Goal: Task Accomplishment & Management: Use online tool/utility

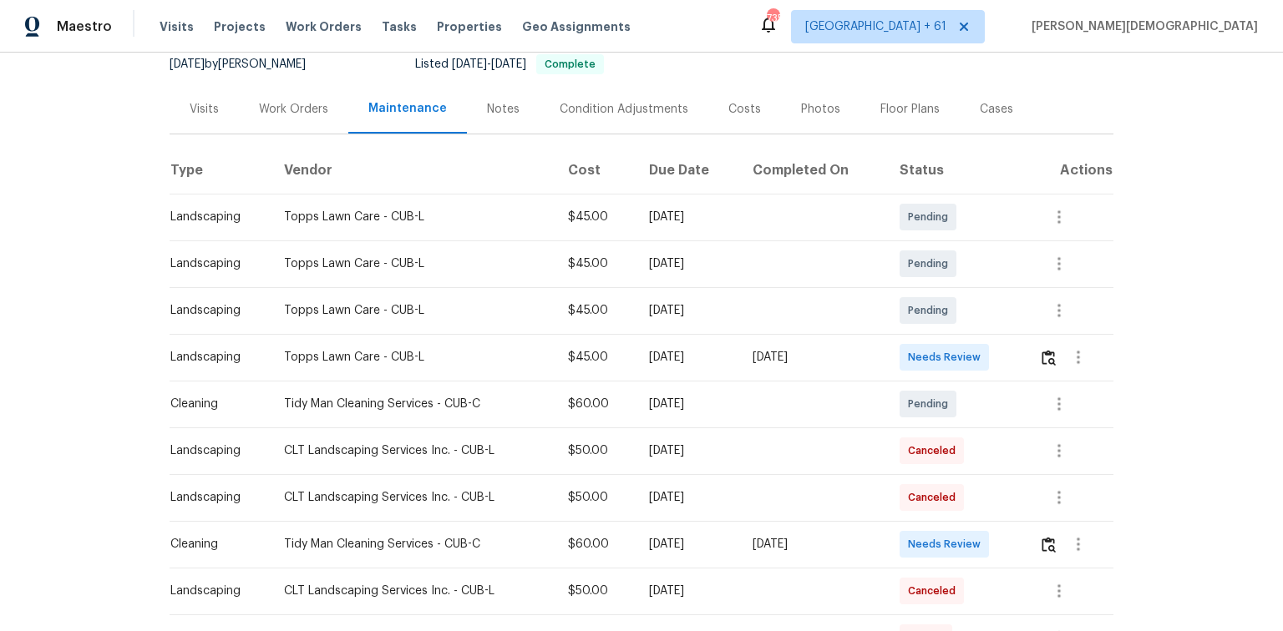
scroll to position [267, 0]
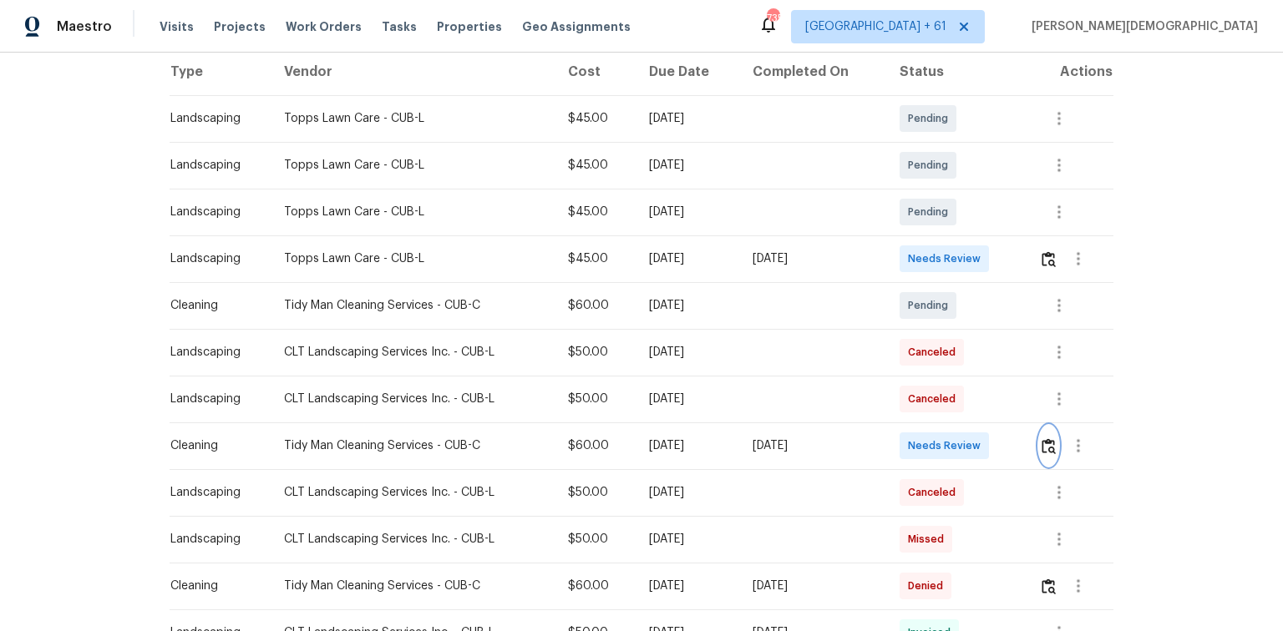
click at [1047, 439] on img "button" at bounding box center [1049, 447] width 14 height 16
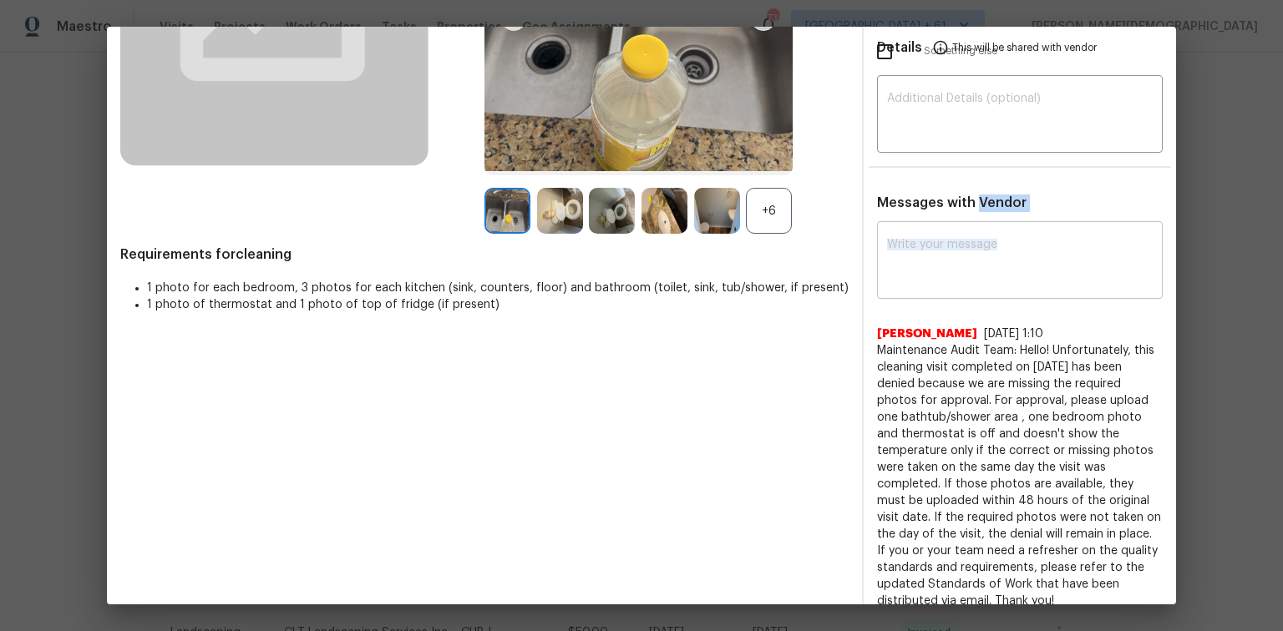
click at [918, 226] on div "x ​" at bounding box center [1020, 263] width 286 height 74
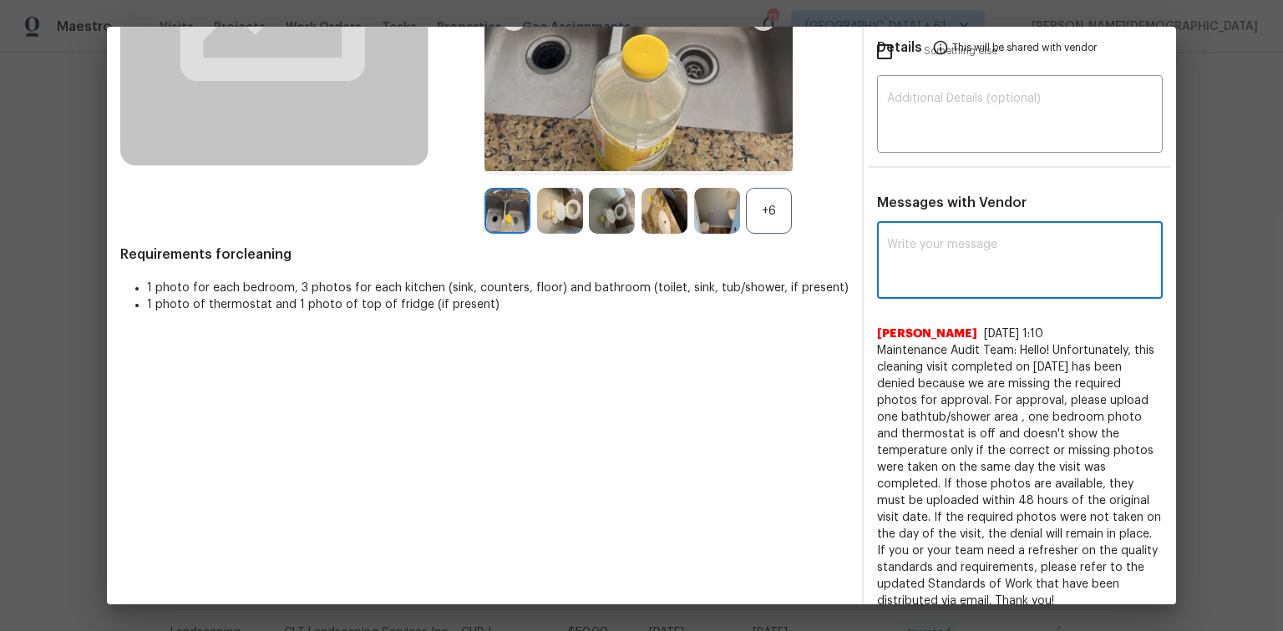
paste textarea "Maintenance Audit Team: Hello! Unfortunately, this cleaning visit completed on …"
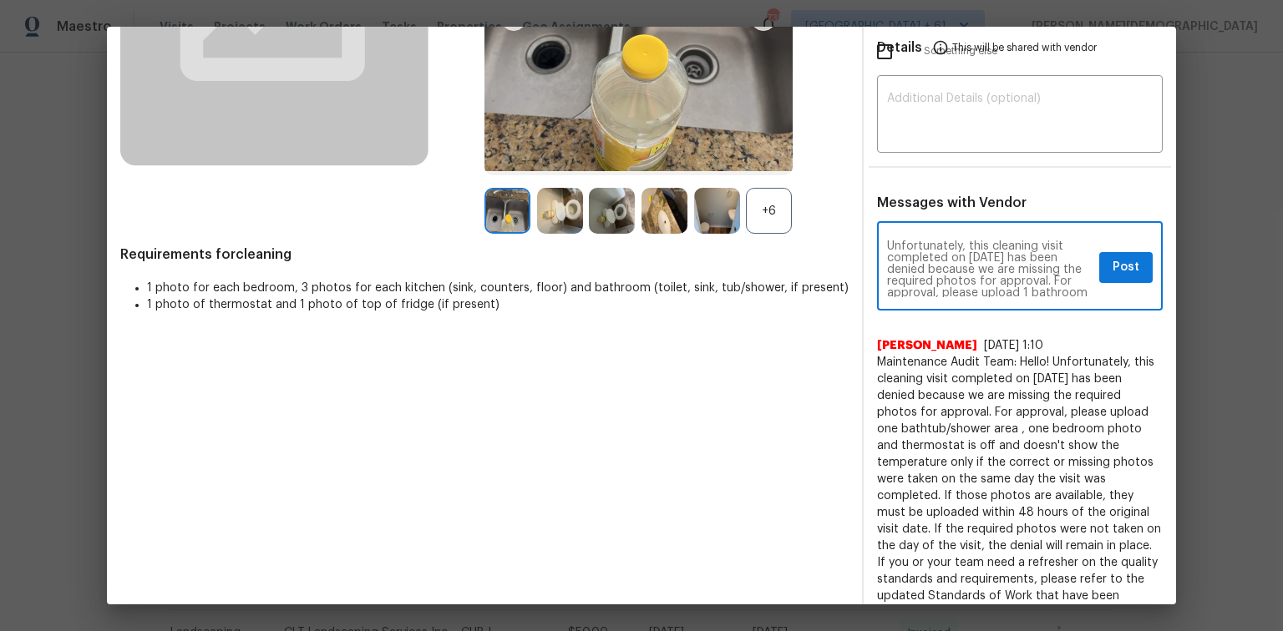
scroll to position [77, 0]
click at [994, 239] on textarea "Maintenance Audit Team: Hello! Unfortunately, this cleaning visit completed on …" at bounding box center [989, 268] width 205 height 58
click at [999, 256] on textarea "Maintenance Audit Team: Hello! Unfortunately, this cleaning visit completed on …" at bounding box center [989, 268] width 205 height 58
type textarea "Maintenance Audit Team: Hello! Unfortunately, this cleaning visit completed on …"
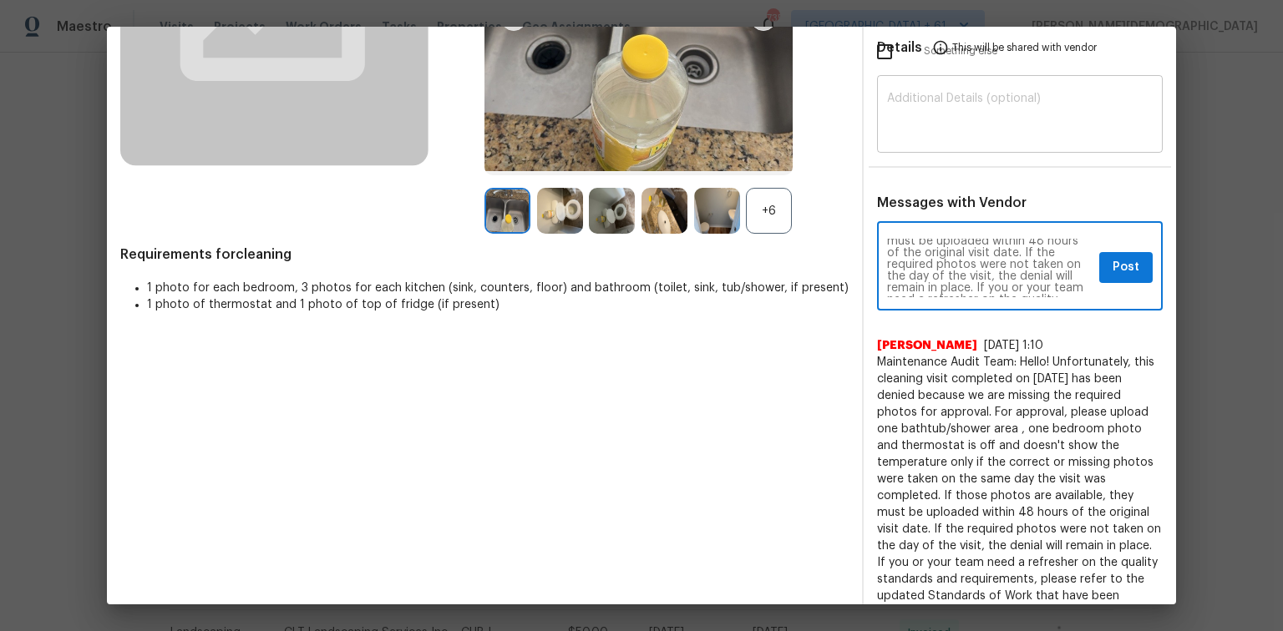
click at [923, 114] on textarea at bounding box center [1020, 116] width 266 height 47
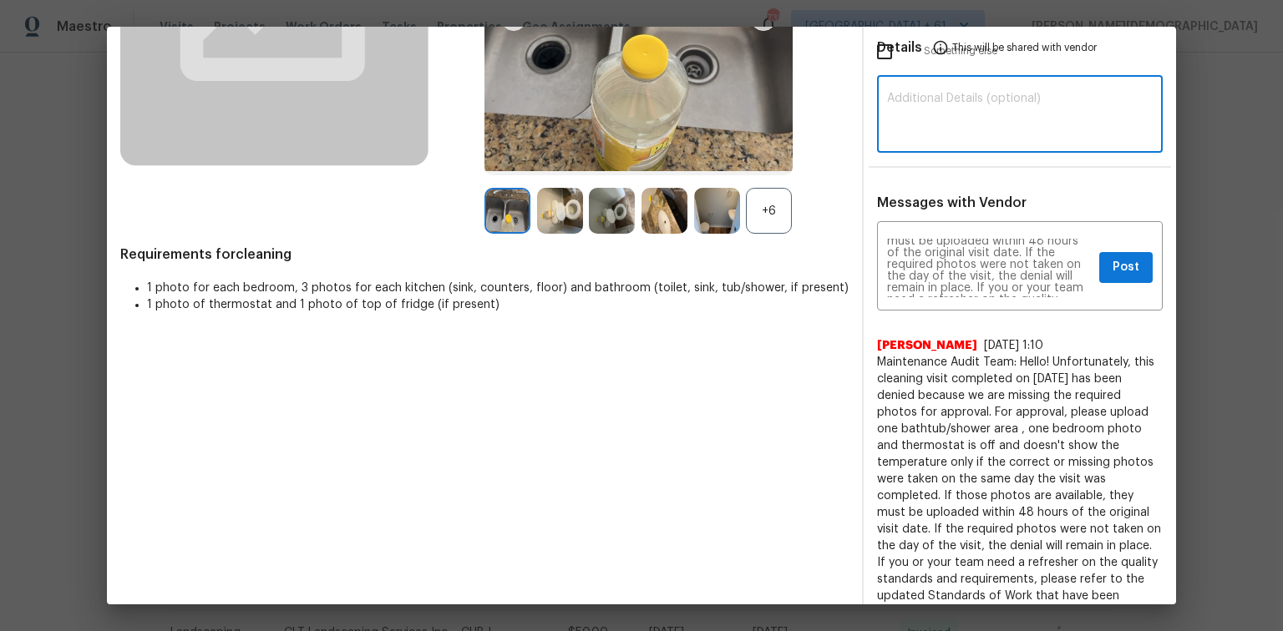
paste textarea "Maintenance Audit Team: Hello! Unfortunately, this cleaning visit completed on …"
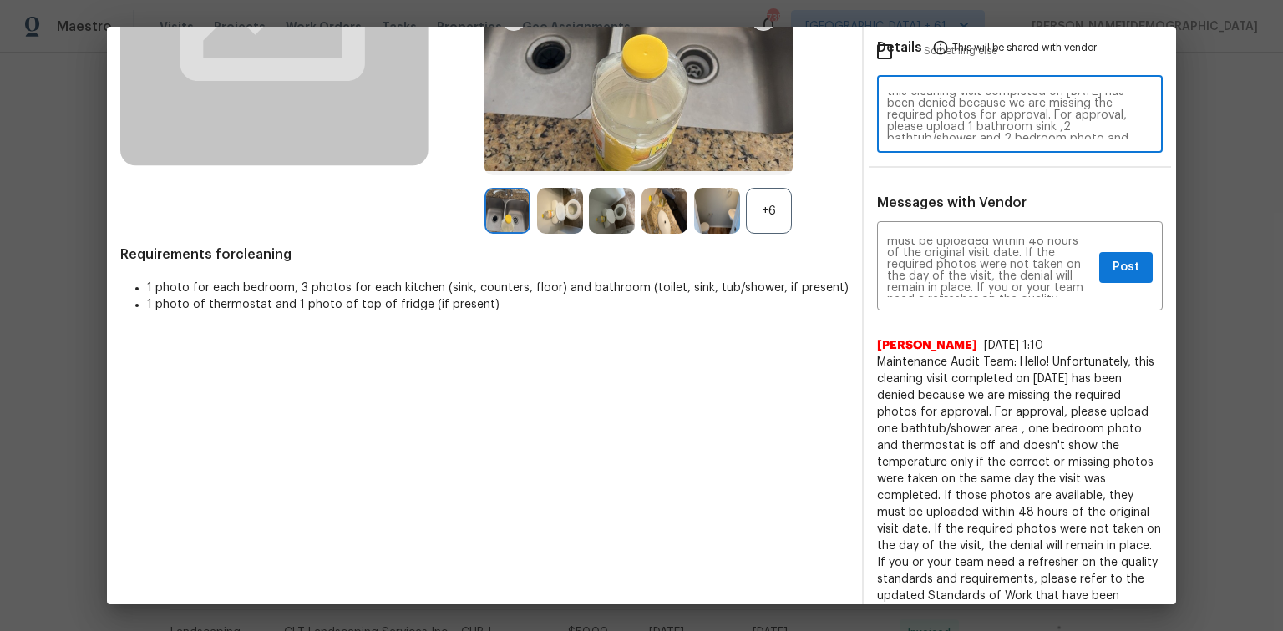
scroll to position [0, 0]
type textarea "Maintenance Audit Team: Hello! Unfortunately, this cleaning visit completed on …"
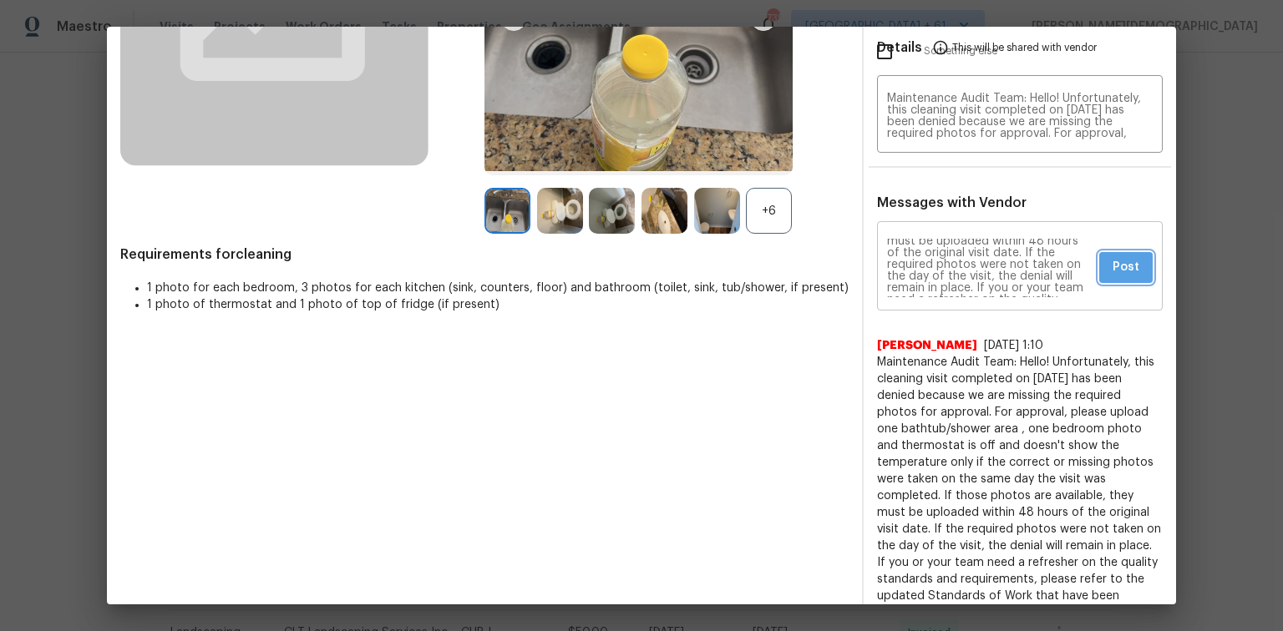
click at [1118, 257] on span "Post" at bounding box center [1126, 267] width 27 height 21
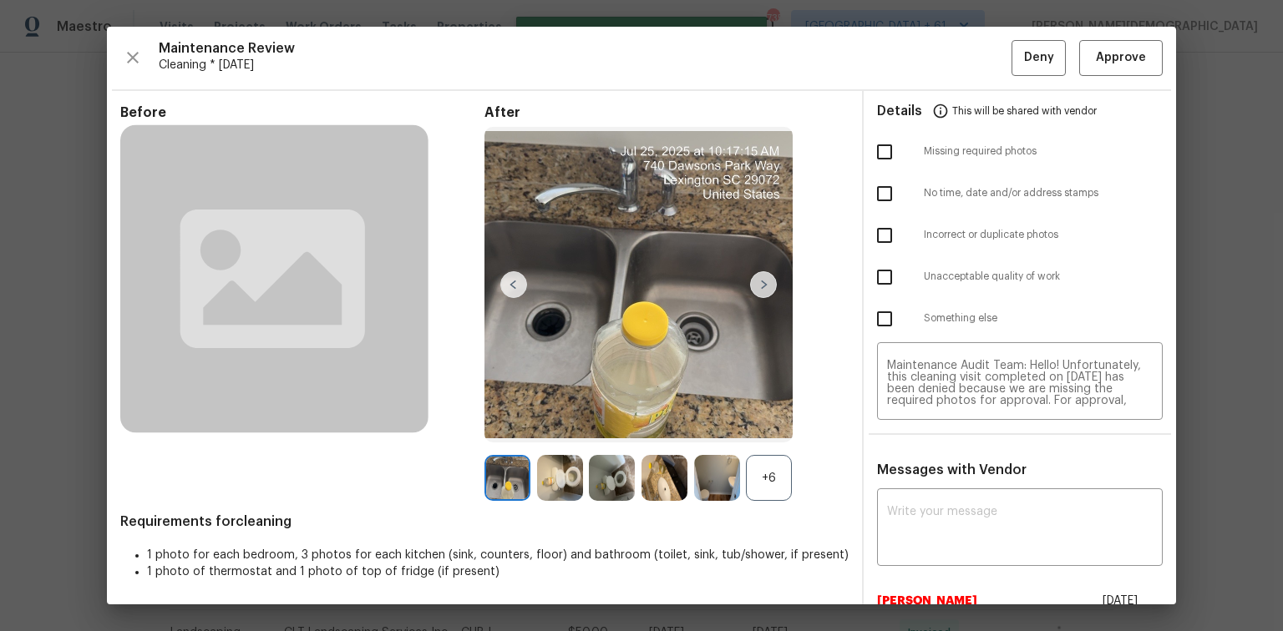
click at [868, 147] on input "checkbox" at bounding box center [884, 151] width 35 height 35
checkbox input "true"
click at [1043, 67] on button "Deny" at bounding box center [1038, 58] width 54 height 36
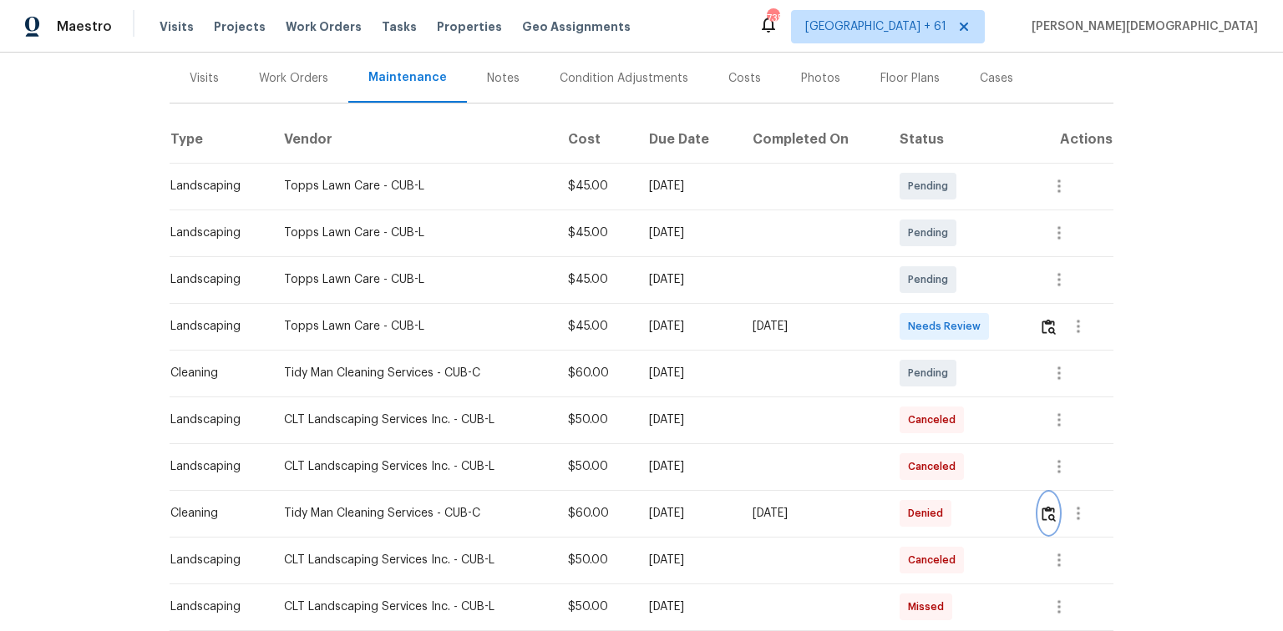
scroll to position [200, 0]
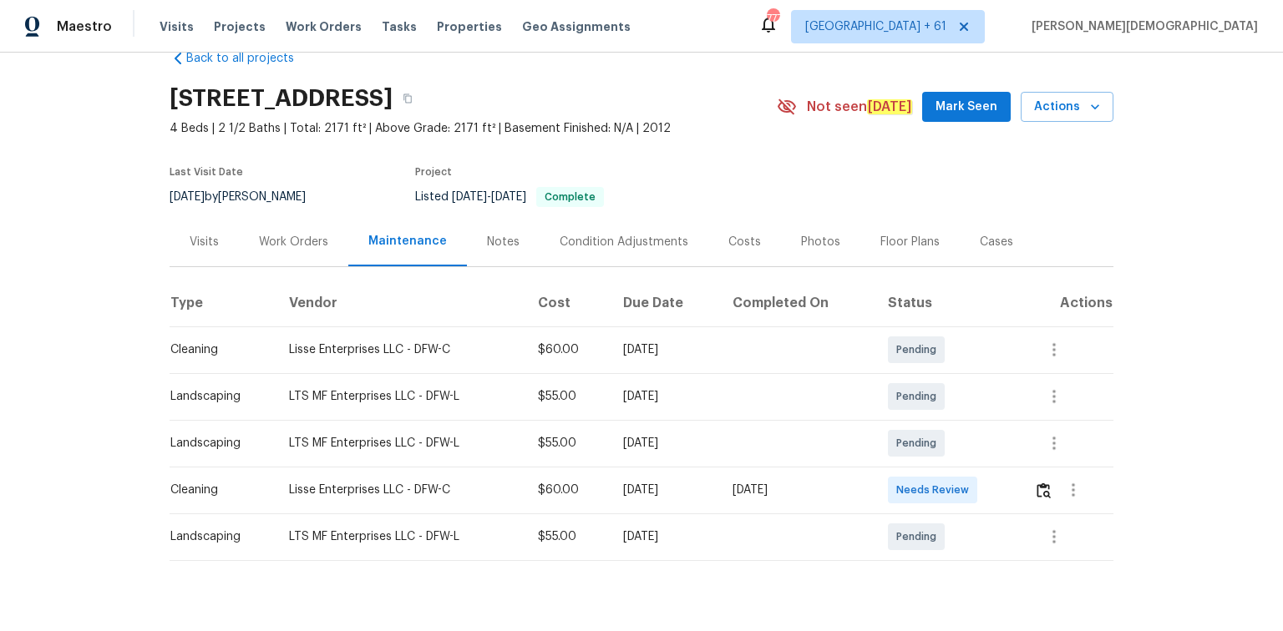
scroll to position [67, 0]
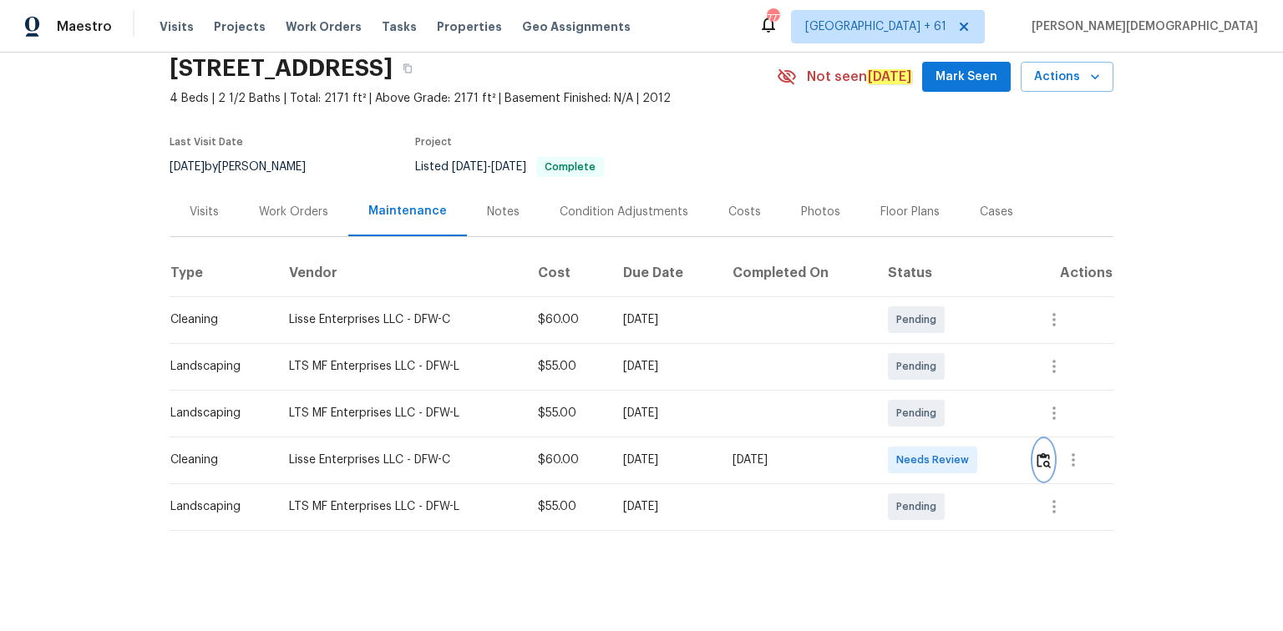
click at [912, 422] on td at bounding box center [1067, 460] width 93 height 47
click at [912, 422] on button "button" at bounding box center [1043, 460] width 19 height 40
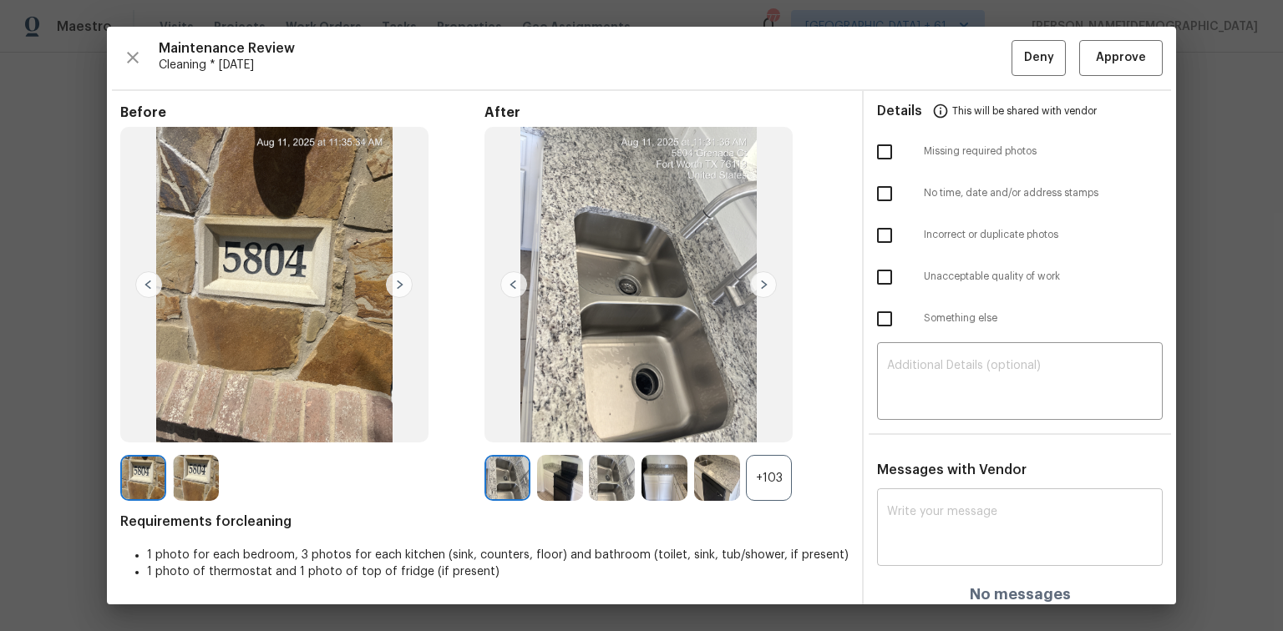
click at [912, 422] on textarea at bounding box center [1020, 529] width 266 height 47
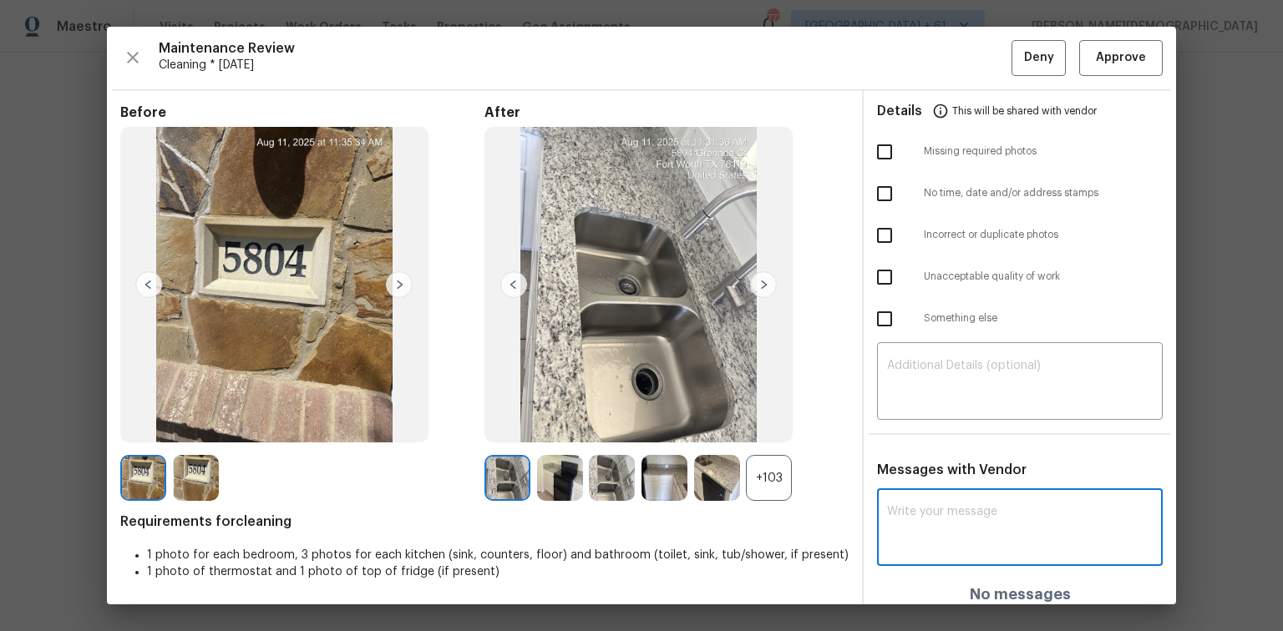
paste textarea "Maintenance Audit Team: Hello! Unfortunately, this cleaning visit completed on …"
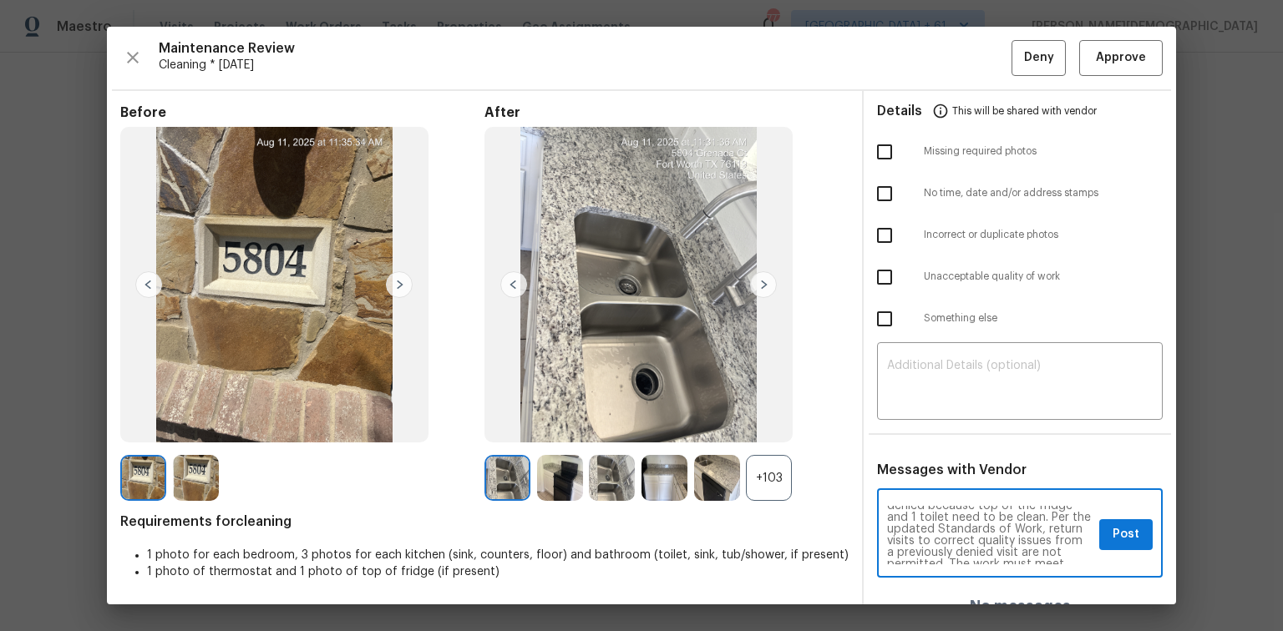
scroll to position [0, 0]
click at [912, 422] on textarea "Maintenance Audit Team: Hello! Unfortunately, this cleaning visit completed on …" at bounding box center [989, 535] width 205 height 58
type textarea "Maintenance Audit Team: Hello! Unfortunately, this cleaning visit completed on …"
click at [912, 391] on textarea at bounding box center [1020, 383] width 266 height 47
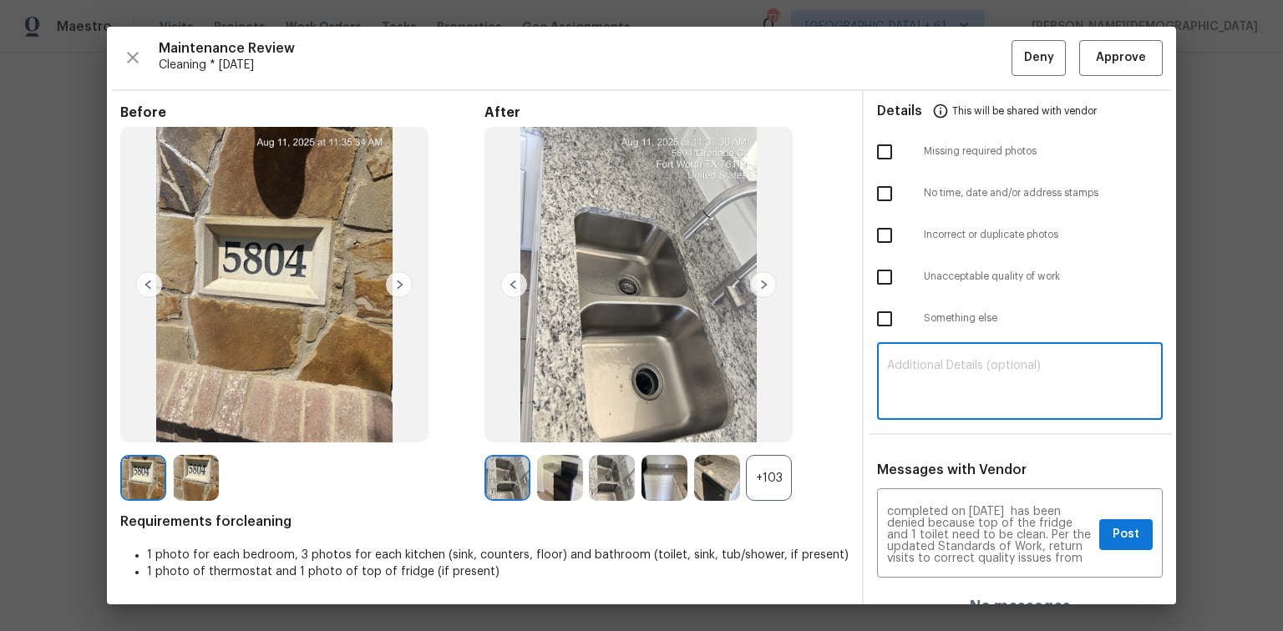
paste textarea "Maintenance Audit Team: Hello! Unfortunately, this cleaning visit completed on …"
type textarea "Maintenance Audit Team: Hello! Unfortunately, this cleaning visit completed on …"
click at [879, 275] on input "checkbox" at bounding box center [884, 277] width 35 height 35
checkbox input "true"
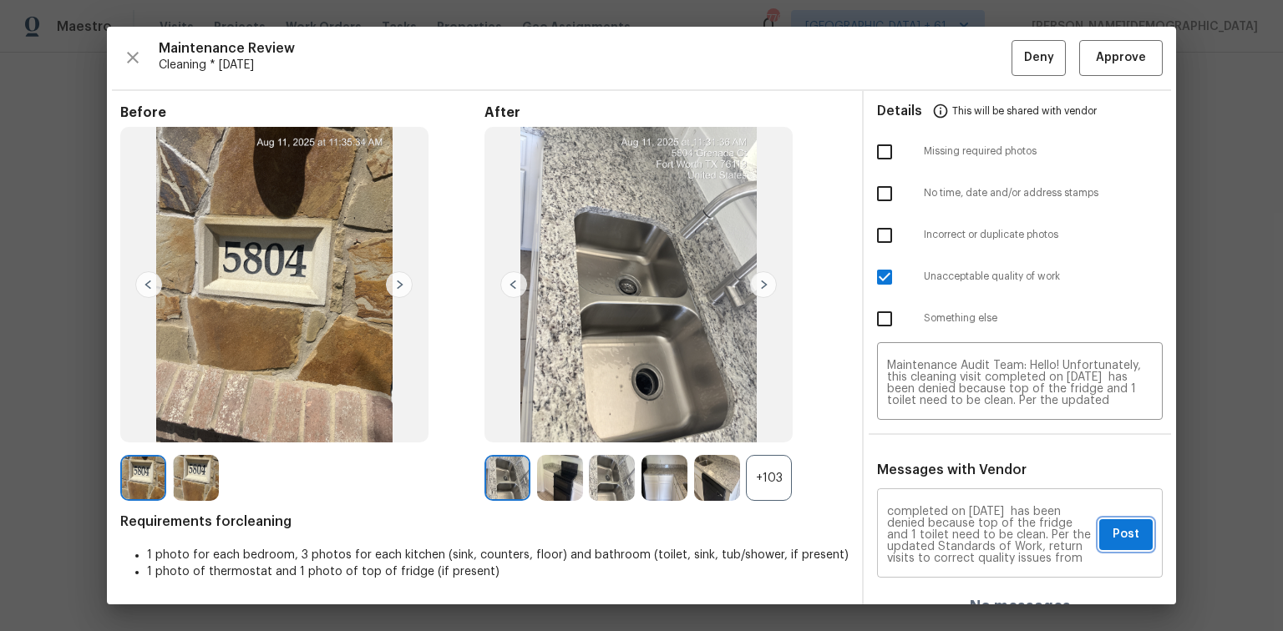
click at [912, 422] on span "Post" at bounding box center [1126, 535] width 27 height 21
click at [912, 64] on span "Deny" at bounding box center [1039, 58] width 30 height 21
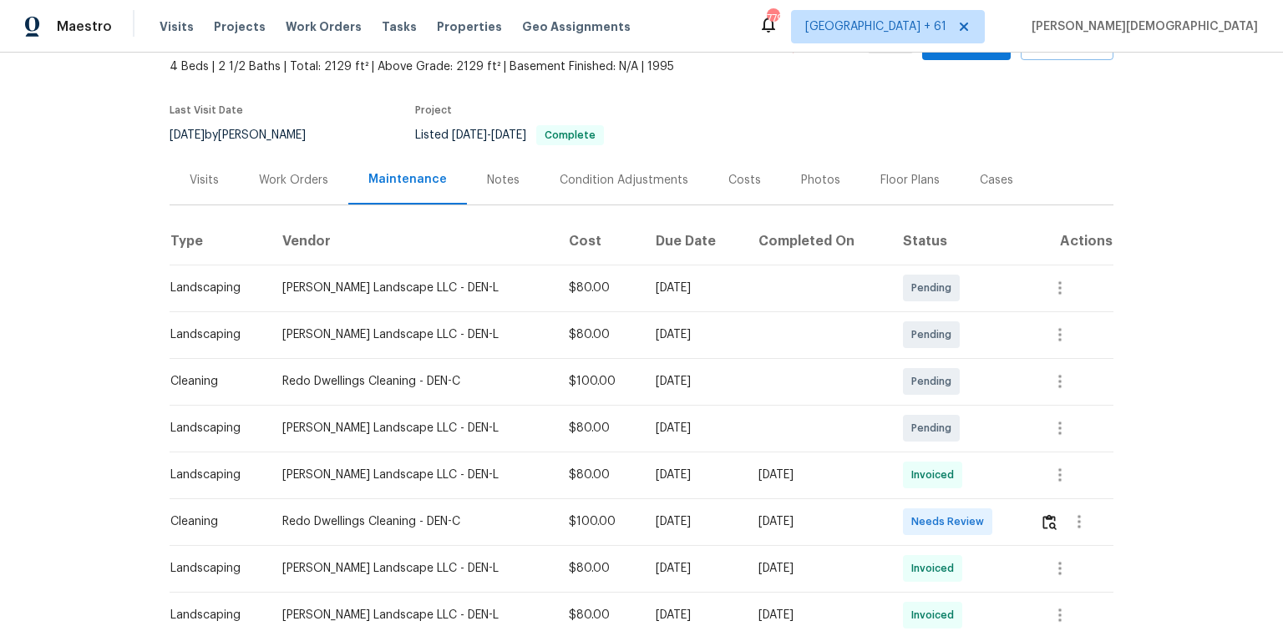
scroll to position [200, 0]
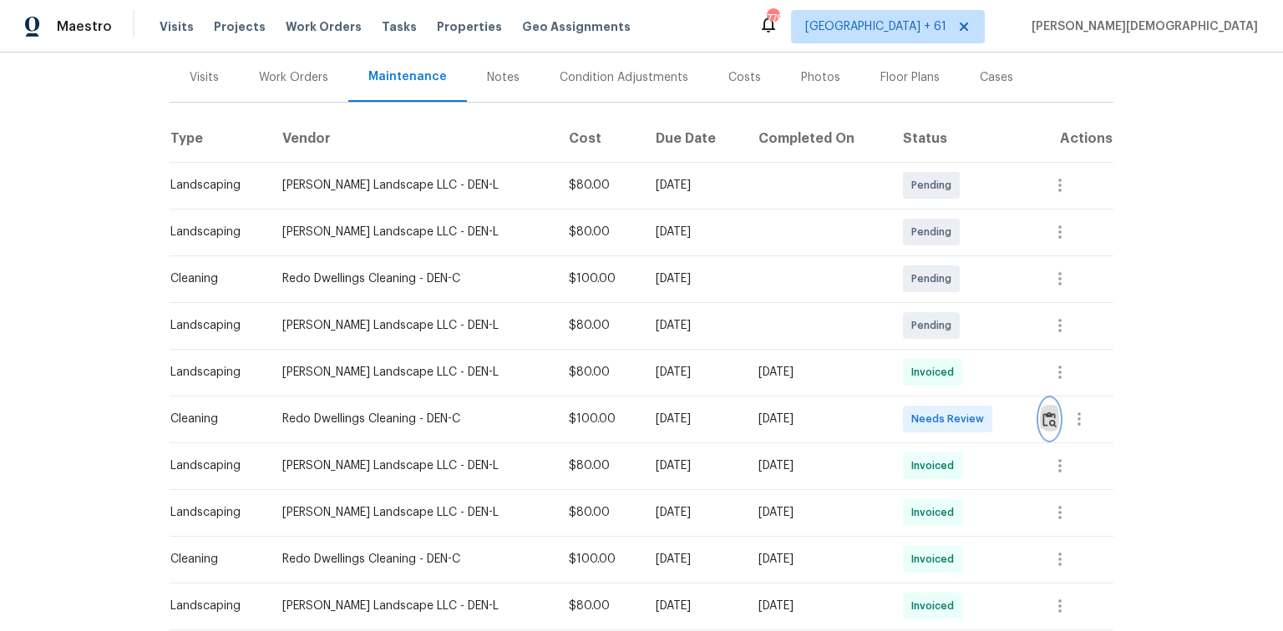
click at [912, 417] on img "button" at bounding box center [1049, 420] width 14 height 16
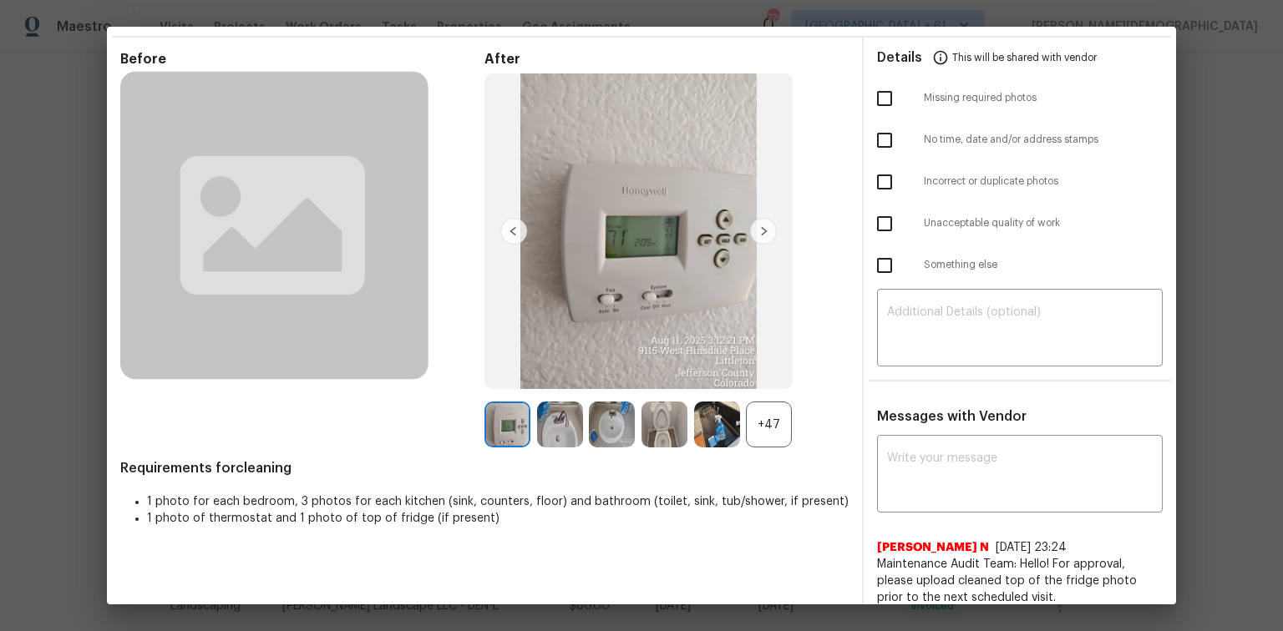
scroll to position [0, 0]
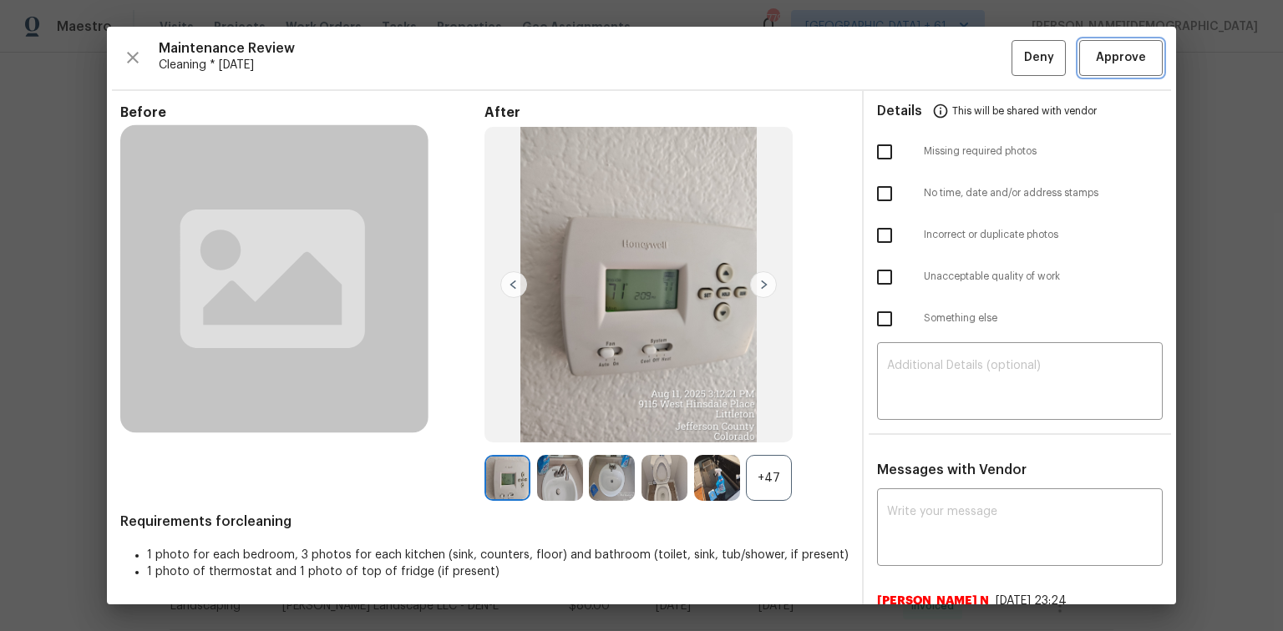
click at [912, 68] on button "Approve" at bounding box center [1121, 58] width 84 height 36
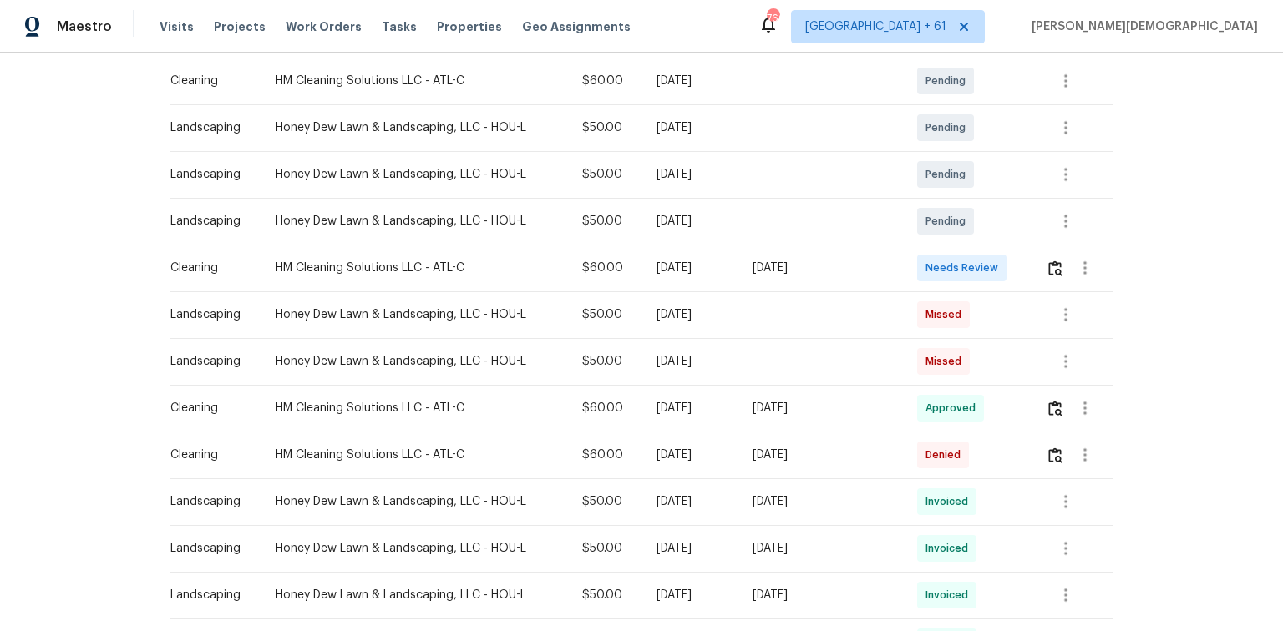
scroll to position [334, 0]
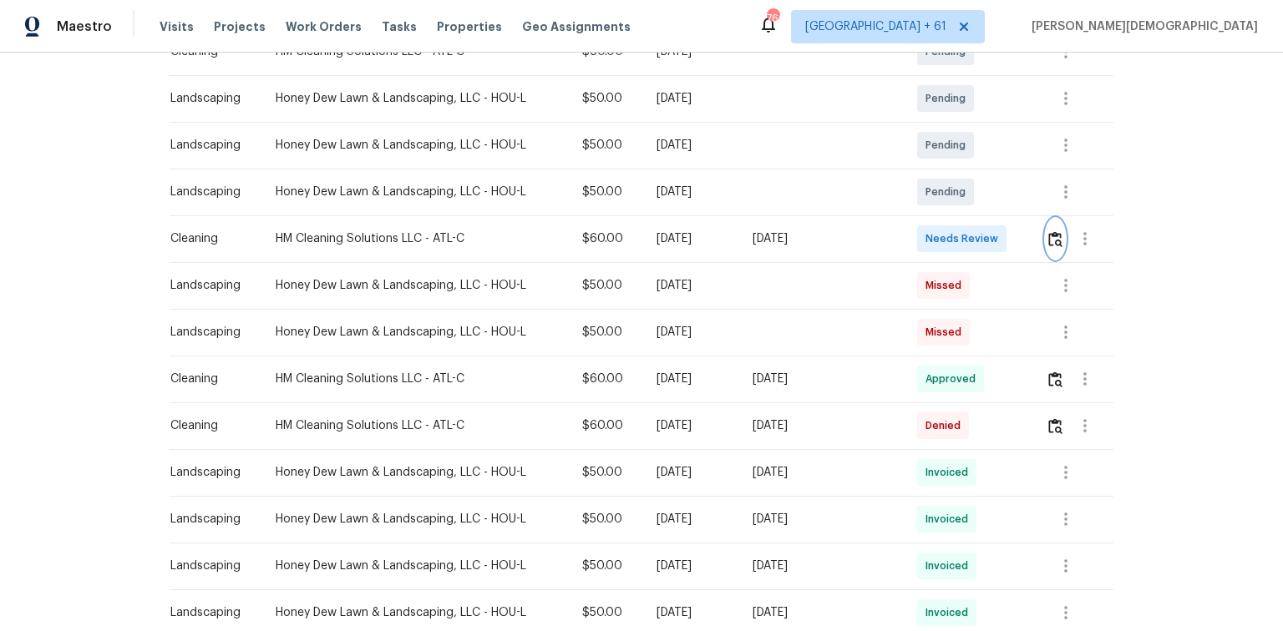
click at [912, 231] on img "button" at bounding box center [1055, 239] width 14 height 16
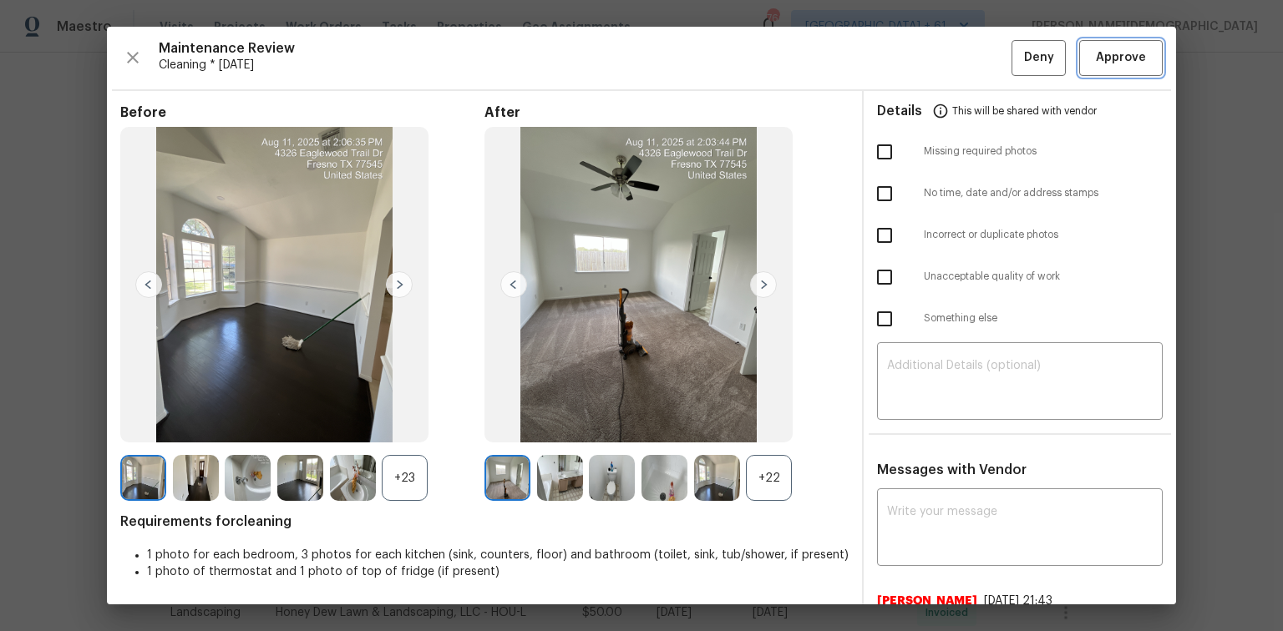
click at [912, 68] on button "Approve" at bounding box center [1121, 58] width 84 height 36
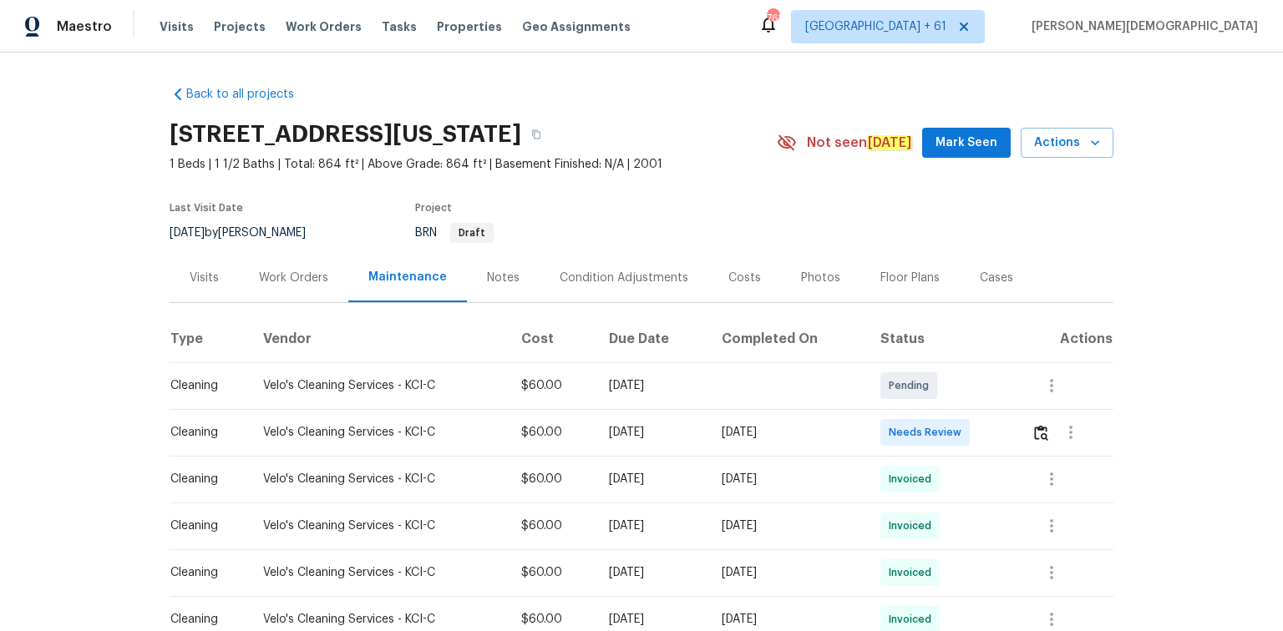
scroll to position [134, 0]
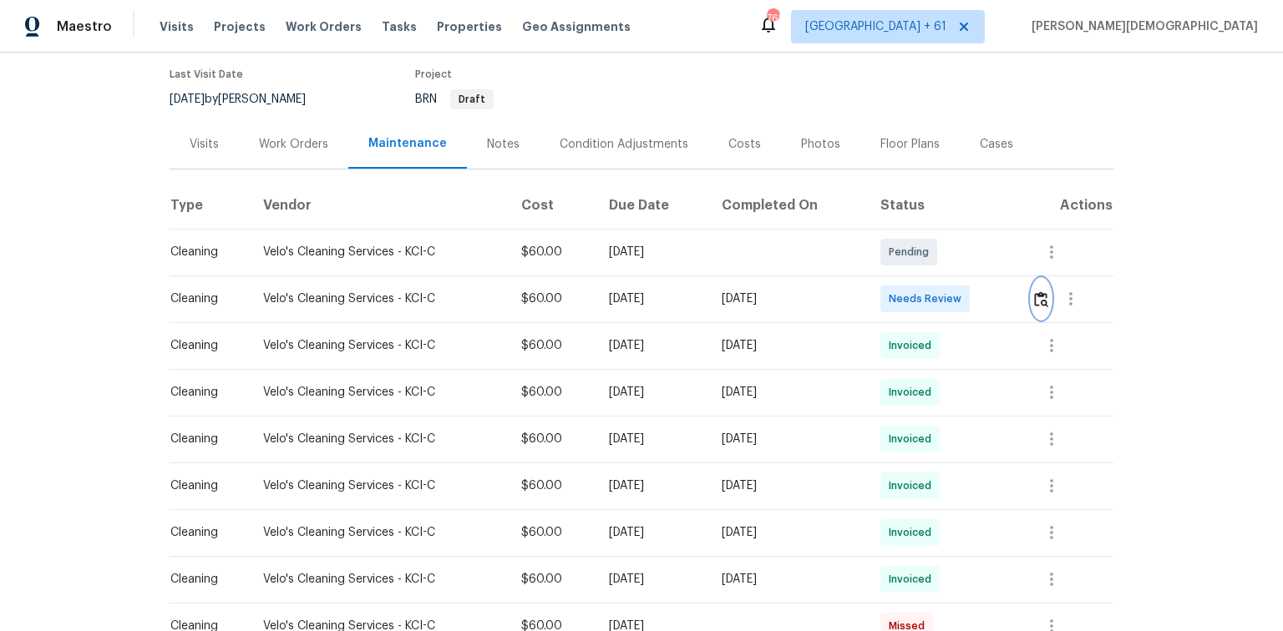
click at [912, 291] on img "button" at bounding box center [1041, 299] width 14 height 16
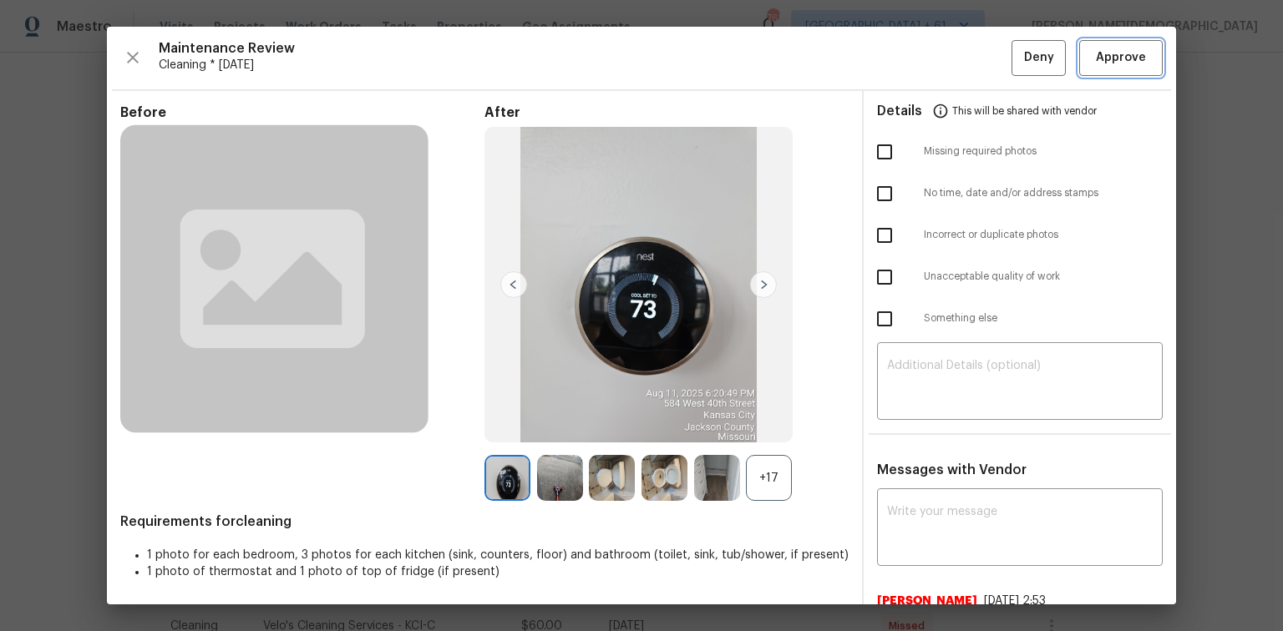
click at [912, 67] on button "Approve" at bounding box center [1121, 58] width 84 height 36
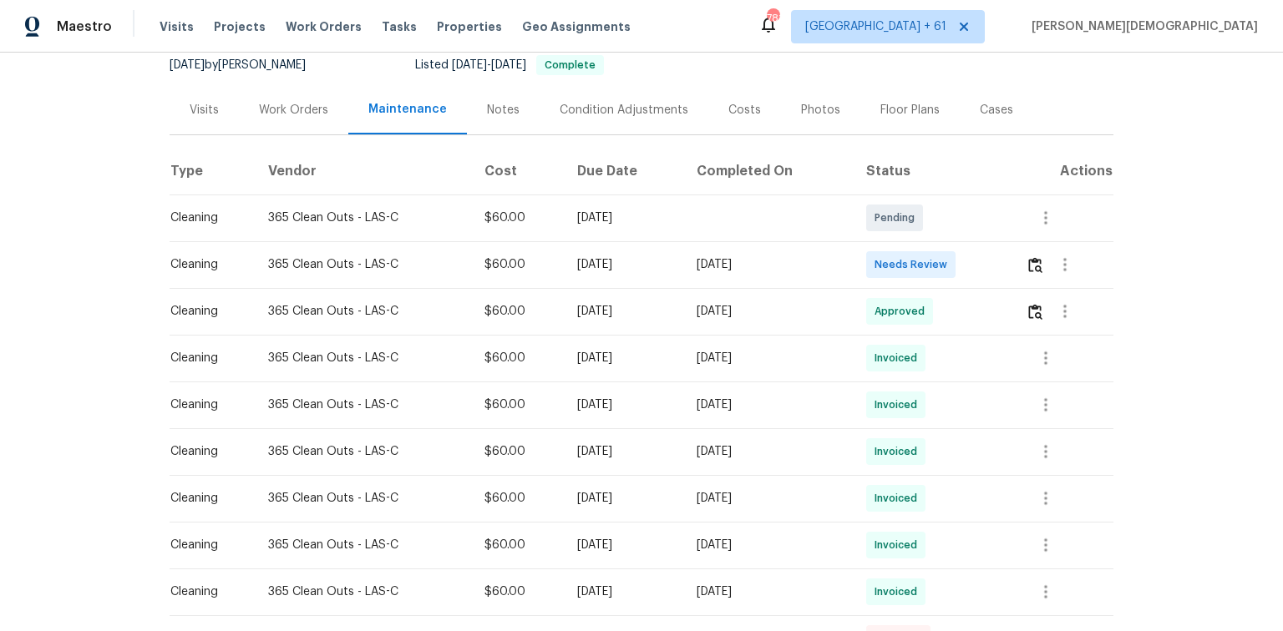
scroll to position [267, 0]
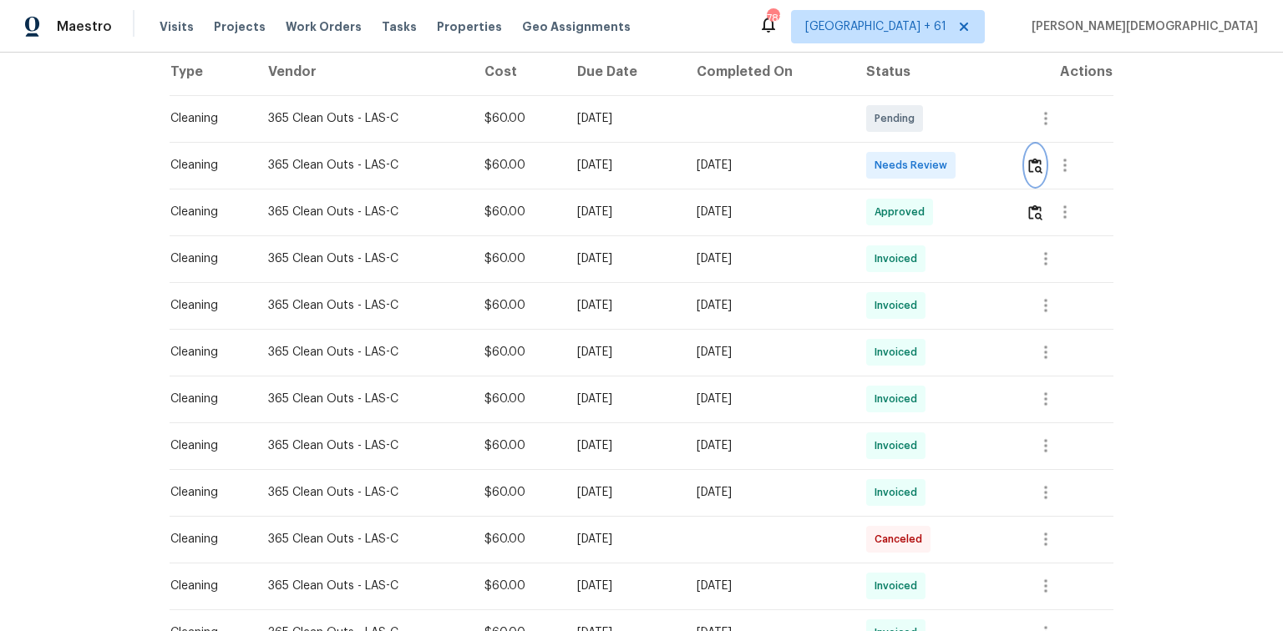
click at [1039, 158] on img "button" at bounding box center [1035, 166] width 14 height 16
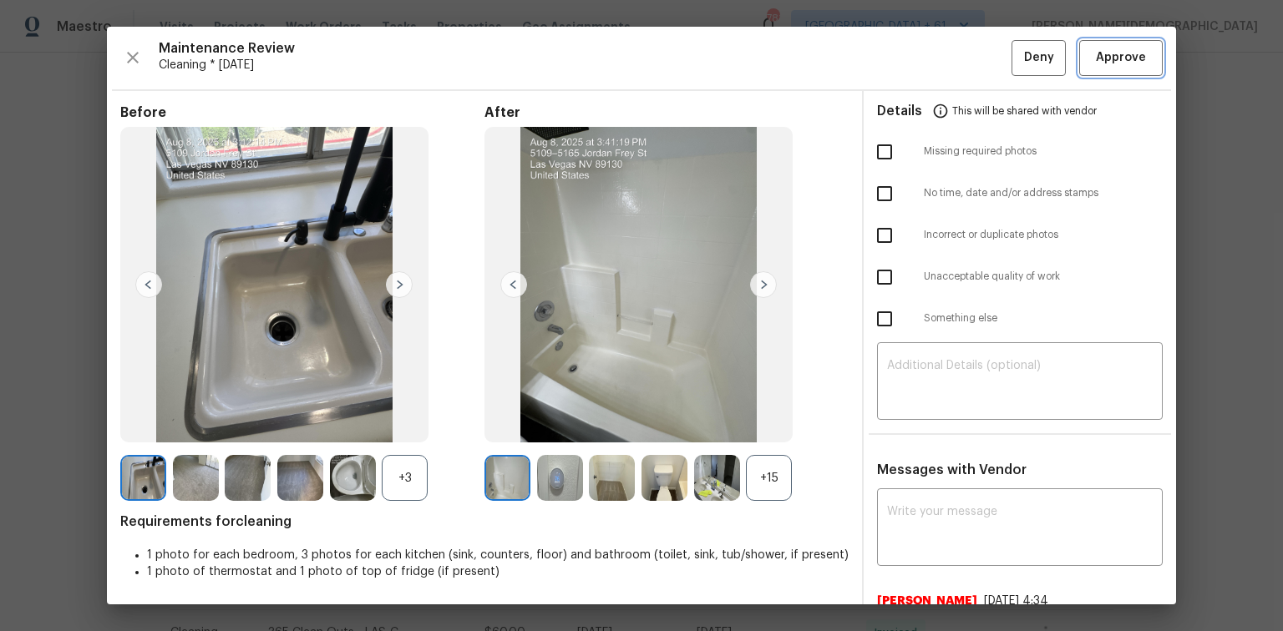
click at [1128, 48] on span "Approve" at bounding box center [1121, 58] width 50 height 21
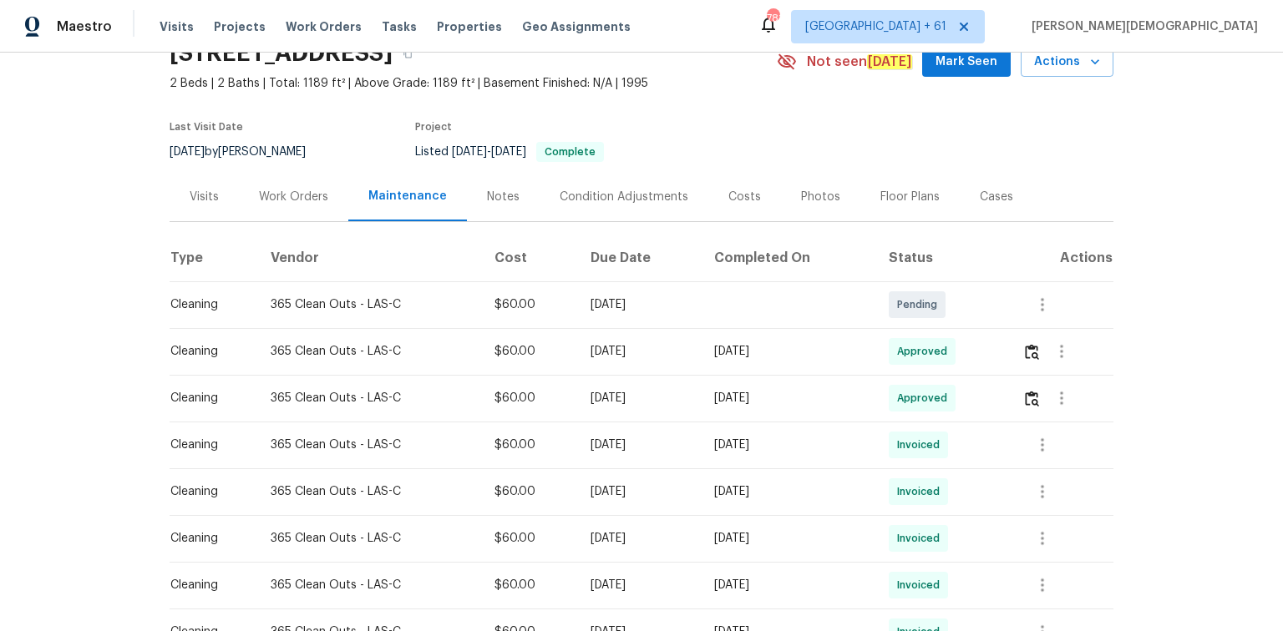
scroll to position [0, 0]
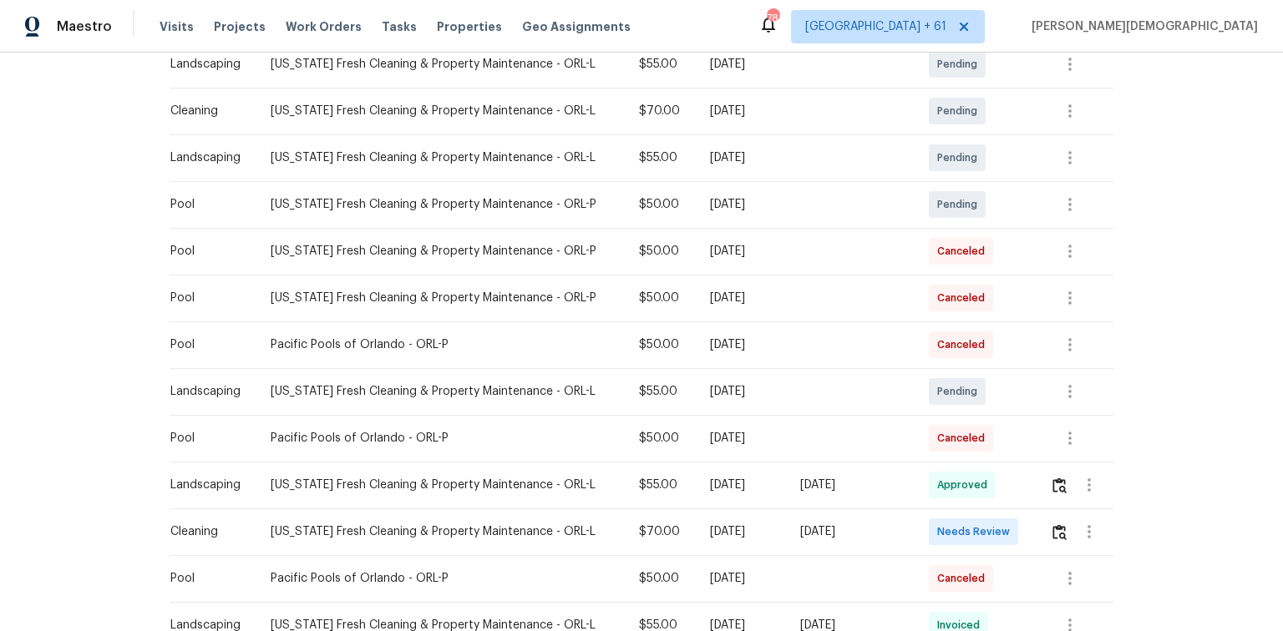
scroll to position [401, 0]
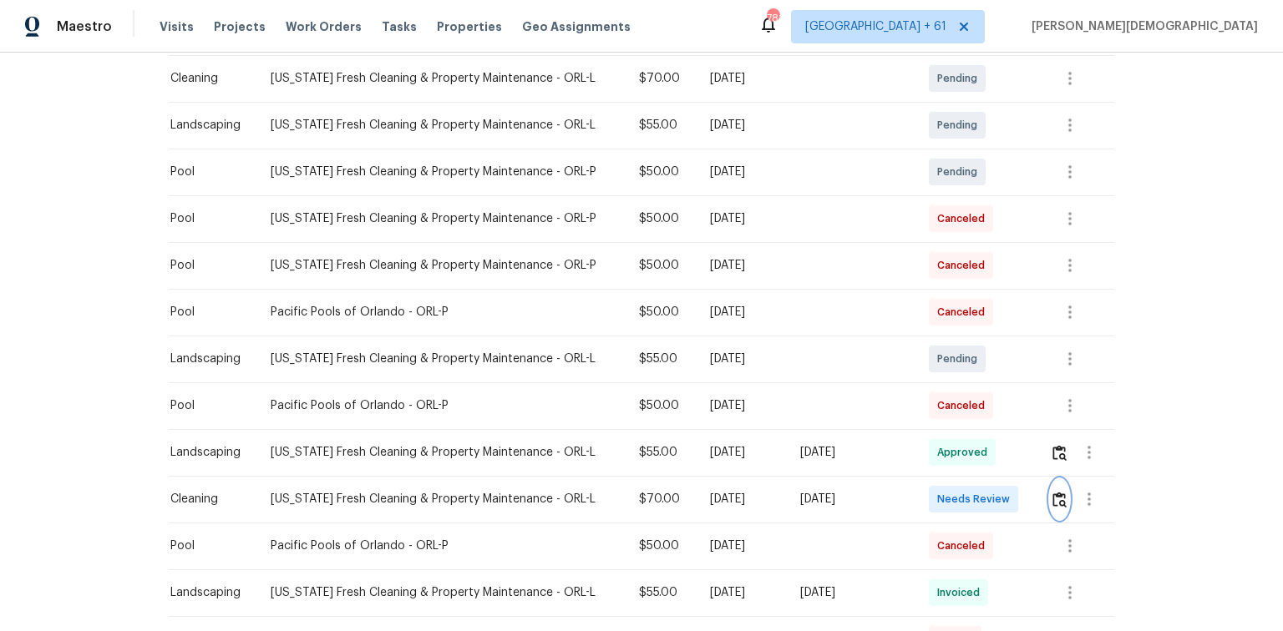
click at [1052, 492] on img "button" at bounding box center [1059, 500] width 14 height 16
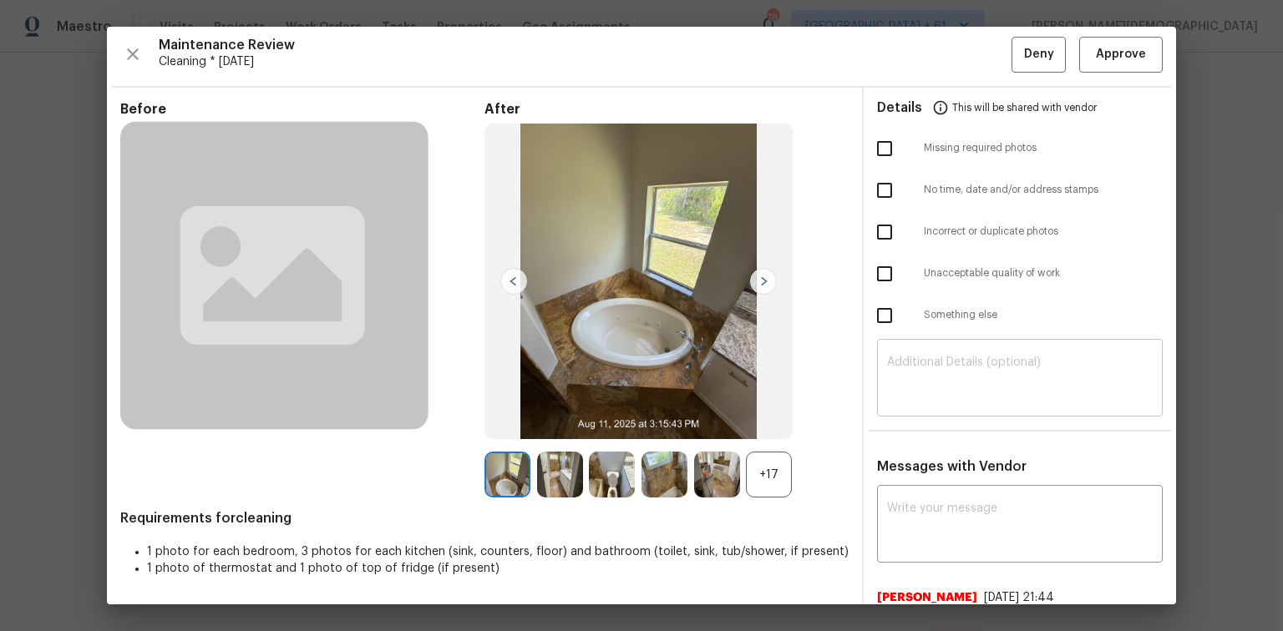
scroll to position [0, 0]
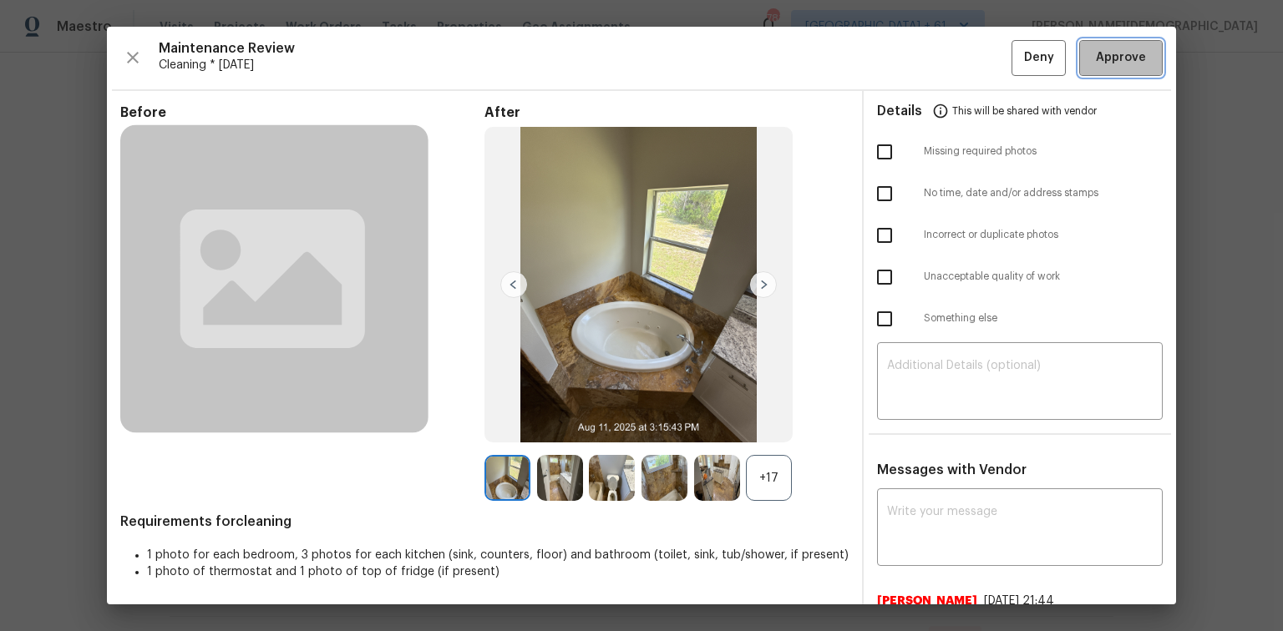
click at [1093, 68] on button "Approve" at bounding box center [1121, 58] width 84 height 36
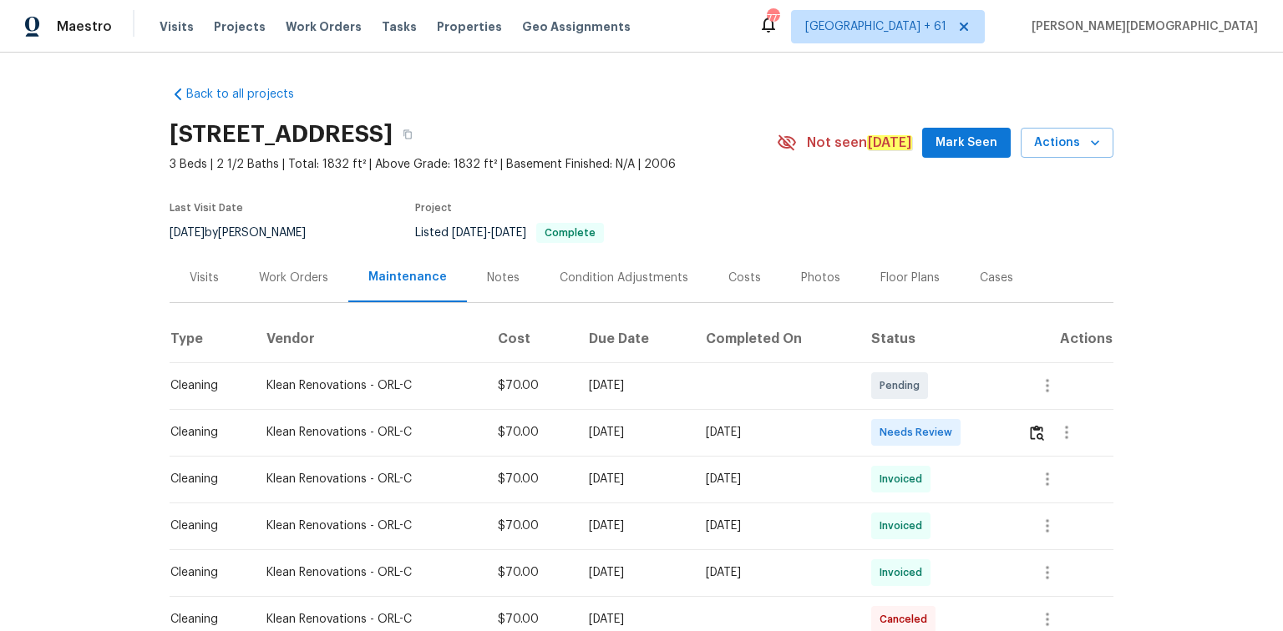
scroll to position [267, 0]
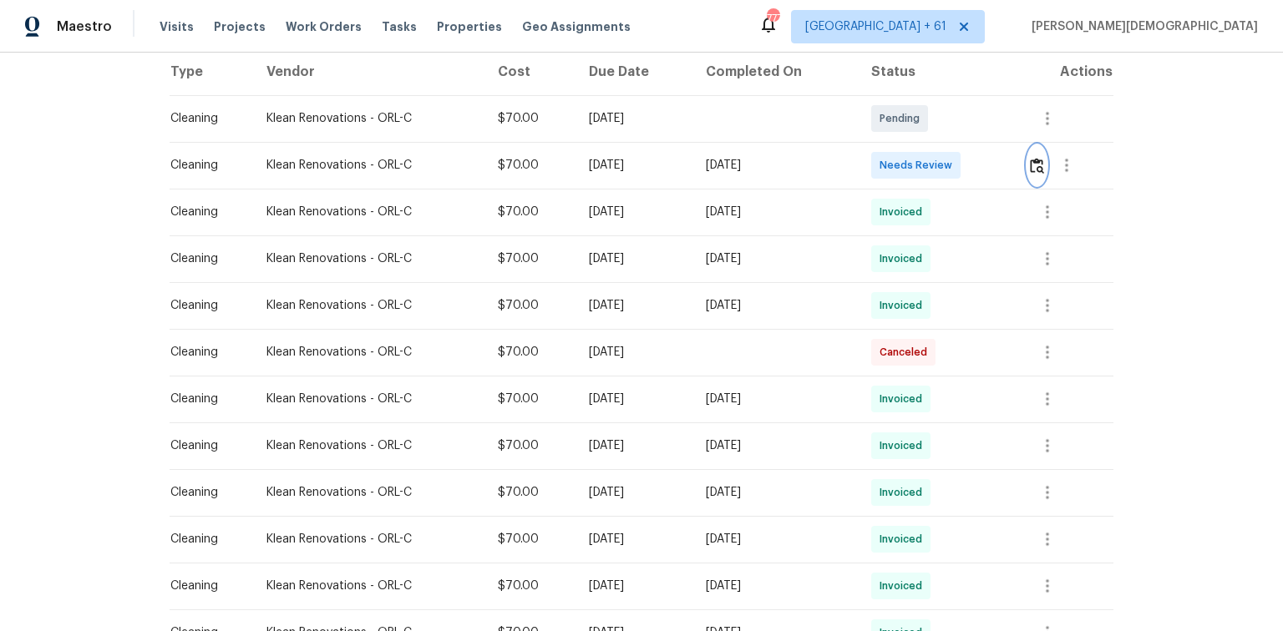
click at [1038, 164] on img "button" at bounding box center [1037, 166] width 14 height 16
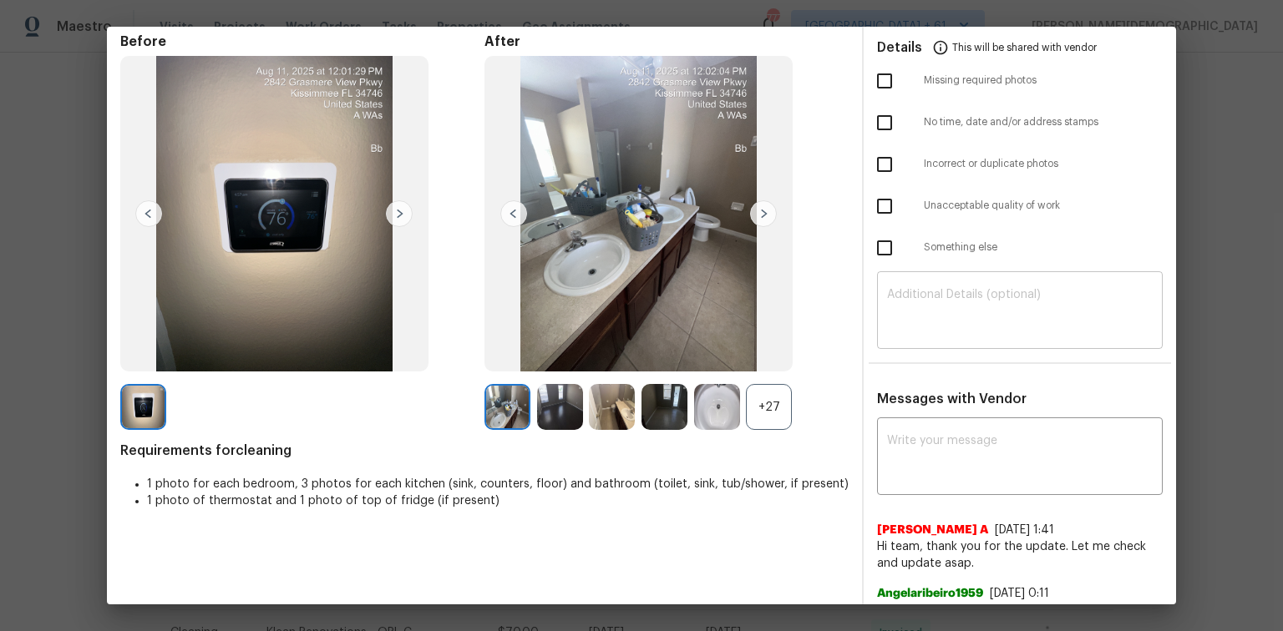
scroll to position [0, 0]
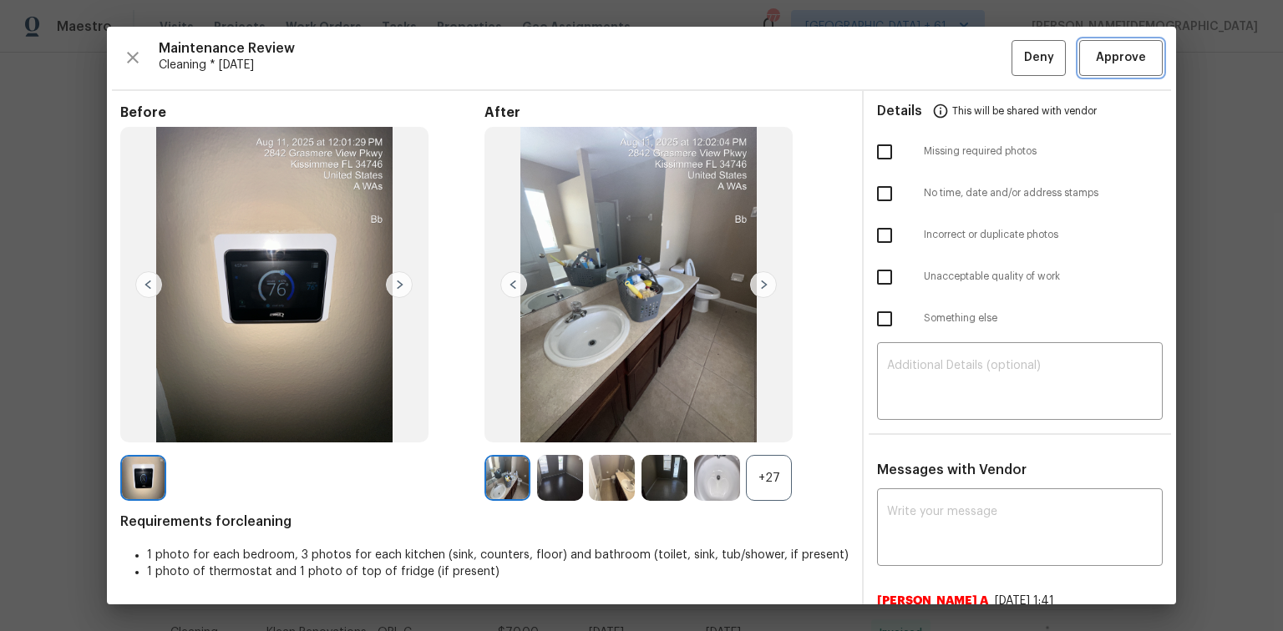
click at [1099, 48] on span "Approve" at bounding box center [1121, 58] width 50 height 21
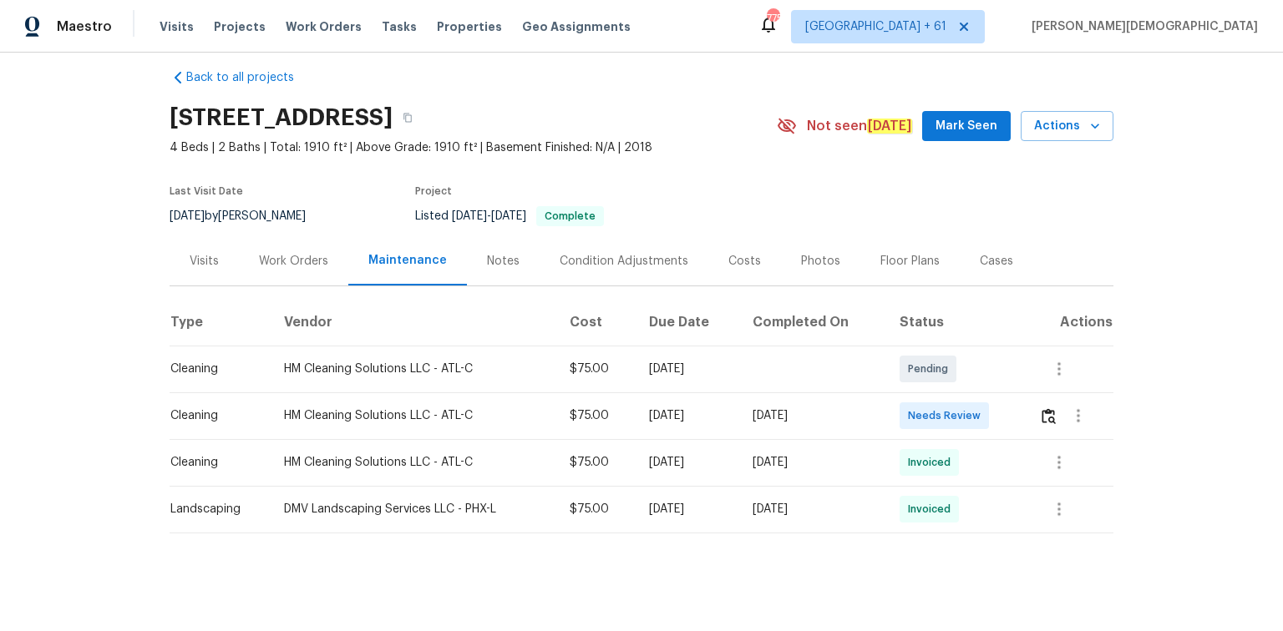
scroll to position [20, 0]
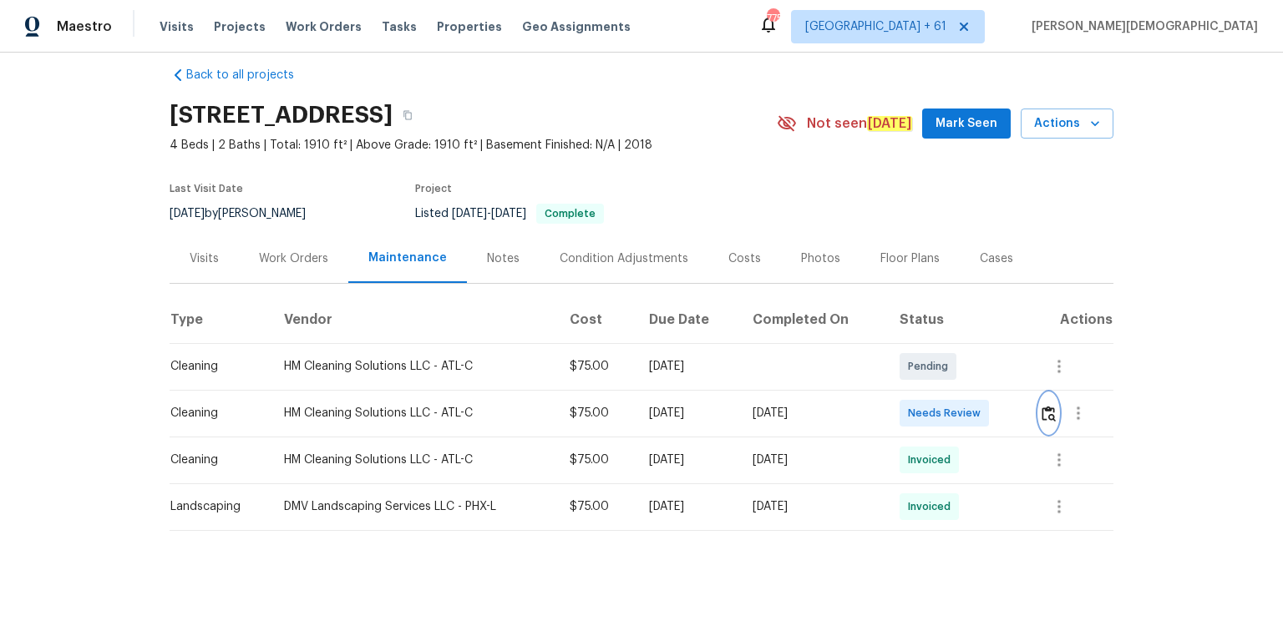
click at [912, 416] on button "button" at bounding box center [1048, 413] width 19 height 40
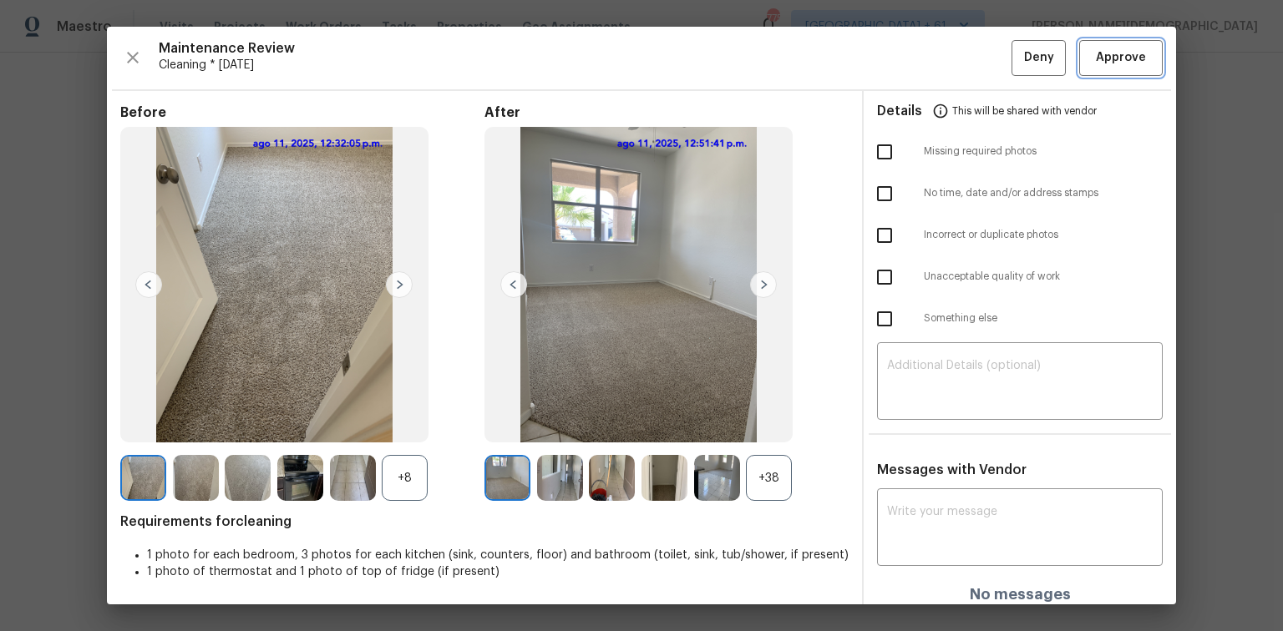
click at [912, 48] on span "Approve" at bounding box center [1121, 58] width 50 height 21
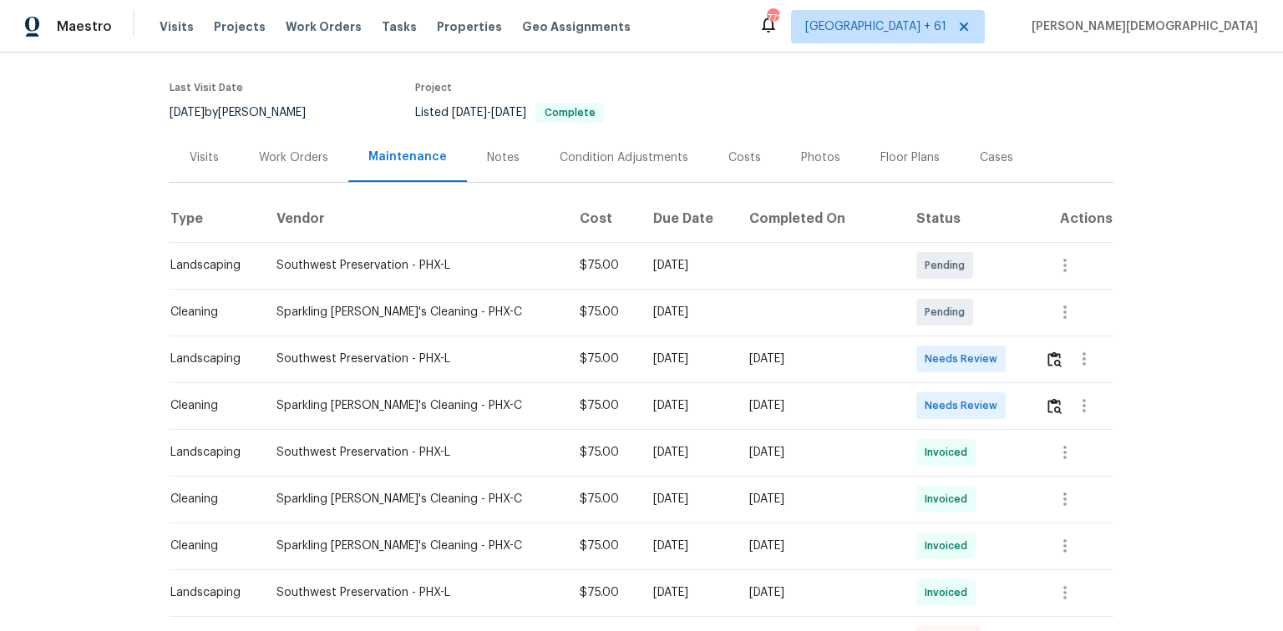
scroll to position [267, 0]
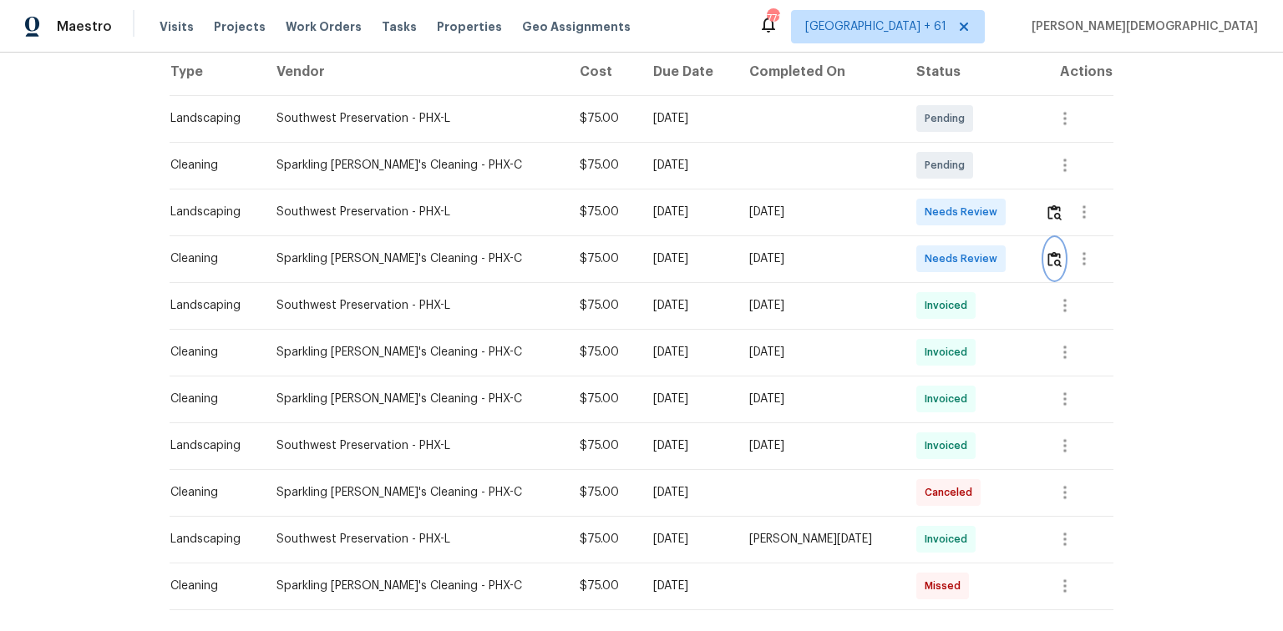
click at [912, 251] on img "button" at bounding box center [1054, 259] width 14 height 16
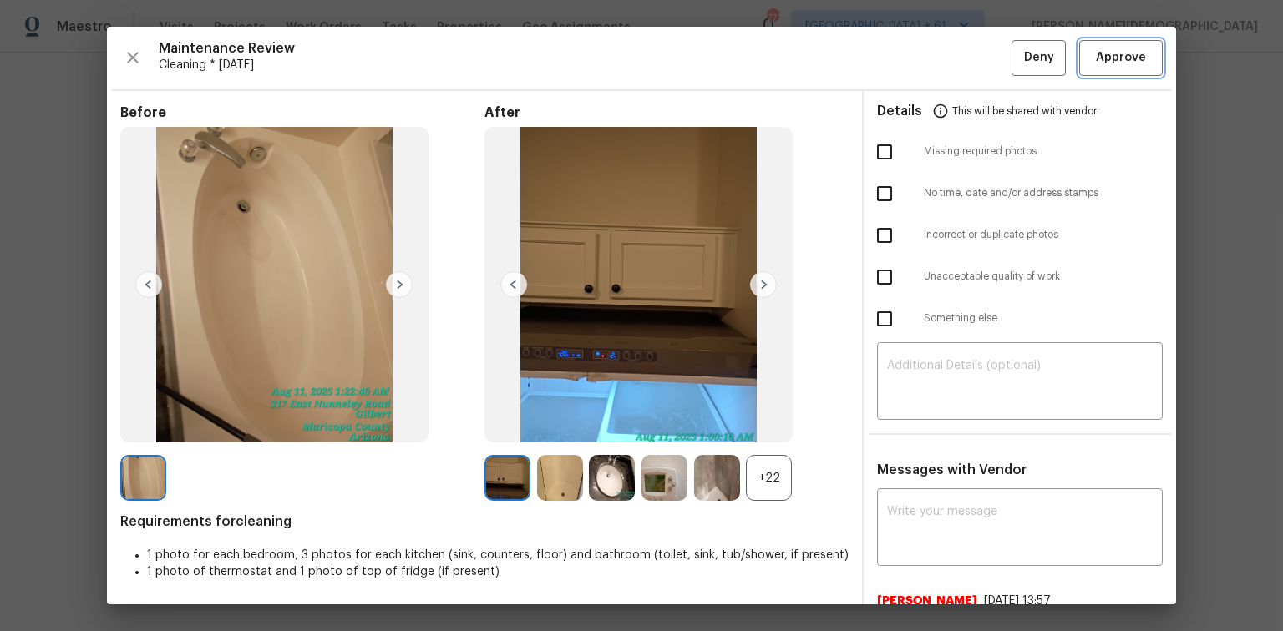
click at [912, 64] on span "Approve" at bounding box center [1121, 58] width 50 height 21
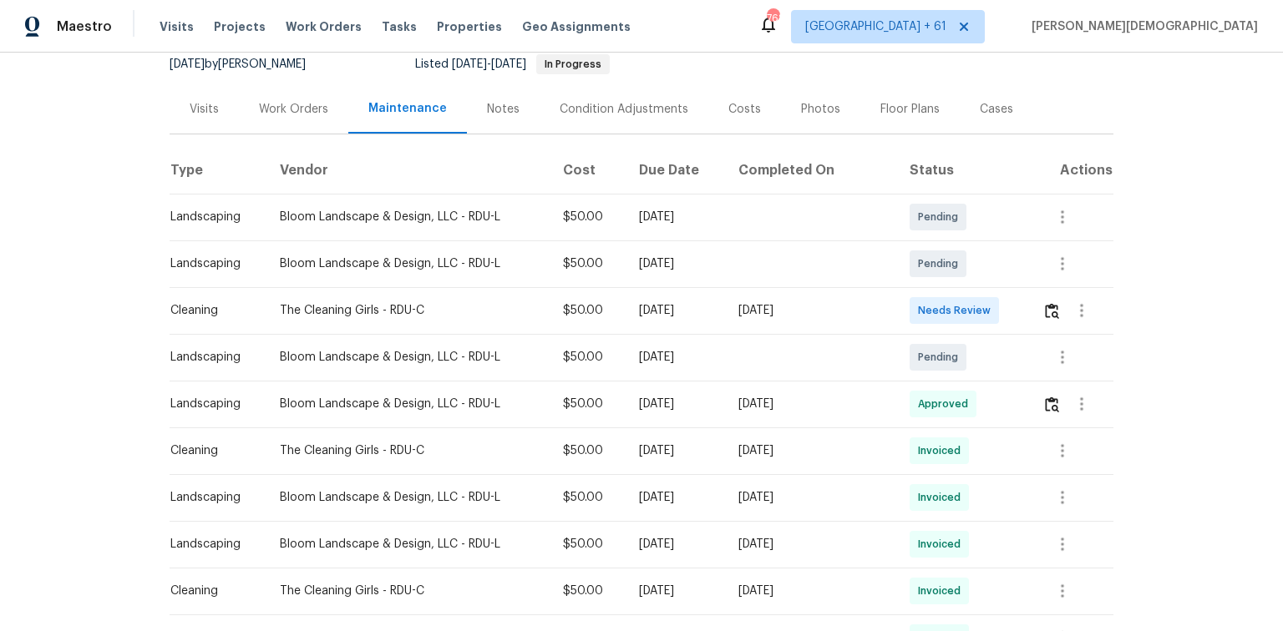
scroll to position [267, 0]
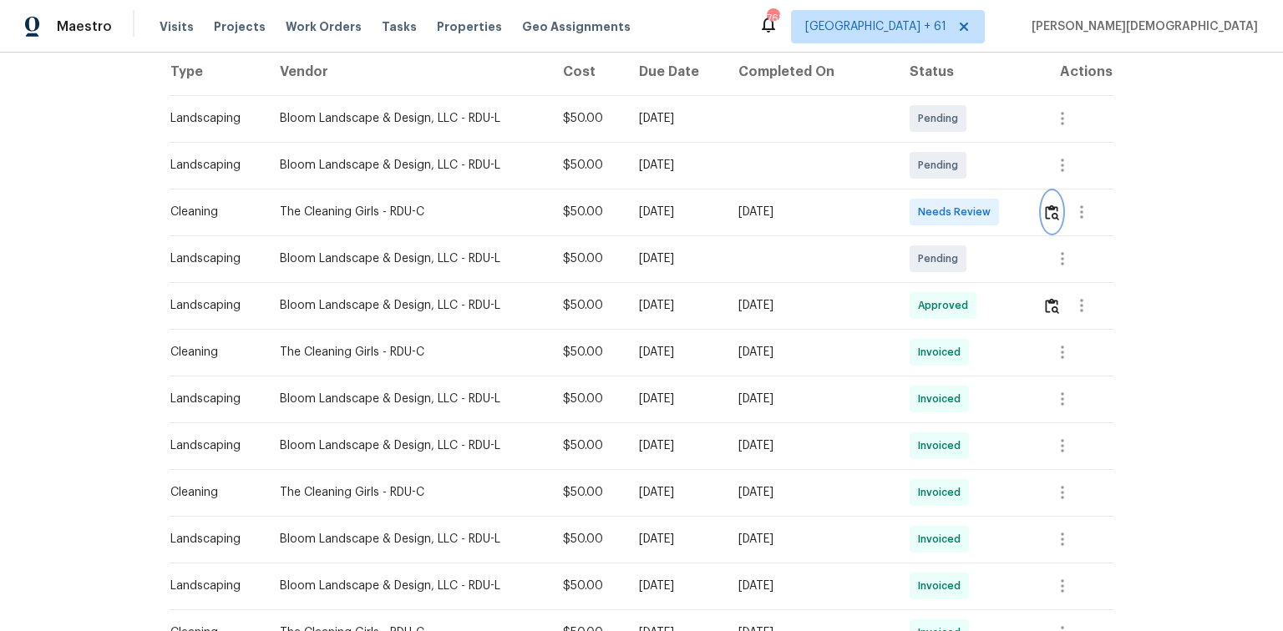
click at [912, 205] on img "button" at bounding box center [1052, 213] width 14 height 16
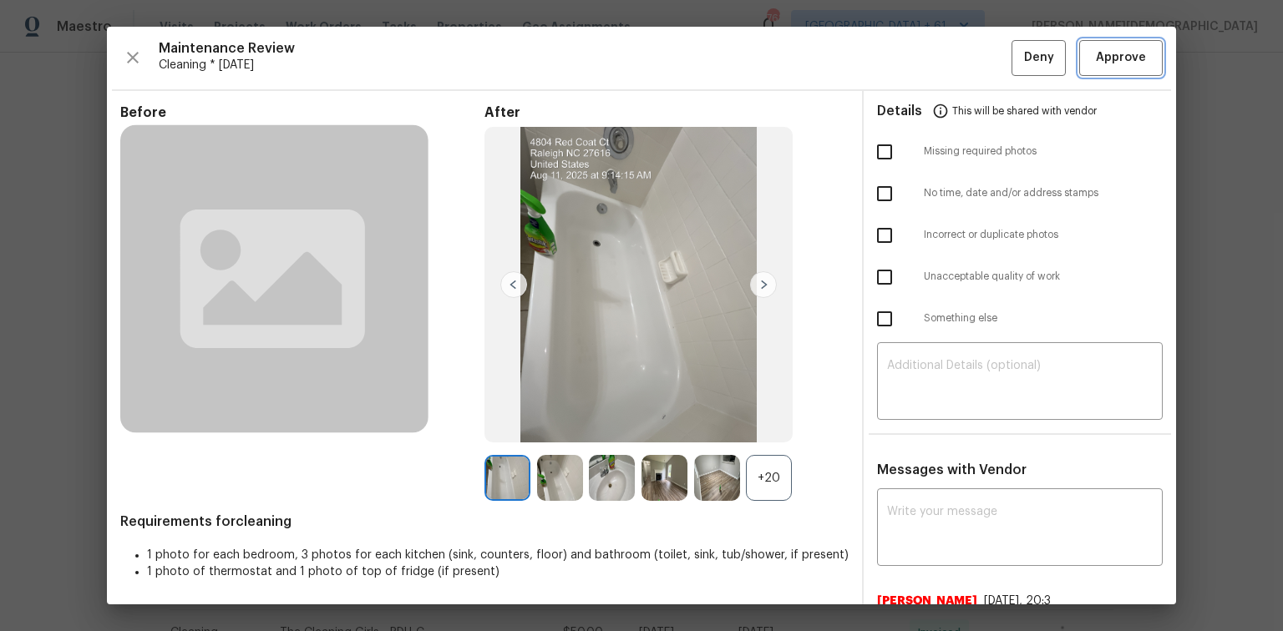
click at [912, 58] on span "Approve" at bounding box center [1121, 58] width 50 height 21
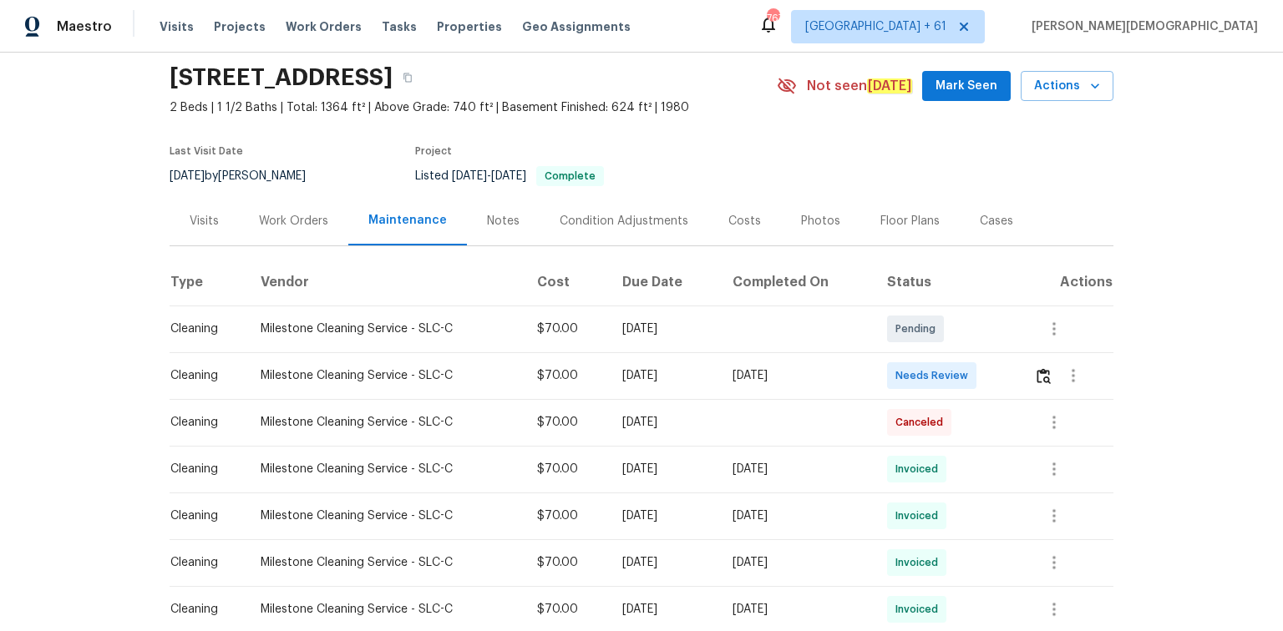
scroll to position [134, 0]
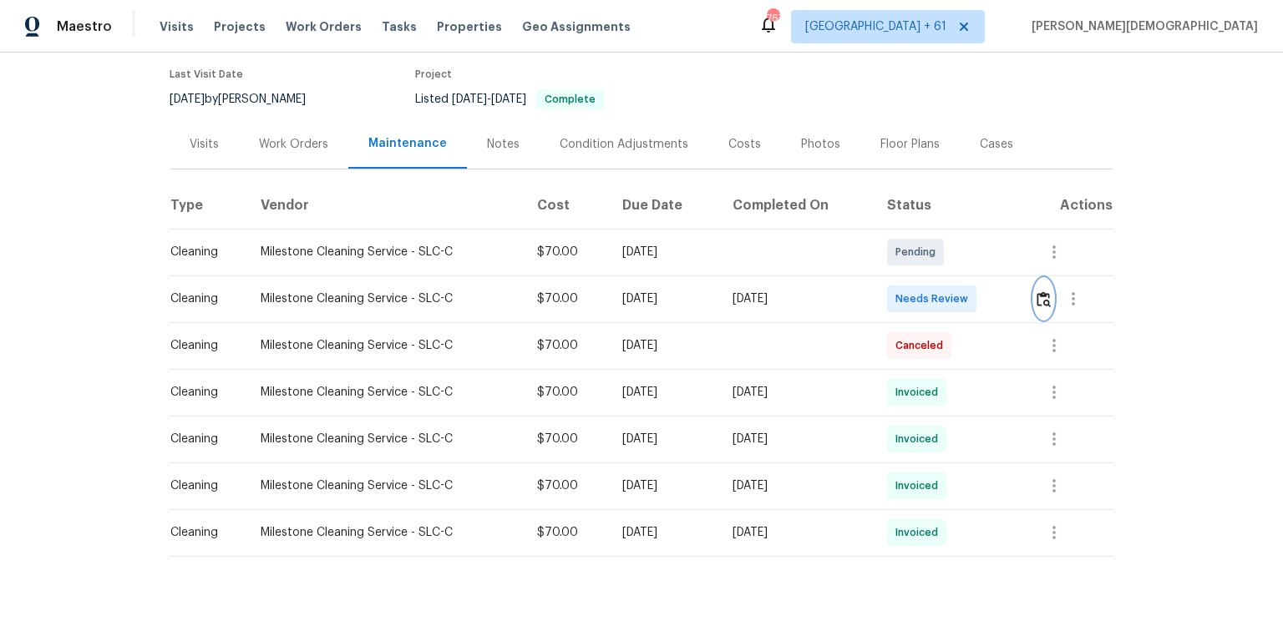
click at [1045, 302] on button "button" at bounding box center [1043, 299] width 19 height 40
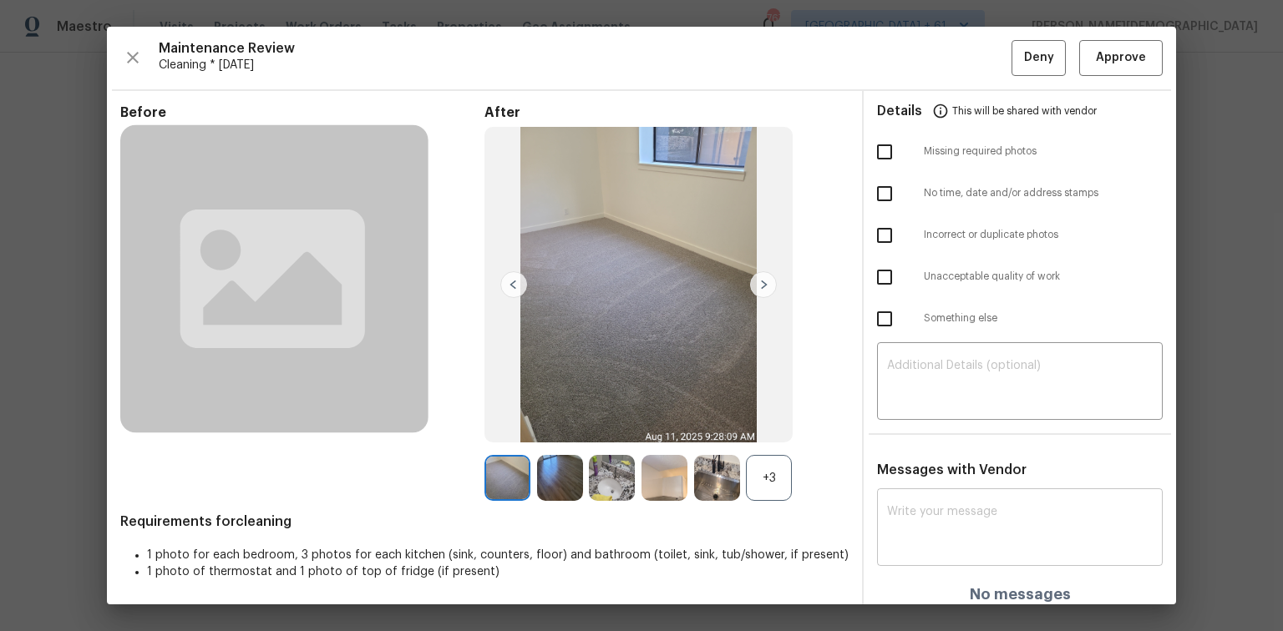
click at [939, 509] on textarea at bounding box center [1020, 529] width 266 height 47
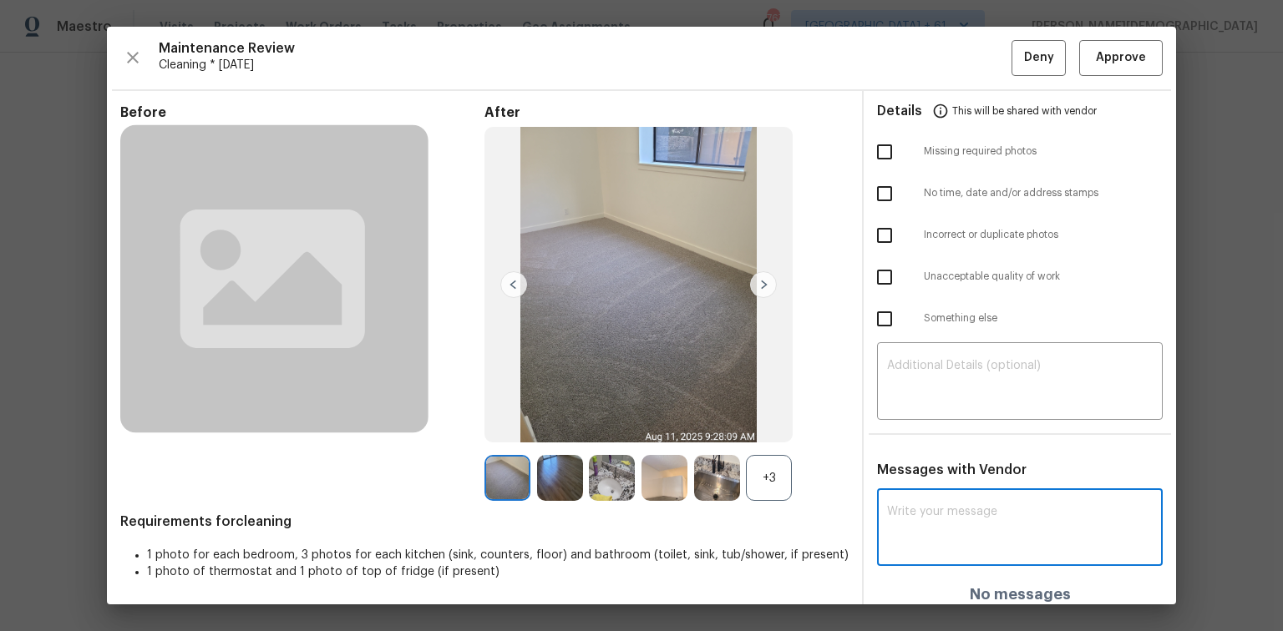
paste textarea "Maintenance Audit Team: Hello! Unfortunately, this cleaning visit completed on …"
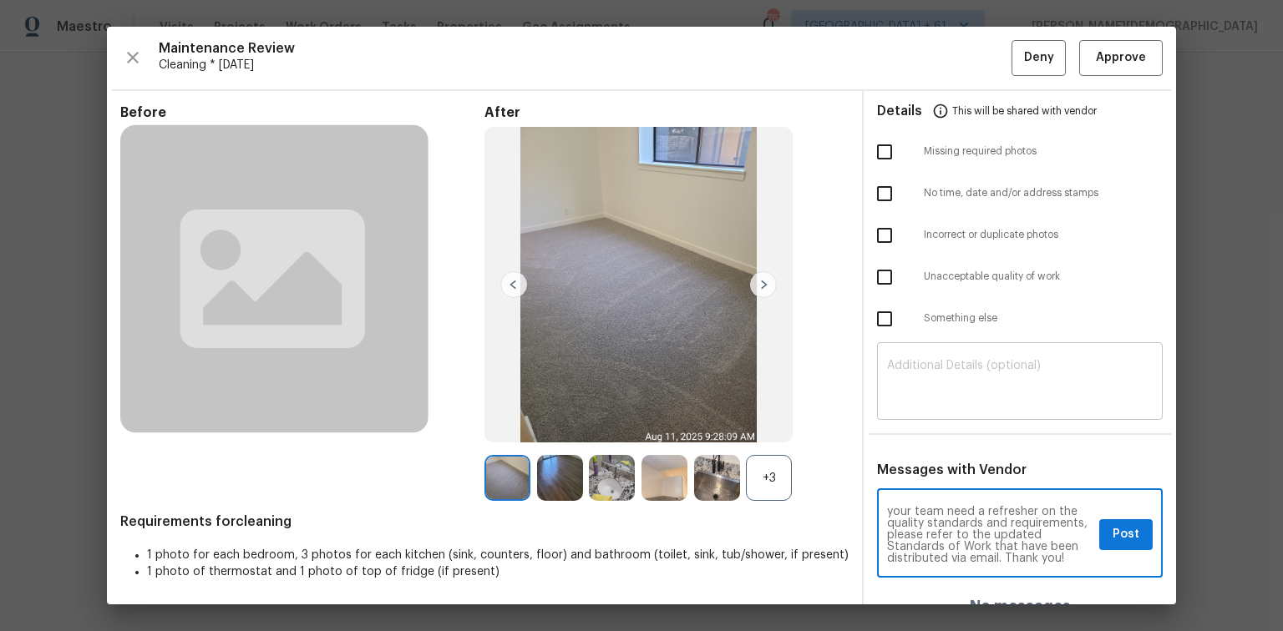
scroll to position [210, 0]
type textarea "Maintenance Audit Team: Hello! Unfortunately, this cleaning visit completed on …"
click at [965, 377] on textarea at bounding box center [1020, 383] width 266 height 47
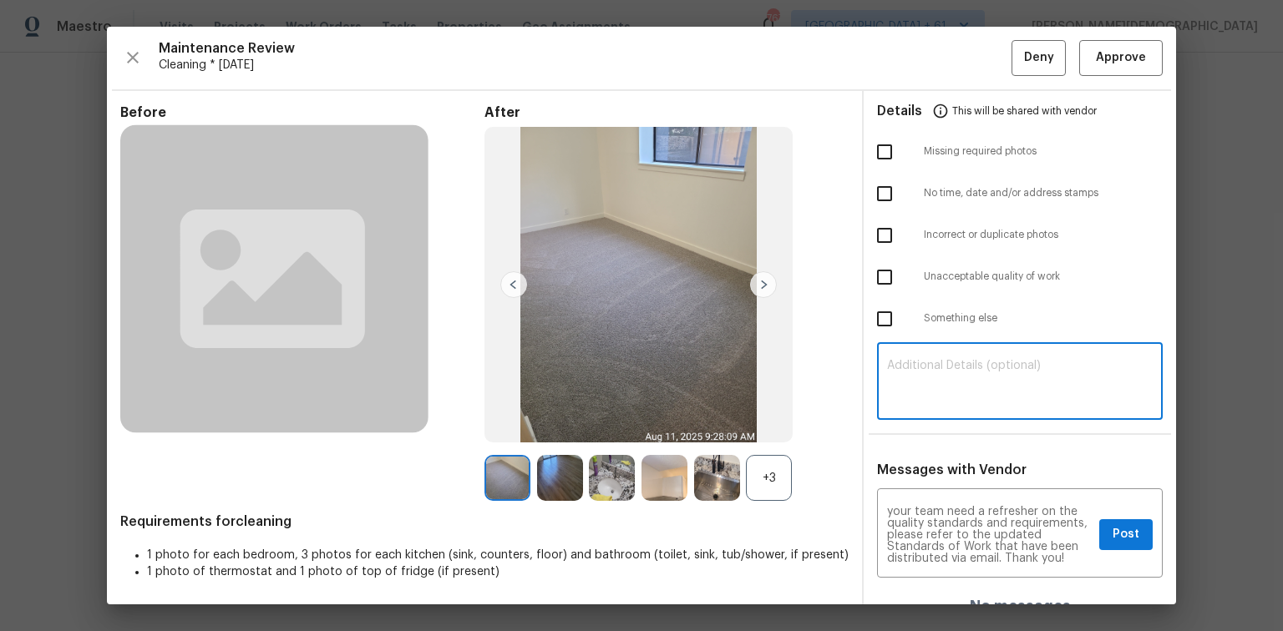
paste textarea "Maintenance Audit Team: Hello! Unfortunately, this cleaning visit completed on …"
type textarea "Maintenance Audit Team: Hello! Unfortunately, this cleaning visit completed on …"
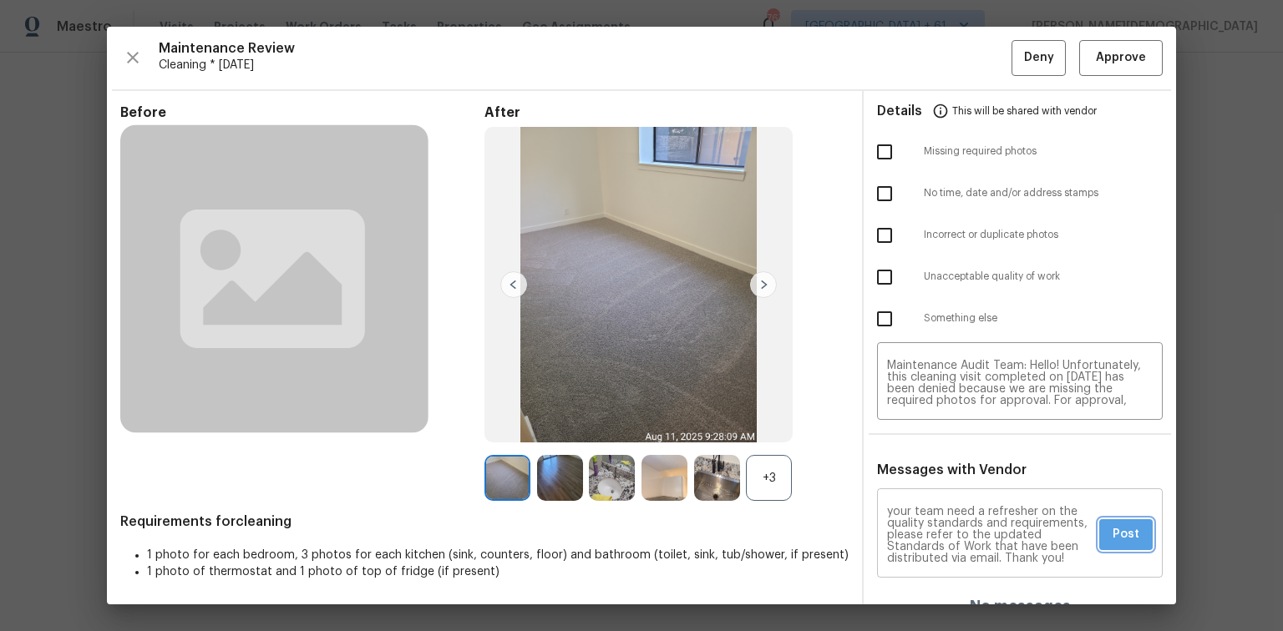
click at [1129, 525] on span "Post" at bounding box center [1126, 535] width 27 height 21
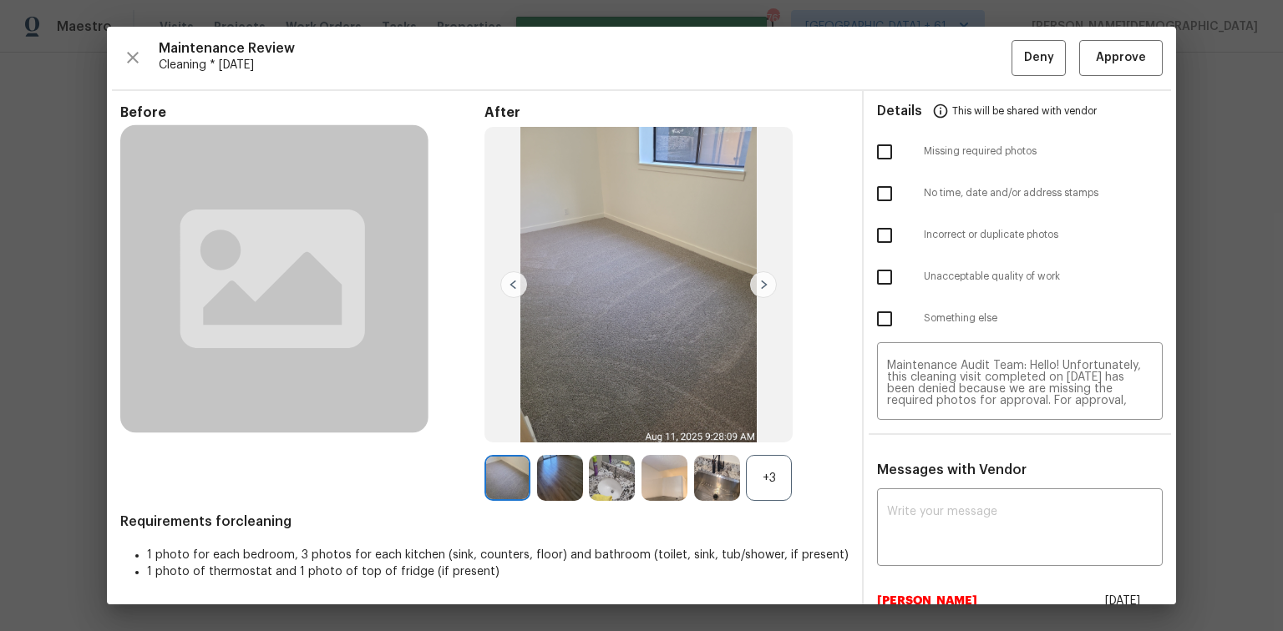
click at [885, 155] on input "checkbox" at bounding box center [884, 151] width 35 height 35
checkbox input "true"
click at [1035, 70] on button "Deny" at bounding box center [1038, 58] width 54 height 36
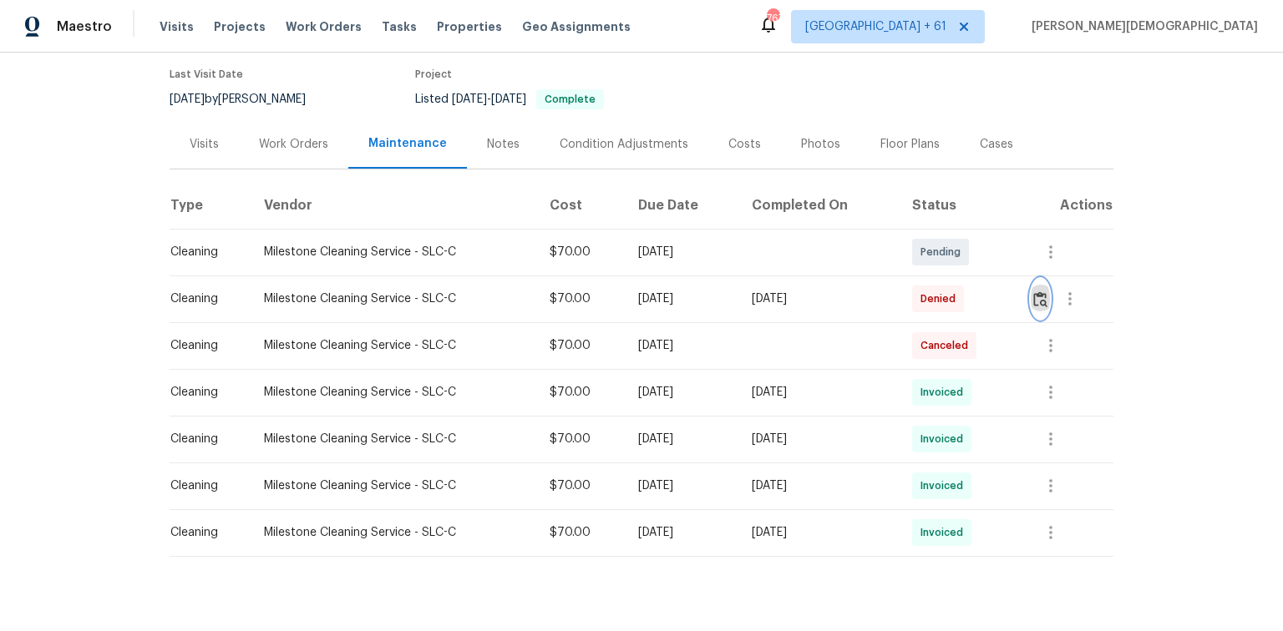
click at [1039, 292] on img "button" at bounding box center [1040, 299] width 14 height 16
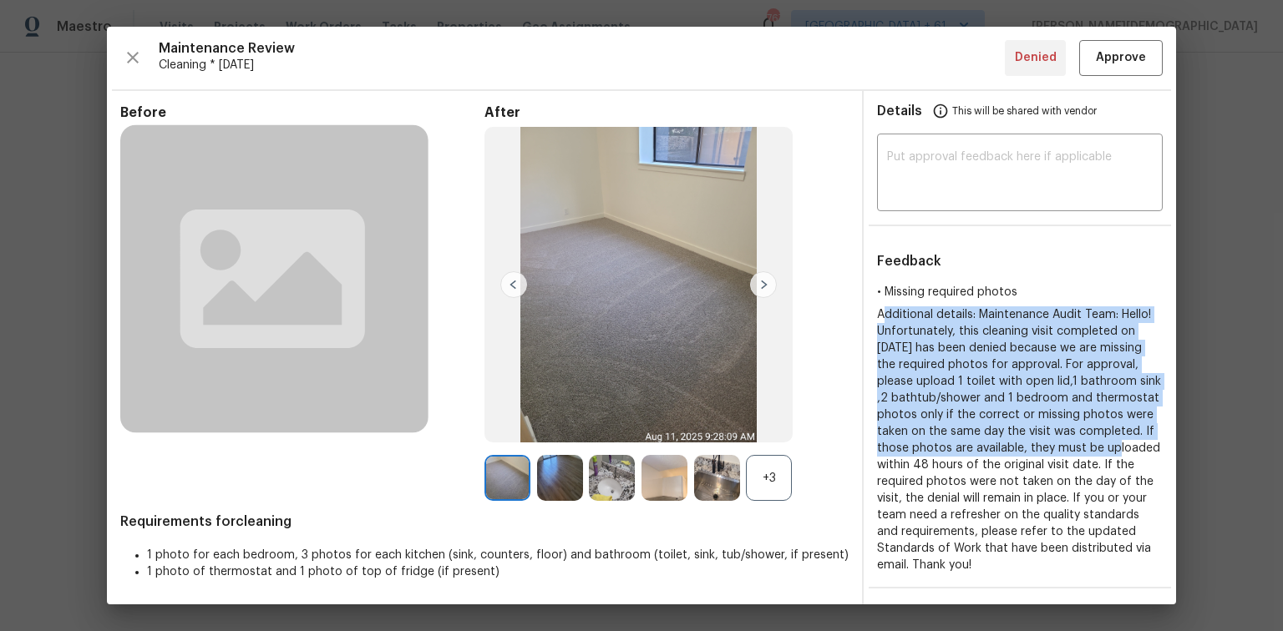
drag, startPoint x: 872, startPoint y: 306, endPoint x: 991, endPoint y: 441, distance: 180.5
click at [986, 441] on span "Additional details: Maintenance Audit Team: Hello! Unfortunately, this cleaning…" at bounding box center [1019, 440] width 284 height 262
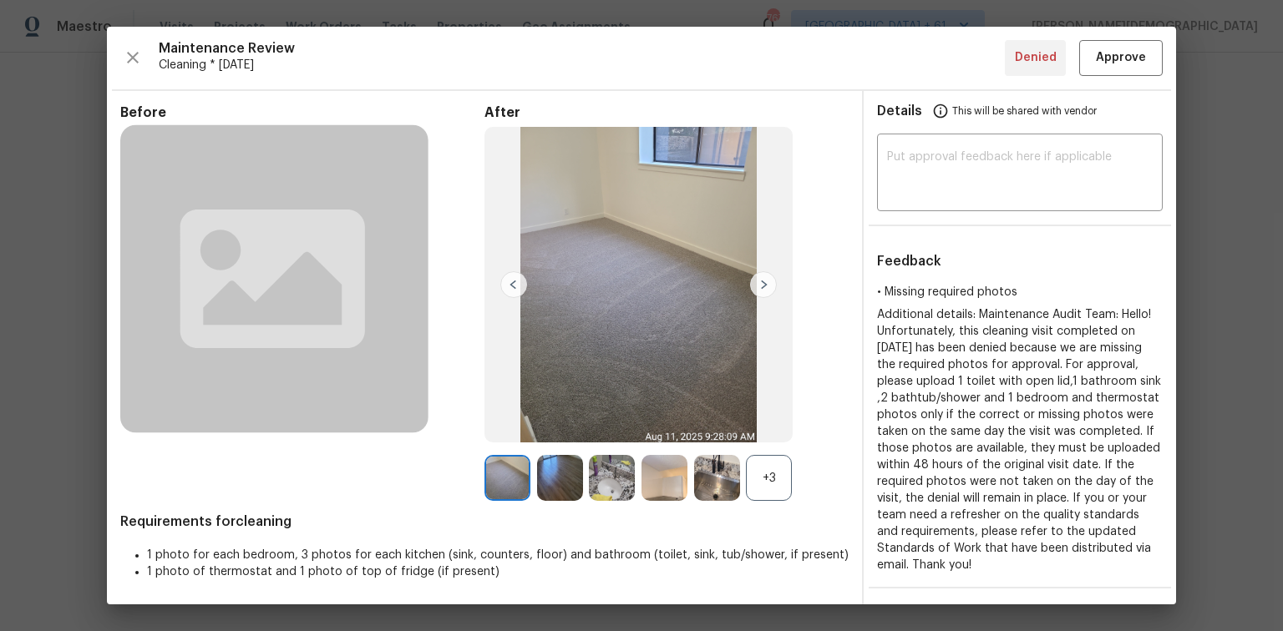
click at [991, 441] on span "Additional details: Maintenance Audit Team: Hello! Unfortunately, this cleaning…" at bounding box center [1019, 440] width 284 height 262
drag, startPoint x: 966, startPoint y: 307, endPoint x: 1119, endPoint y: 546, distance: 284.0
click at [1119, 546] on div "Additional details: Maintenance Audit Team: Hello! Unfortunately, this cleaning…" at bounding box center [1020, 440] width 286 height 267
click at [1007, 439] on div "Additional details: Maintenance Audit Team: Hello! Unfortunately, this cleaning…" at bounding box center [1020, 440] width 286 height 267
drag, startPoint x: 869, startPoint y: 285, endPoint x: 1071, endPoint y: 562, distance: 342.7
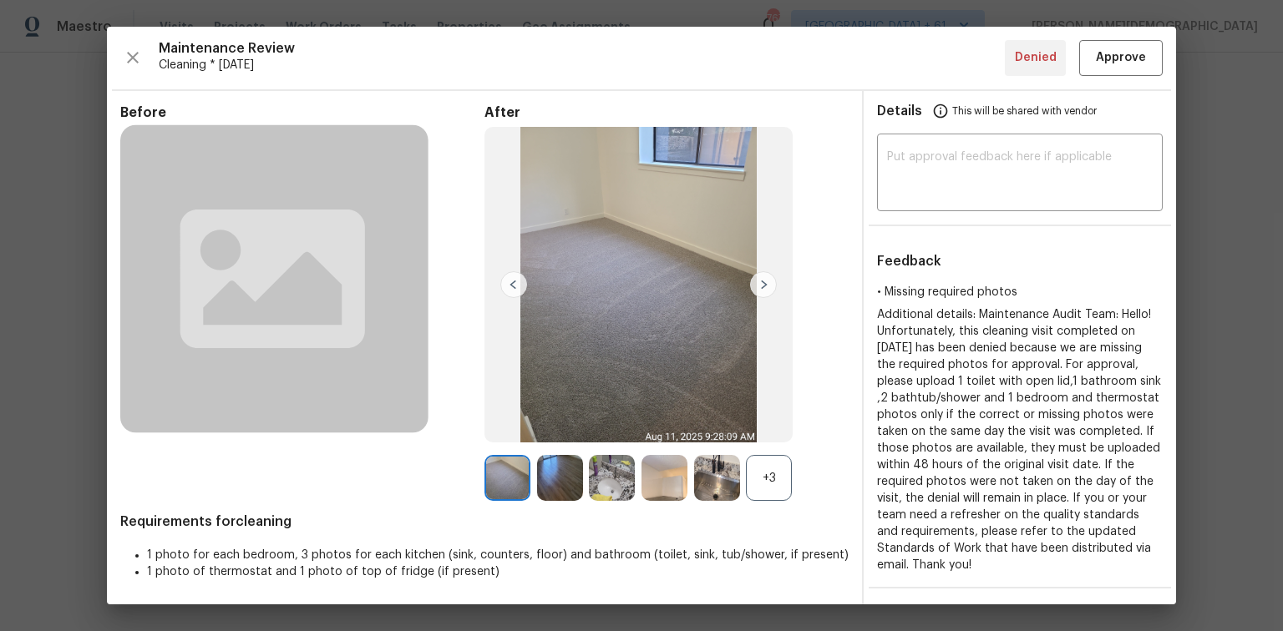
click at [1071, 562] on div "Details This will be shared with vendor ​ Feedback • Missing required photos Ad…" at bounding box center [1020, 576] width 312 height 971
copy div "• Missing required photos Additional details: Maintenance Audit Team: Hello! Un…"
click at [887, 166] on textarea at bounding box center [1020, 174] width 266 height 47
paste textarea "• Missing required photos Additional details: Maintenance Audit Team: Hello! Un…"
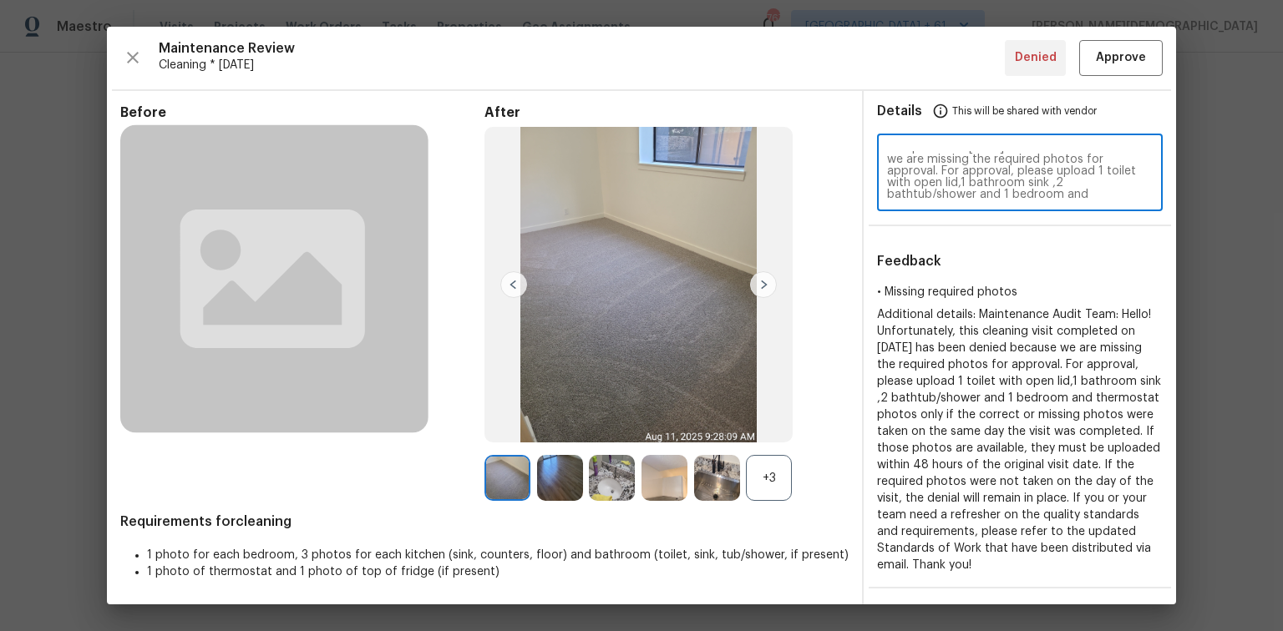
scroll to position [67, 0]
click at [981, 179] on textarea "• Missing required photos Additional details: Maintenance Audit Team: Hello! Un…" at bounding box center [1020, 174] width 266 height 47
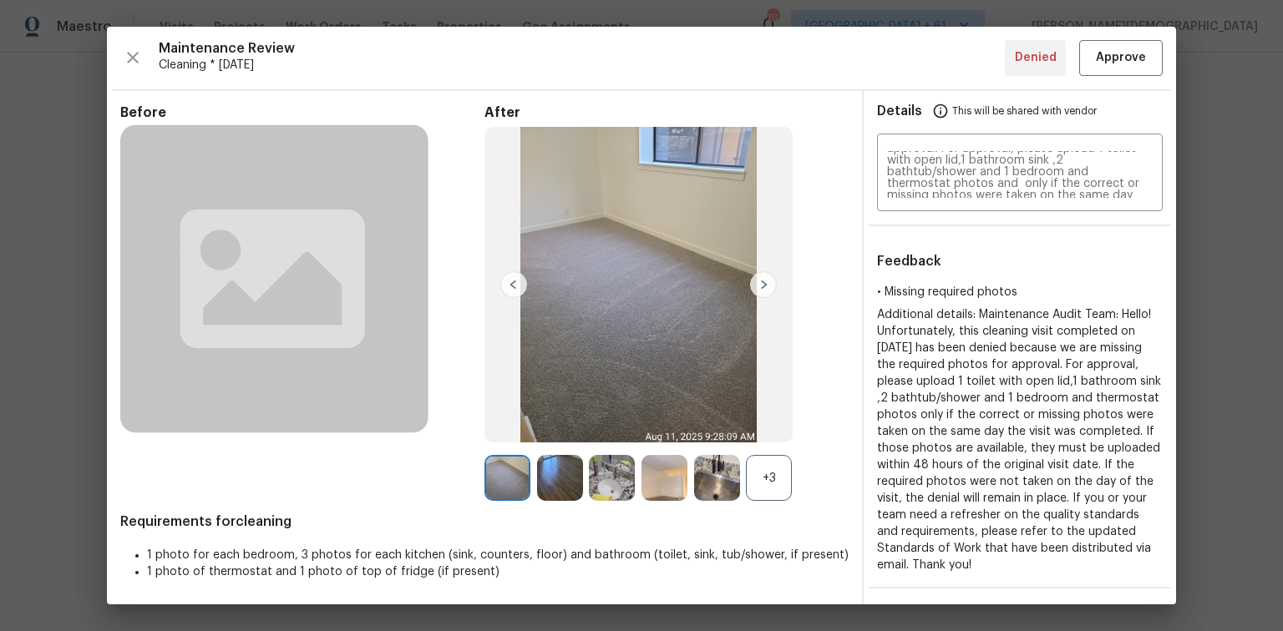
click at [900, 309] on span "Additional details: Maintenance Audit Team: Hello! Unfortunately, this cleaning…" at bounding box center [1019, 440] width 284 height 262
copy span "Additional"
click at [1006, 184] on textarea "• Missing required photos Additional details: Maintenance Audit Team: Hello! Un…" at bounding box center [1020, 174] width 266 height 47
paste textarea "Additional"
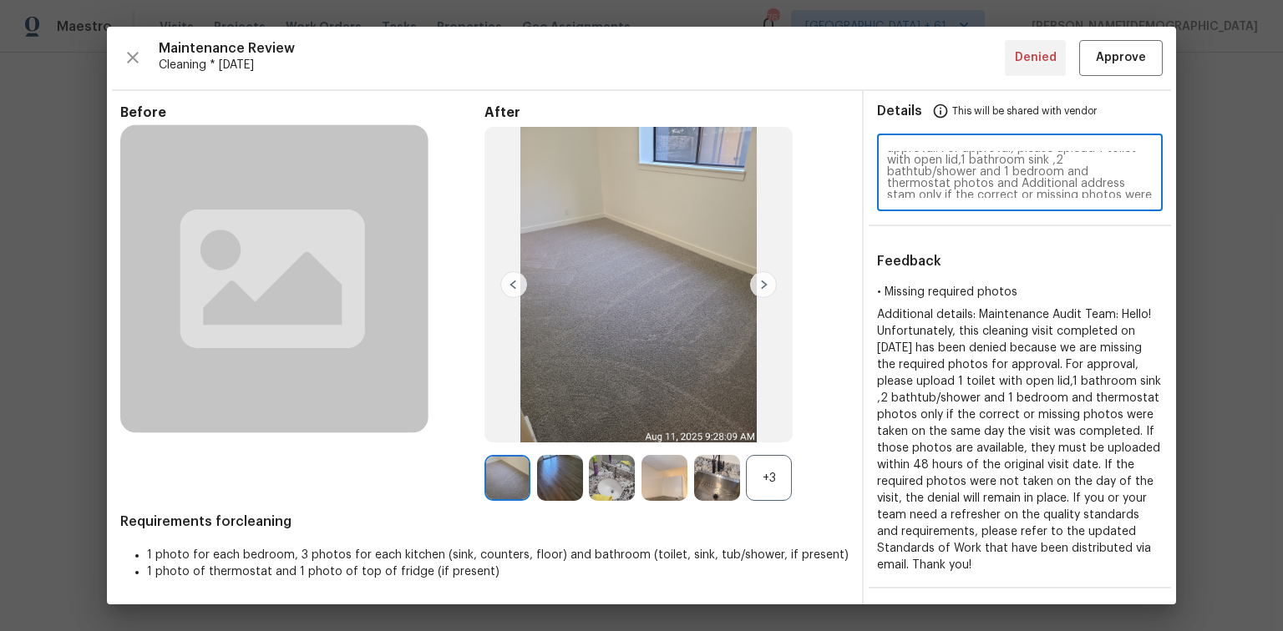
scroll to position [70, 0]
click at [1059, 180] on textarea "• Missing required photos Additional details: Maintenance Audit Team: Hello! Un…" at bounding box center [1020, 174] width 266 height 47
click at [1065, 180] on textarea "• Missing required photos Additional details: Maintenance Audit Team: Hello! Un…" at bounding box center [1020, 174] width 266 height 47
click at [914, 188] on textarea "• Missing required photos Additional details: Maintenance Audit Team: Hello! Un…" at bounding box center [1020, 174] width 266 height 47
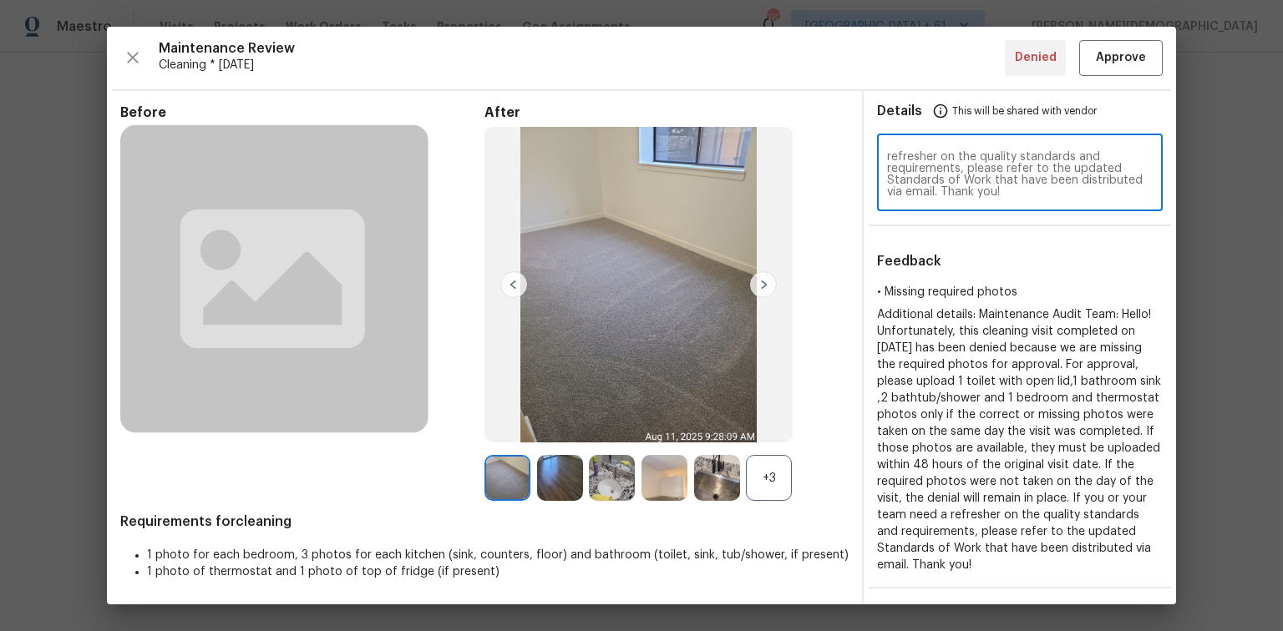
click at [955, 173] on textarea "• Missing required photos Additional details: Maintenance Audit Team: Hello! Un…" at bounding box center [1020, 174] width 266 height 47
click at [937, 151] on textarea "• Missing required photos Additional details: Maintenance Audit Team: Hello! Un…" at bounding box center [1020, 174] width 266 height 47
drag, startPoint x: 980, startPoint y: 164, endPoint x: 1099, endPoint y: 197, distance: 124.0
click at [1099, 197] on div "• Missing required photos Additional details: Maintenance Audit Team: Hello! Un…" at bounding box center [1020, 175] width 286 height 74
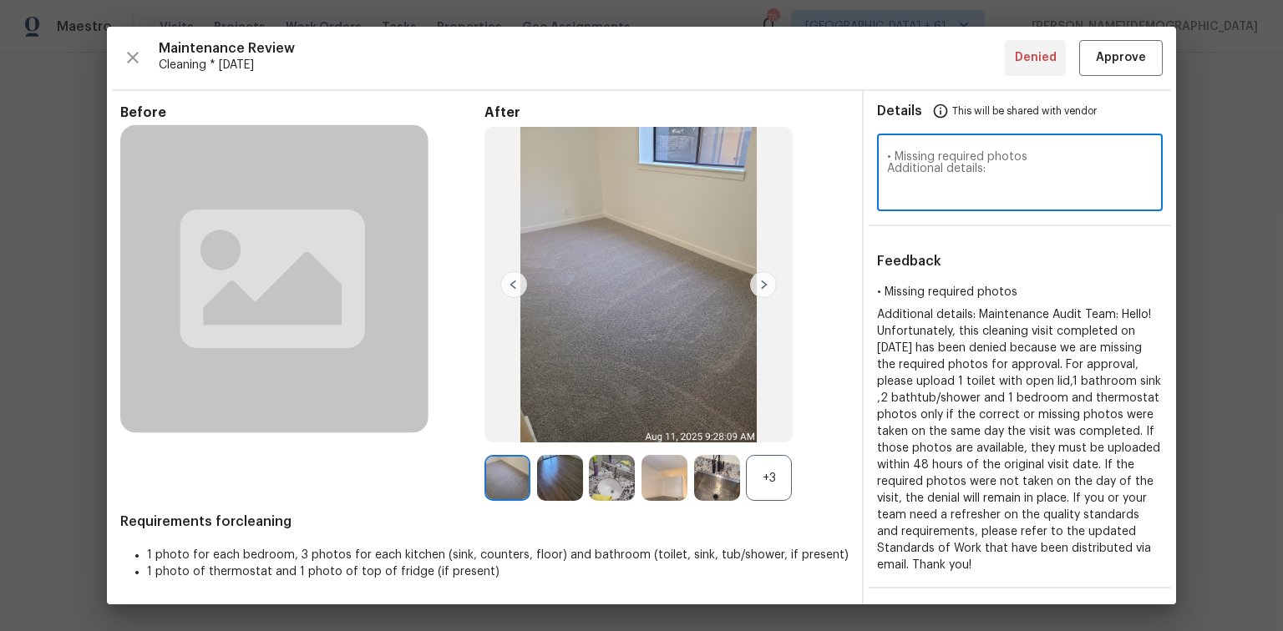
scroll to position [0, 0]
type textarea "•"
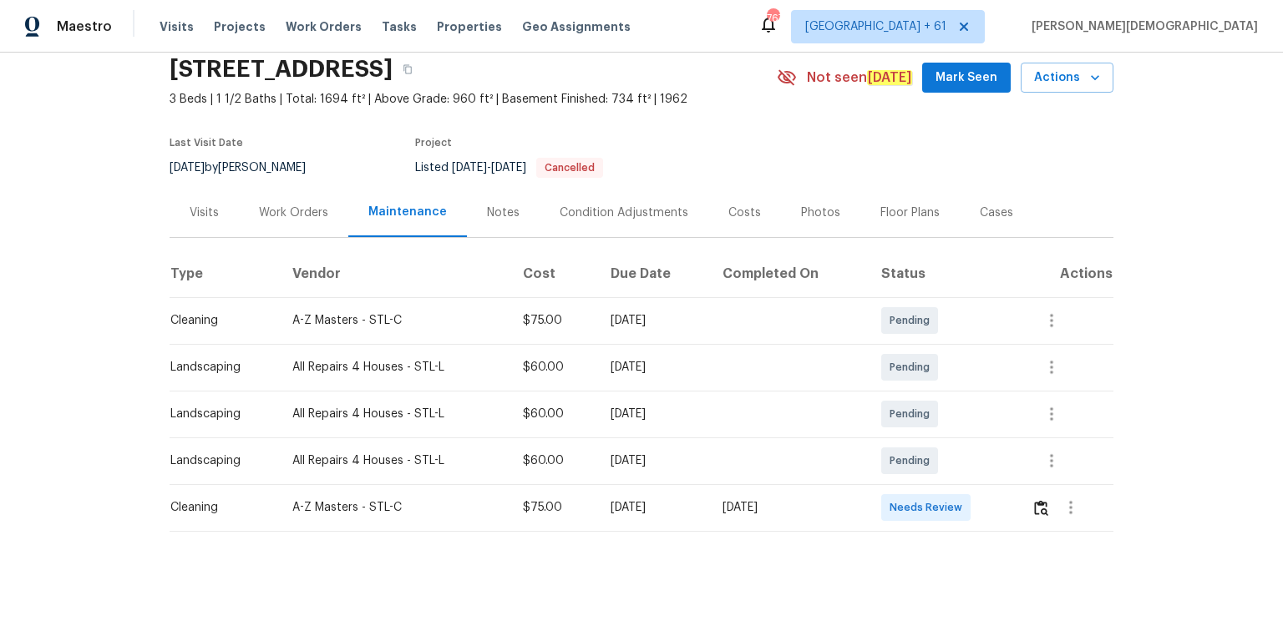
scroll to position [67, 0]
drag, startPoint x: 1030, startPoint y: 489, endPoint x: 1036, endPoint y: 504, distance: 16.9
click at [1028, 488] on td at bounding box center [1065, 507] width 95 height 47
click at [1032, 488] on div at bounding box center [1072, 507] width 81 height 40
click at [1037, 488] on button "button" at bounding box center [1041, 507] width 19 height 40
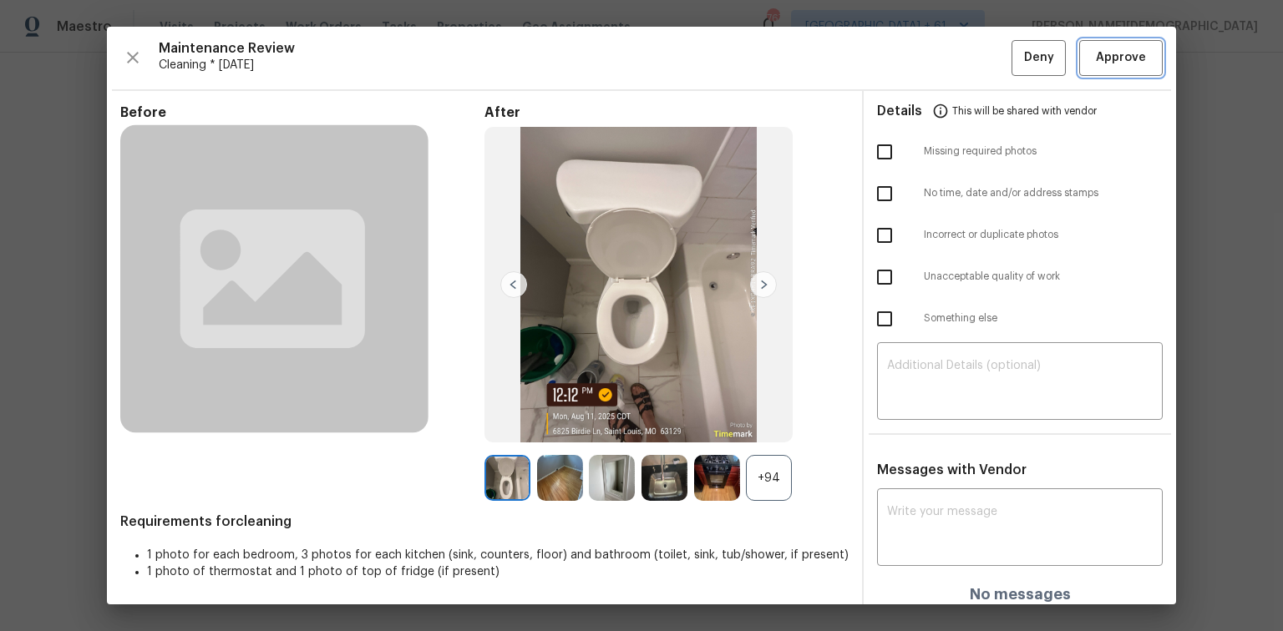
click at [1107, 62] on span "Approve" at bounding box center [1121, 58] width 50 height 21
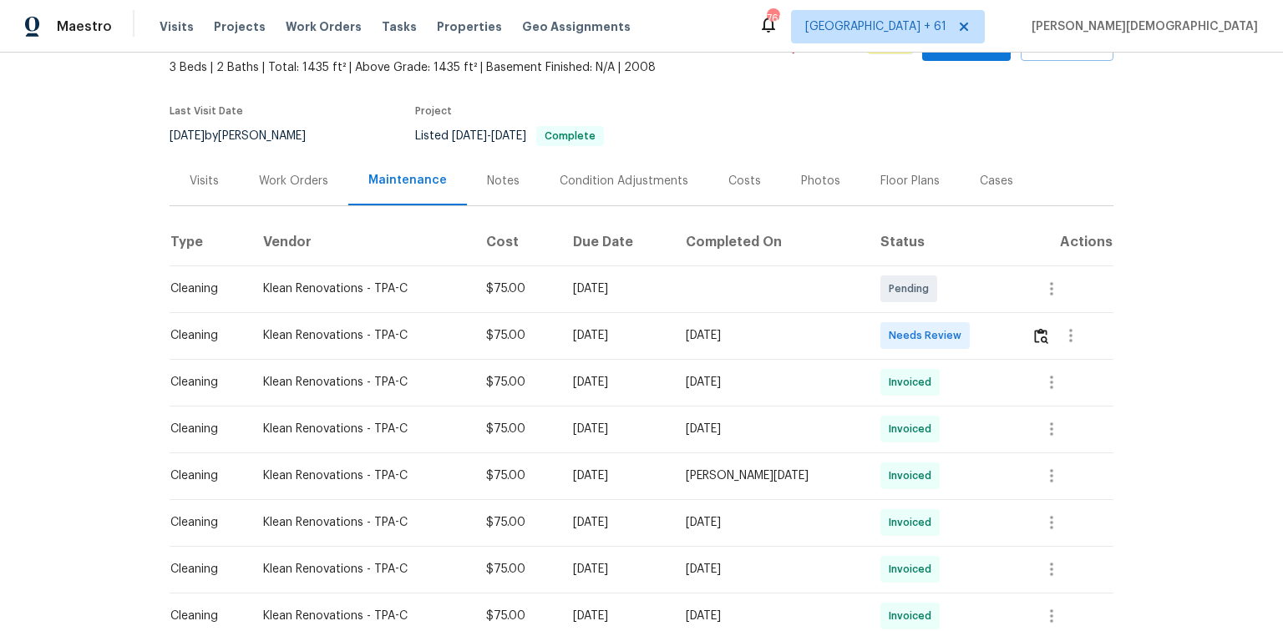
scroll to position [200, 0]
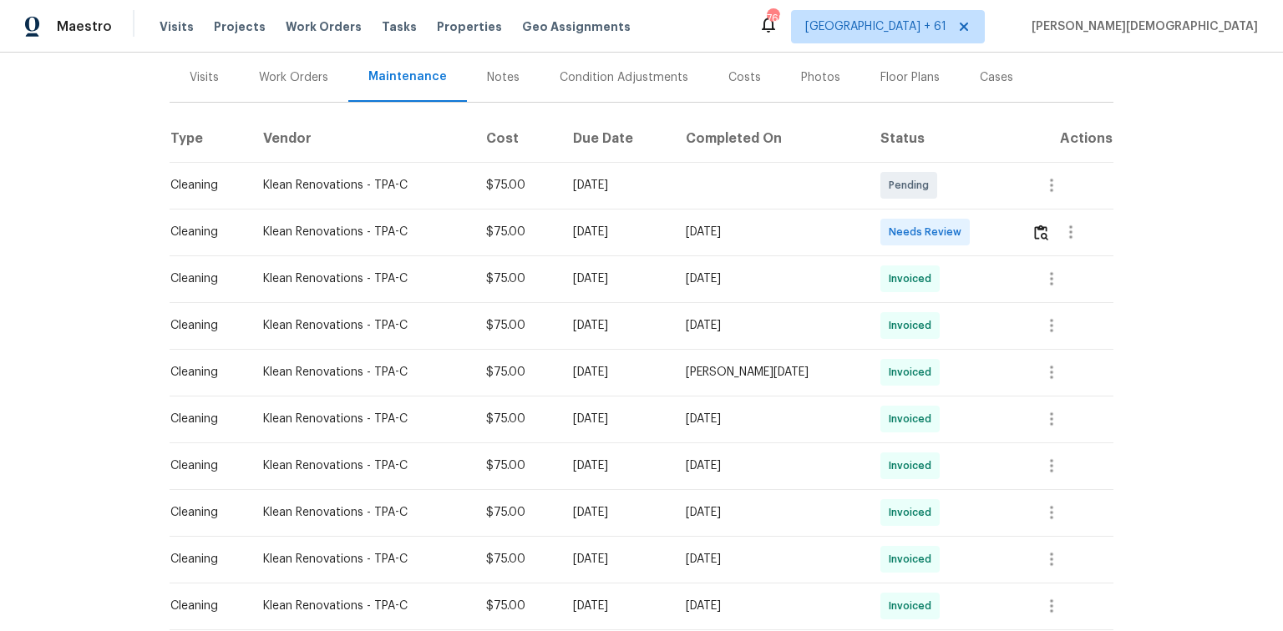
click at [912, 224] on td at bounding box center [1065, 232] width 95 height 47
click at [912, 225] on img "button" at bounding box center [1041, 233] width 14 height 16
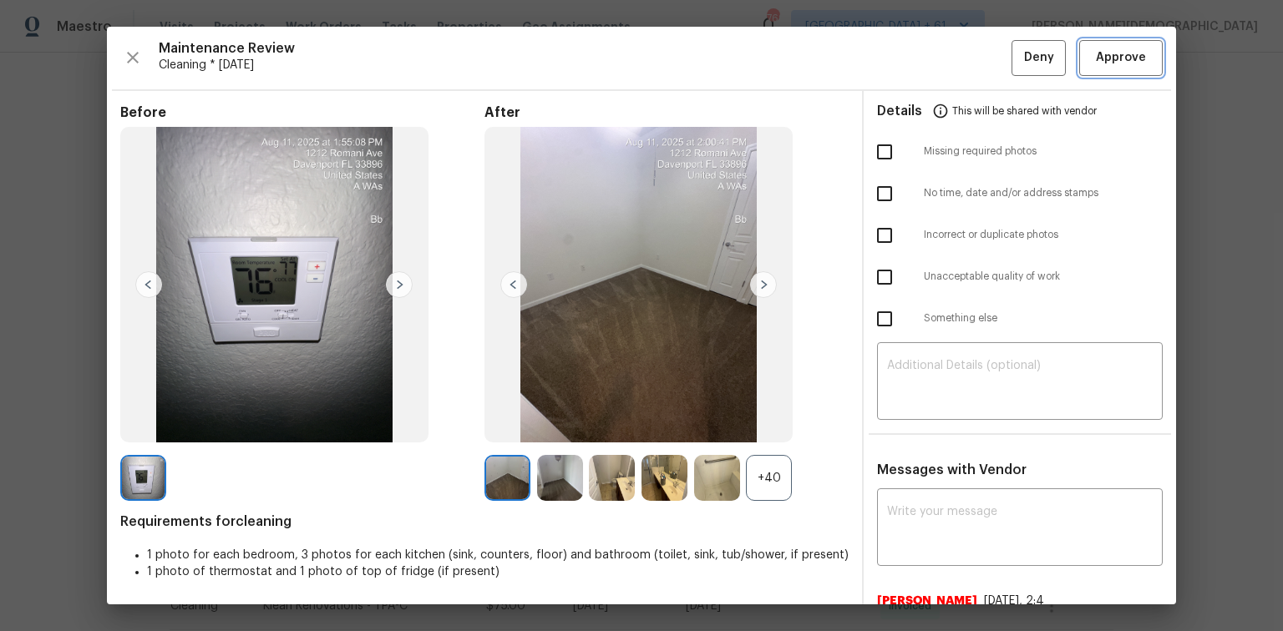
click at [912, 52] on span "Approve" at bounding box center [1121, 58] width 50 height 21
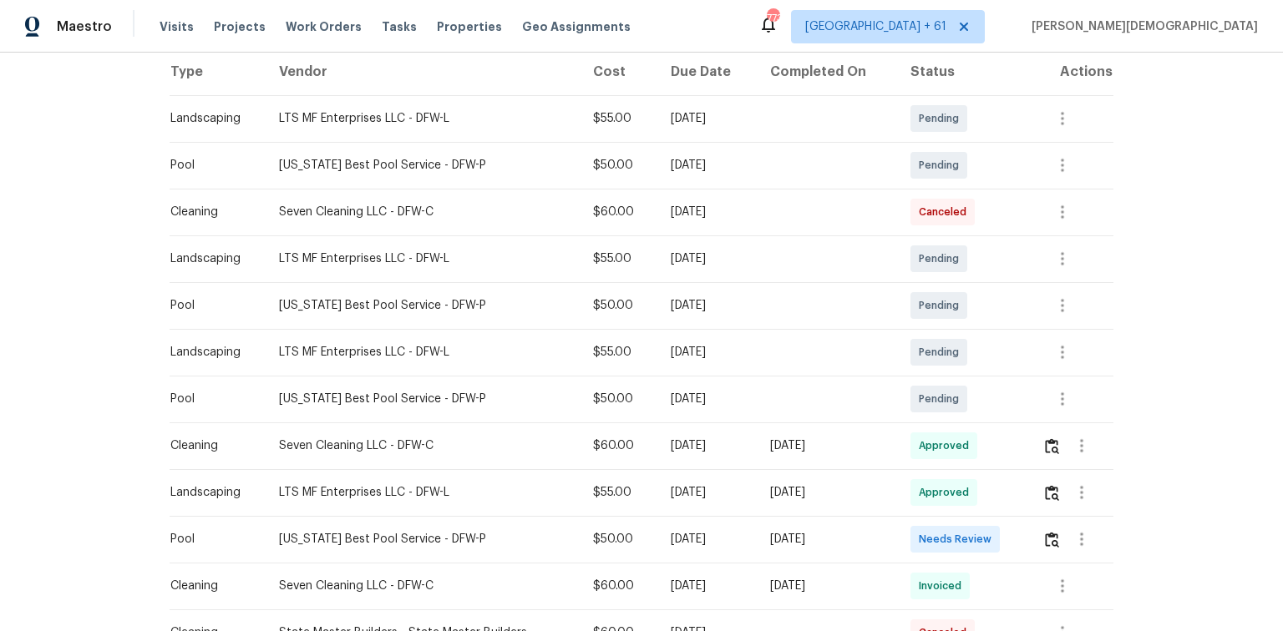
scroll to position [468, 0]
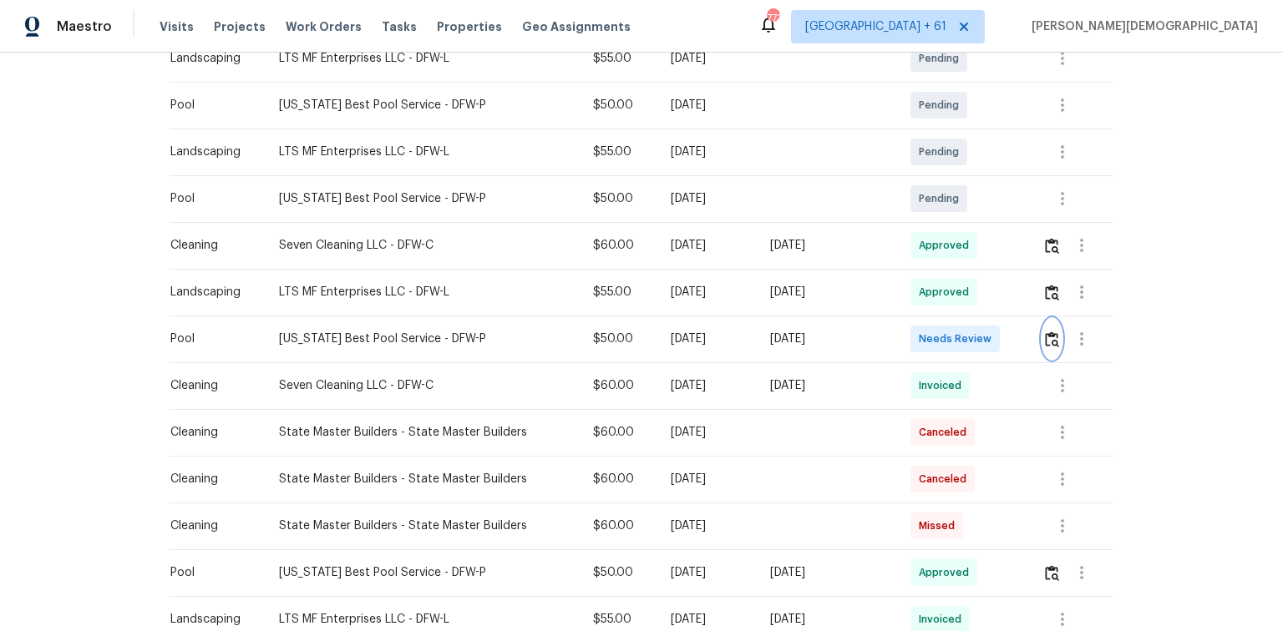
click at [912, 337] on img "button" at bounding box center [1052, 340] width 14 height 16
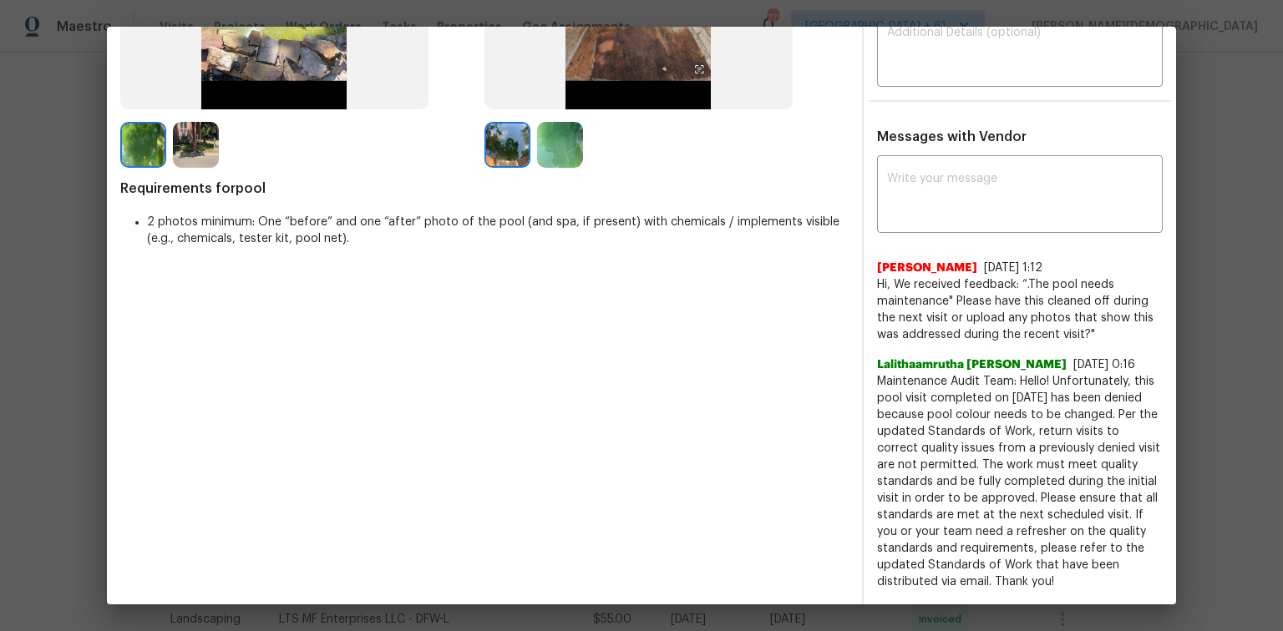
scroll to position [334, 0]
drag, startPoint x: 869, startPoint y: 357, endPoint x: 1072, endPoint y: 565, distance: 291.2
click at [912, 422] on span "Maintenance Audit Team: Hello! Unfortunately, this pool visit completed on [DAT…" at bounding box center [1020, 481] width 286 height 217
copy span "Maintenance Audit Team: Hello! Unfortunately, this pool visit completed on [DAT…"
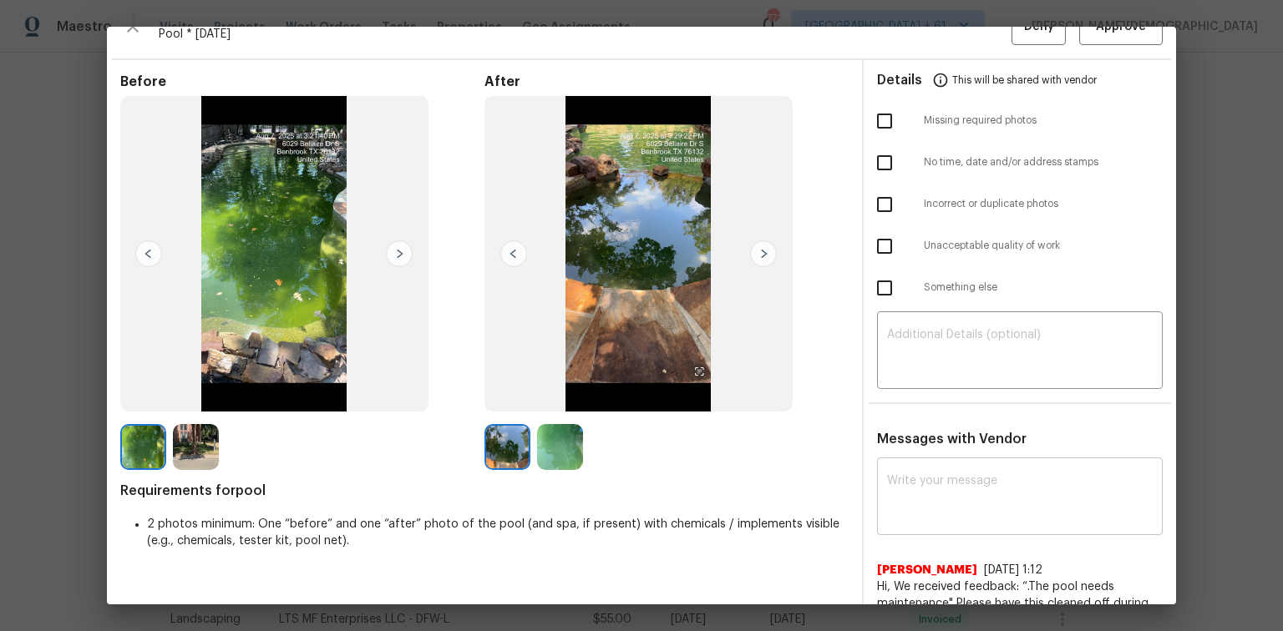
scroll to position [0, 0]
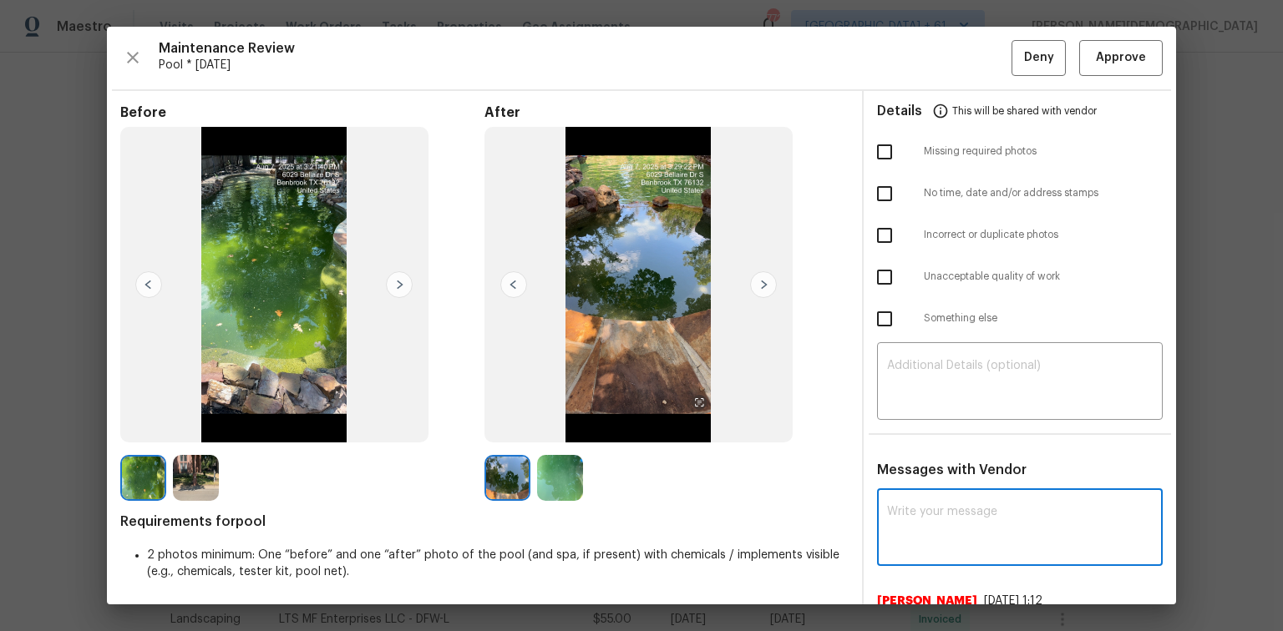
click at [912, 422] on textarea at bounding box center [1020, 529] width 266 height 47
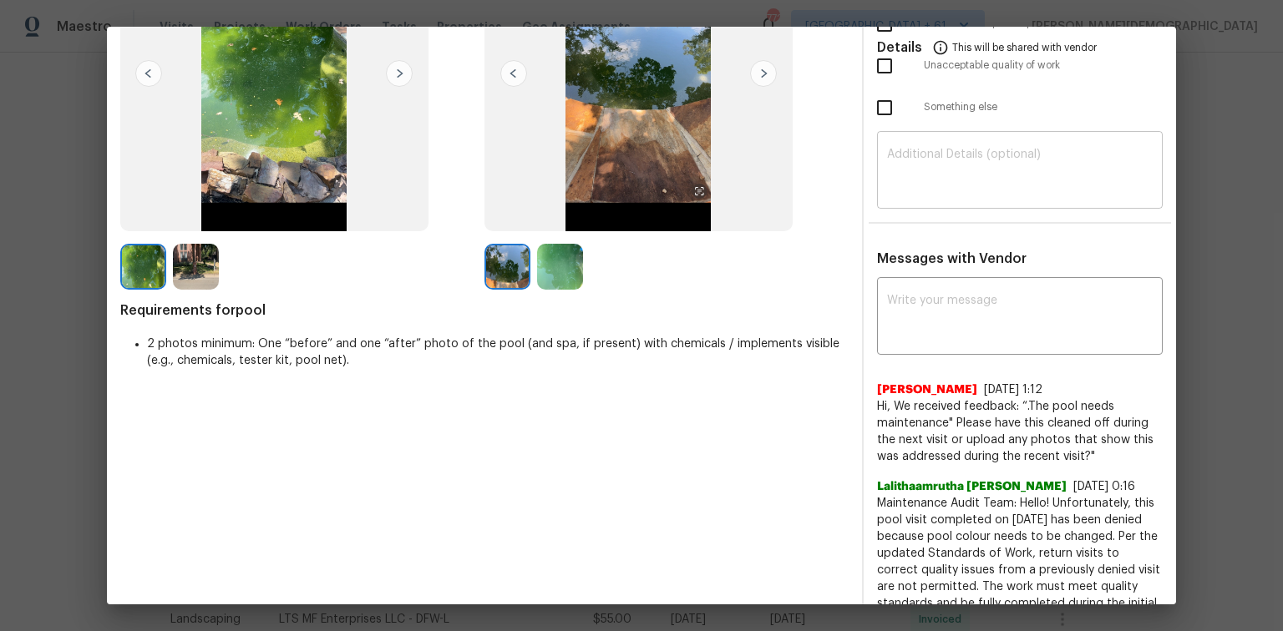
scroll to position [67, 0]
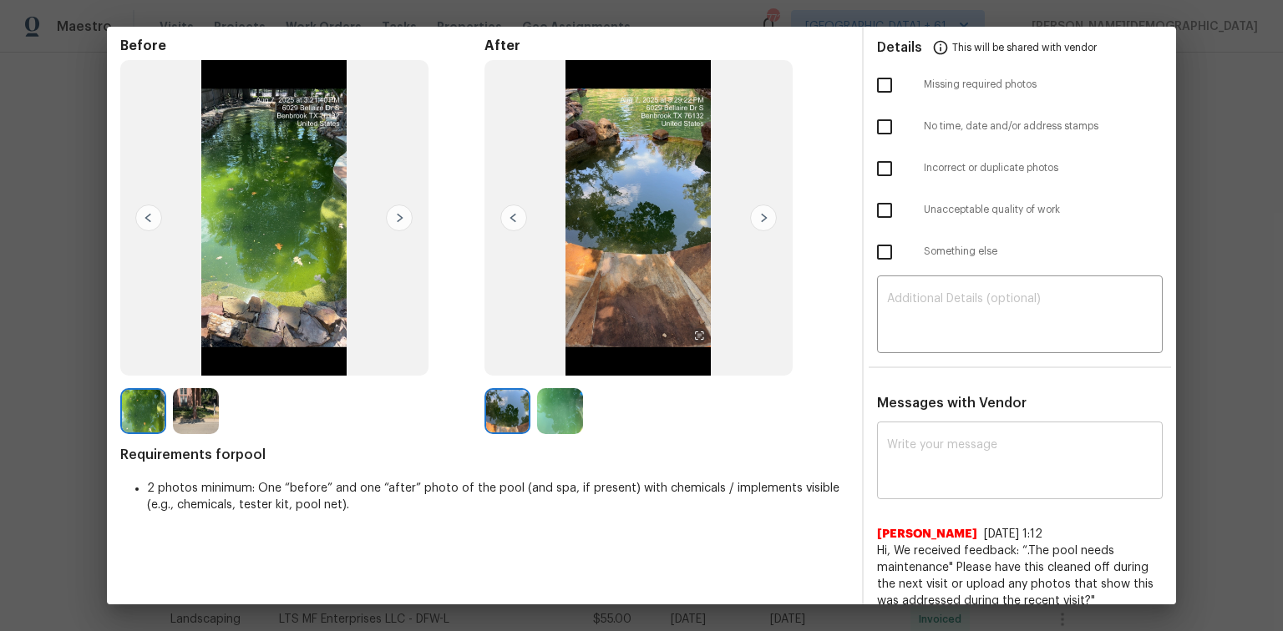
click at [912, 422] on textarea at bounding box center [1020, 462] width 266 height 47
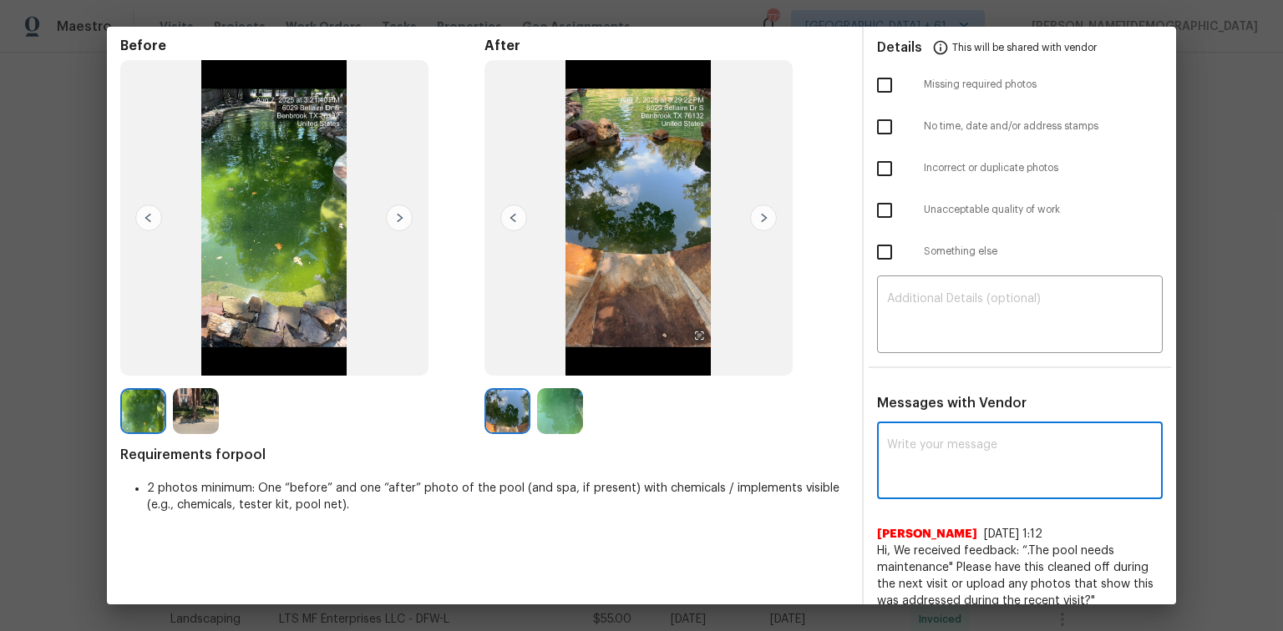
paste textarea "Maintenance Audit Team: Hello! Unfortunately, this pool visit completed on [DAT…"
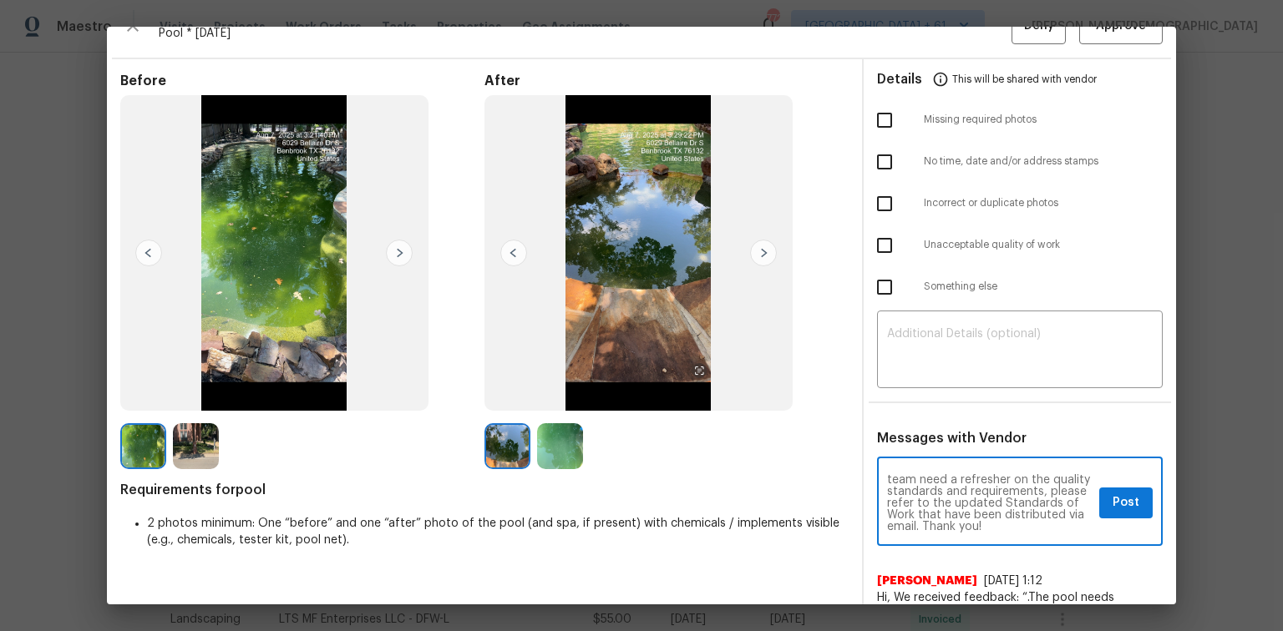
scroll to position [0, 0]
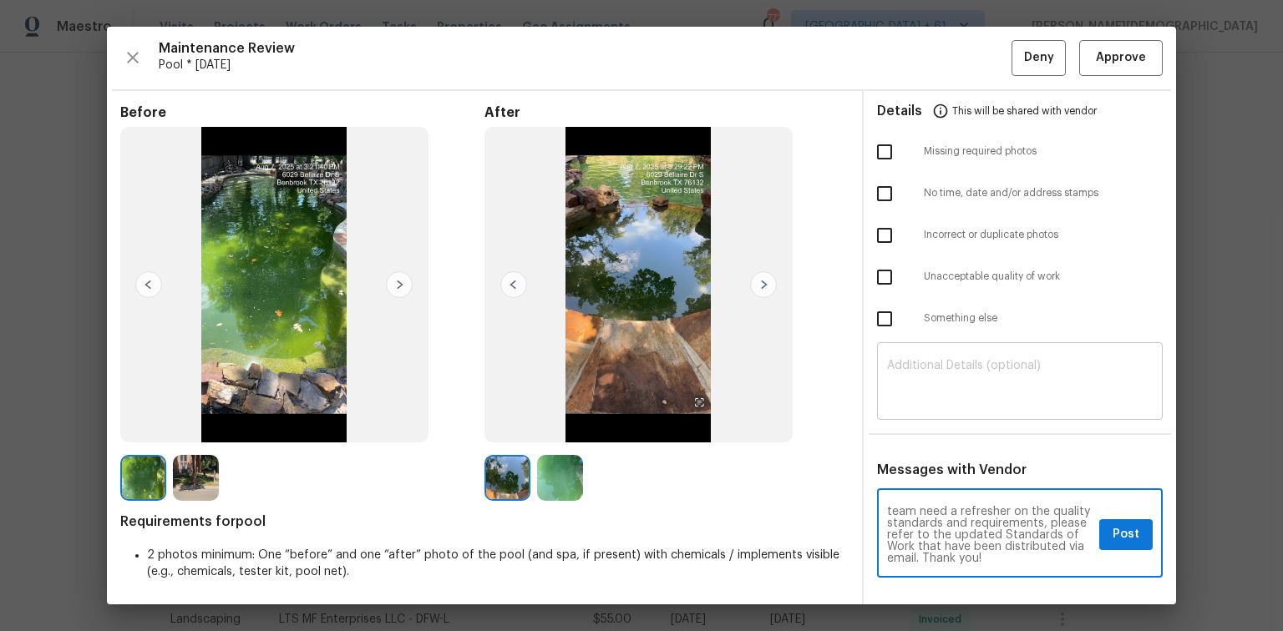
type textarea "Maintenance Audit Team: Hello! Unfortunately, this pool visit completed on [DAT…"
click at [912, 370] on textarea at bounding box center [1020, 383] width 266 height 47
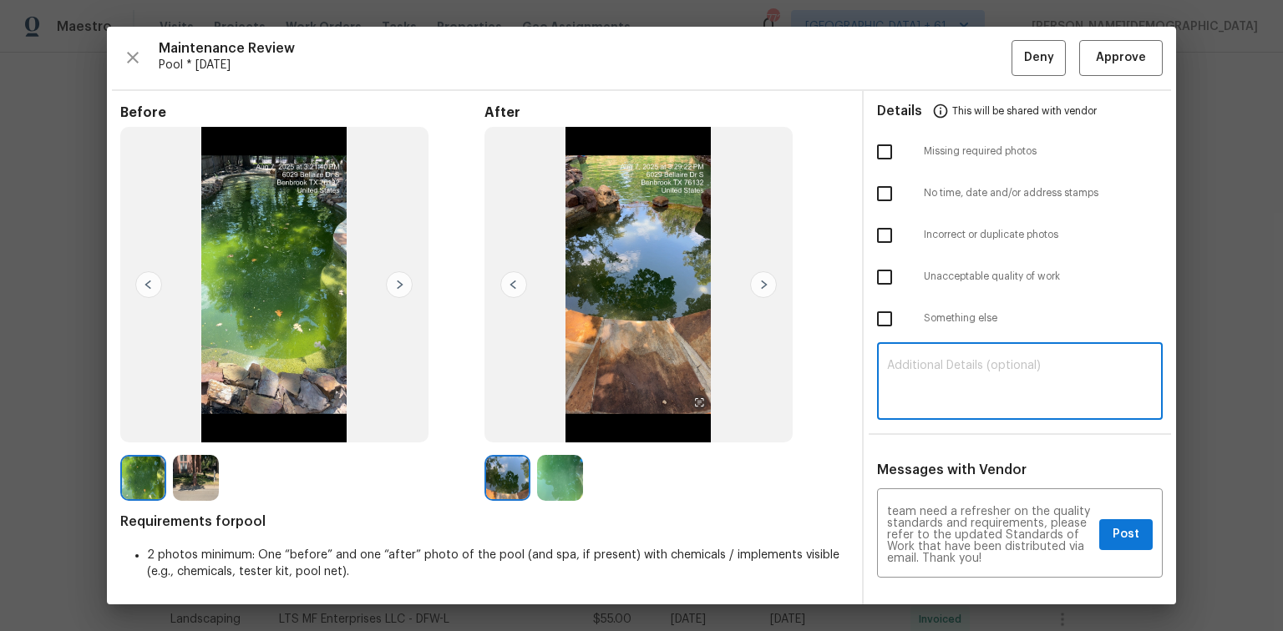
paste textarea "Maintenance Audit Team: Hello! Unfortunately, this pool visit completed on [DAT…"
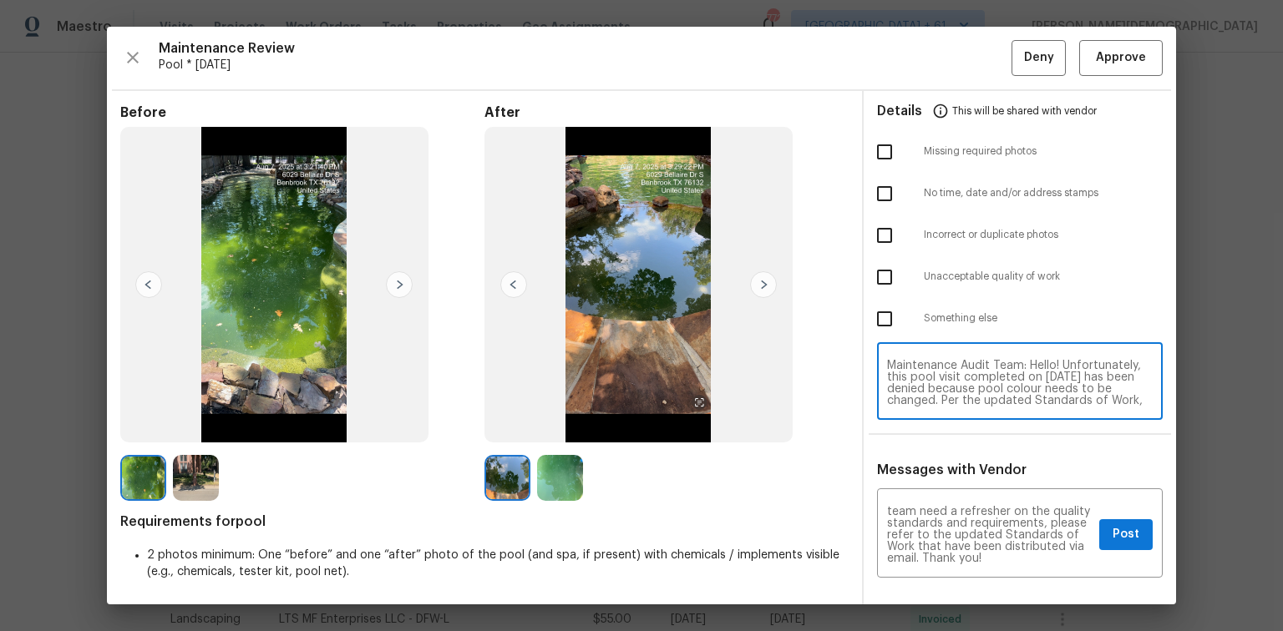
scroll to position [117, 0]
type textarea "Maintenance Audit Team: Hello! Unfortunately, this pool visit completed on [DAT…"
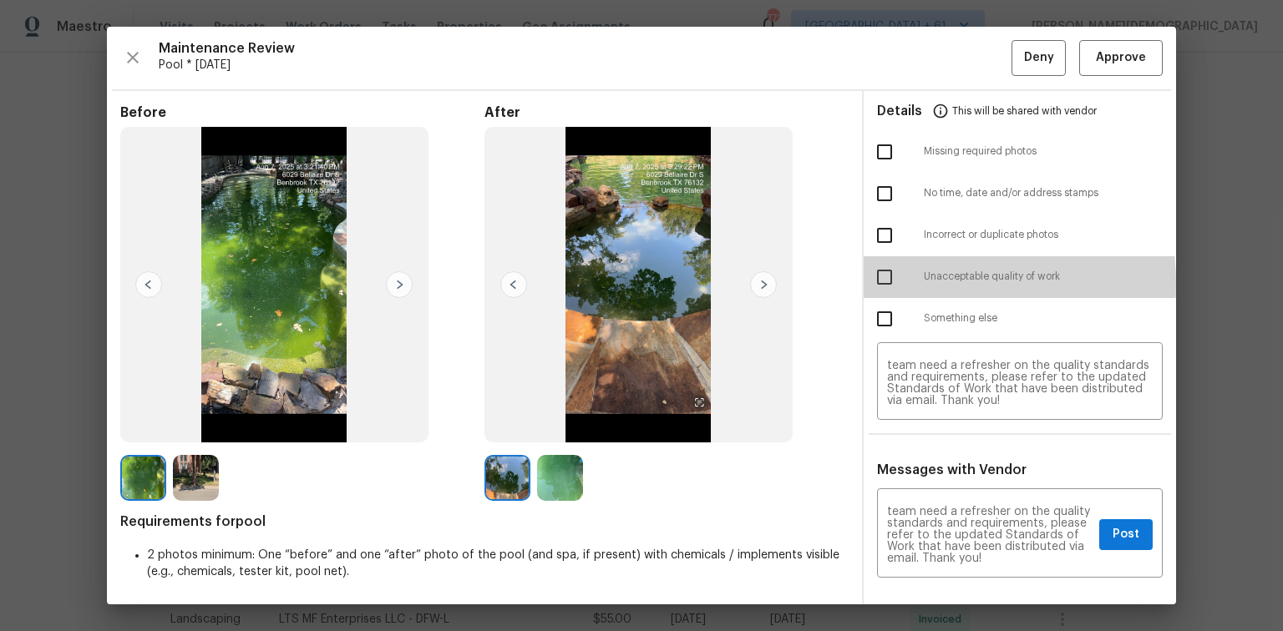
click at [880, 279] on input "checkbox" at bounding box center [884, 277] width 35 height 35
checkbox input "true"
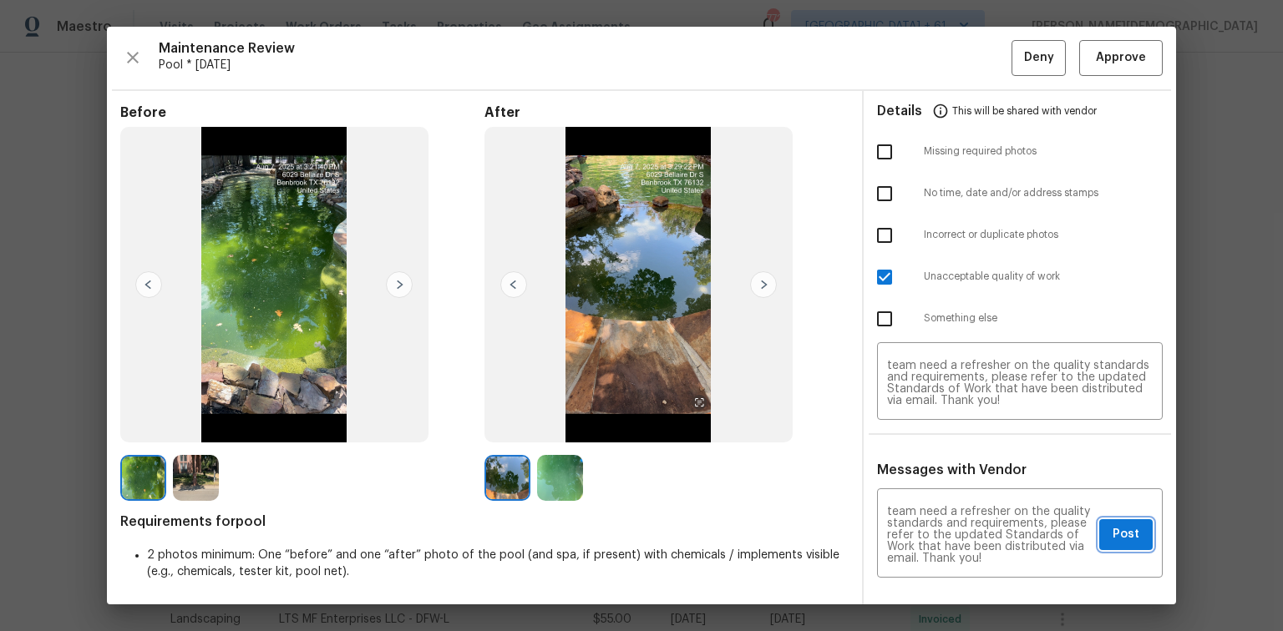
drag, startPoint x: 1112, startPoint y: 520, endPoint x: 1078, endPoint y: 428, distance: 97.8
click at [912, 422] on span "Post" at bounding box center [1126, 535] width 27 height 21
click at [912, 52] on span "Deny" at bounding box center [1039, 58] width 30 height 21
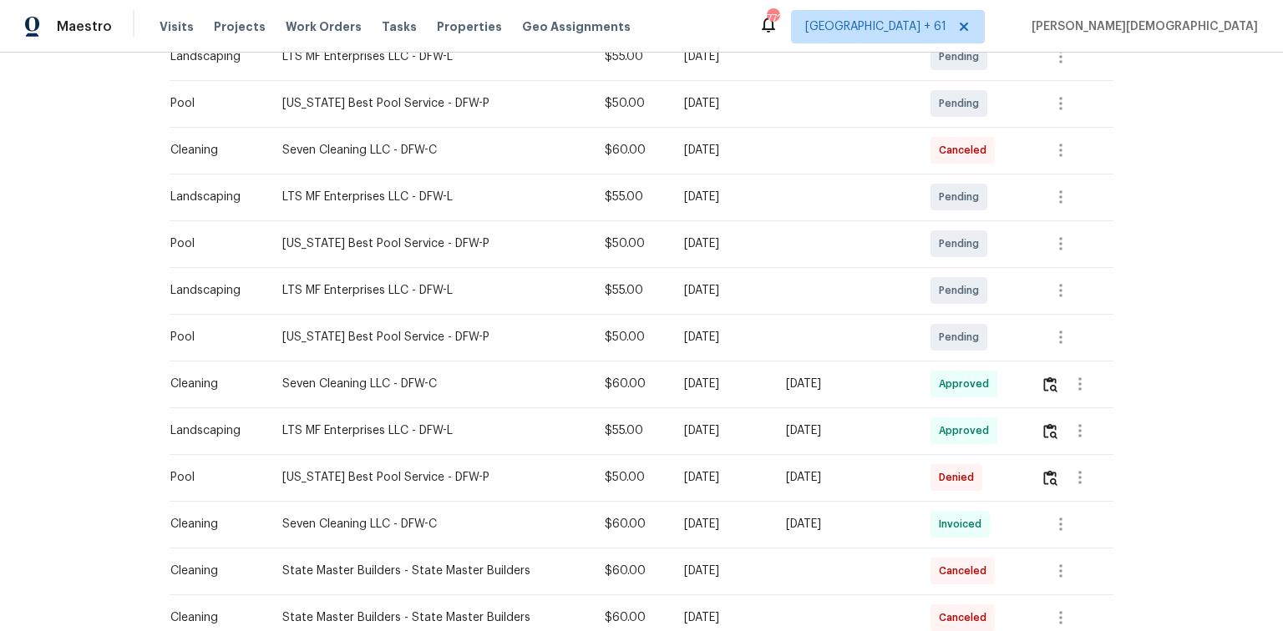
scroll to position [401, 0]
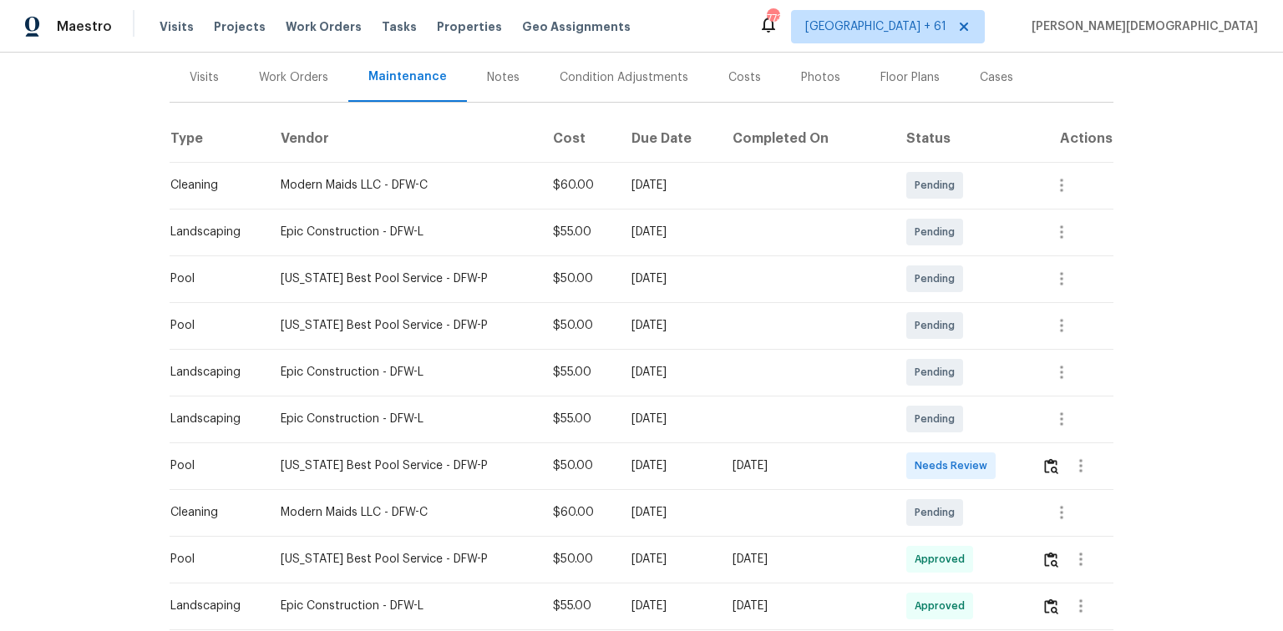
scroll to position [334, 0]
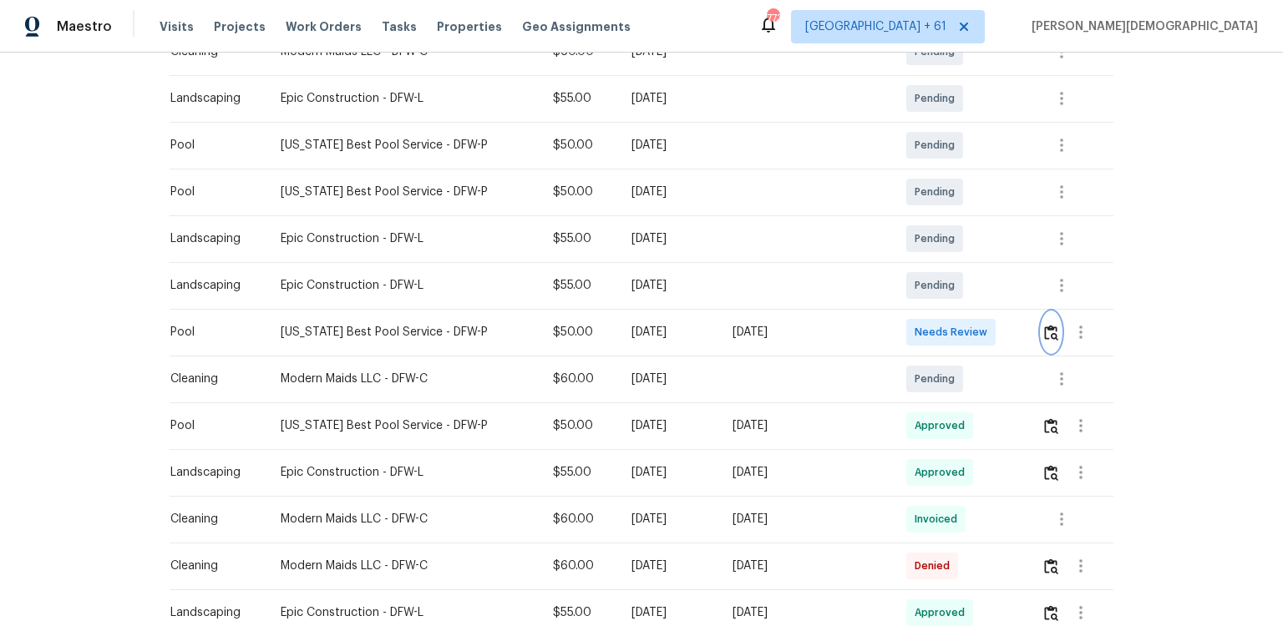
click at [912, 325] on button "button" at bounding box center [1051, 332] width 19 height 40
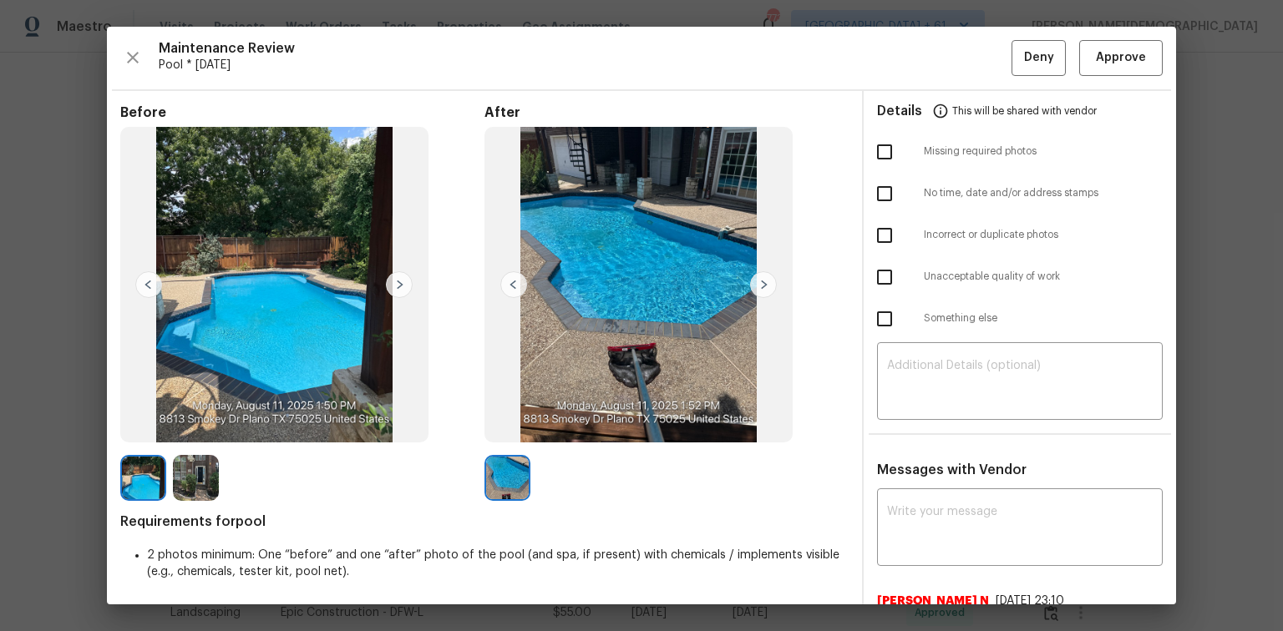
click at [202, 422] on img at bounding box center [196, 478] width 46 height 46
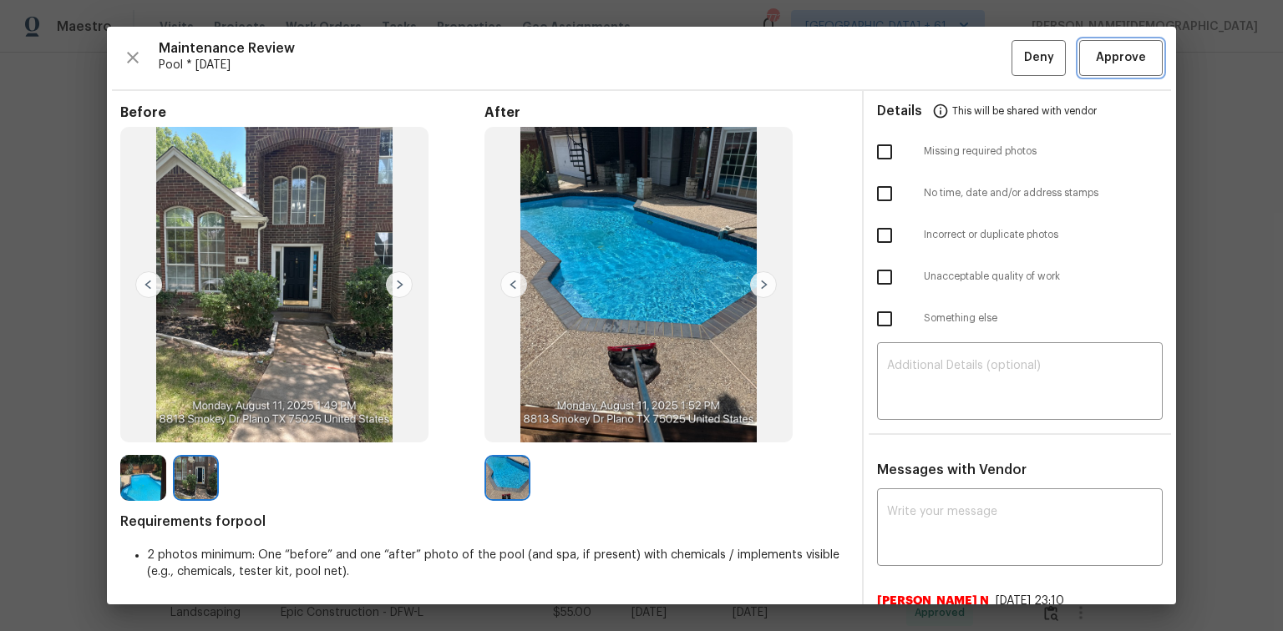
click at [912, 53] on span "Approve" at bounding box center [1121, 58] width 50 height 21
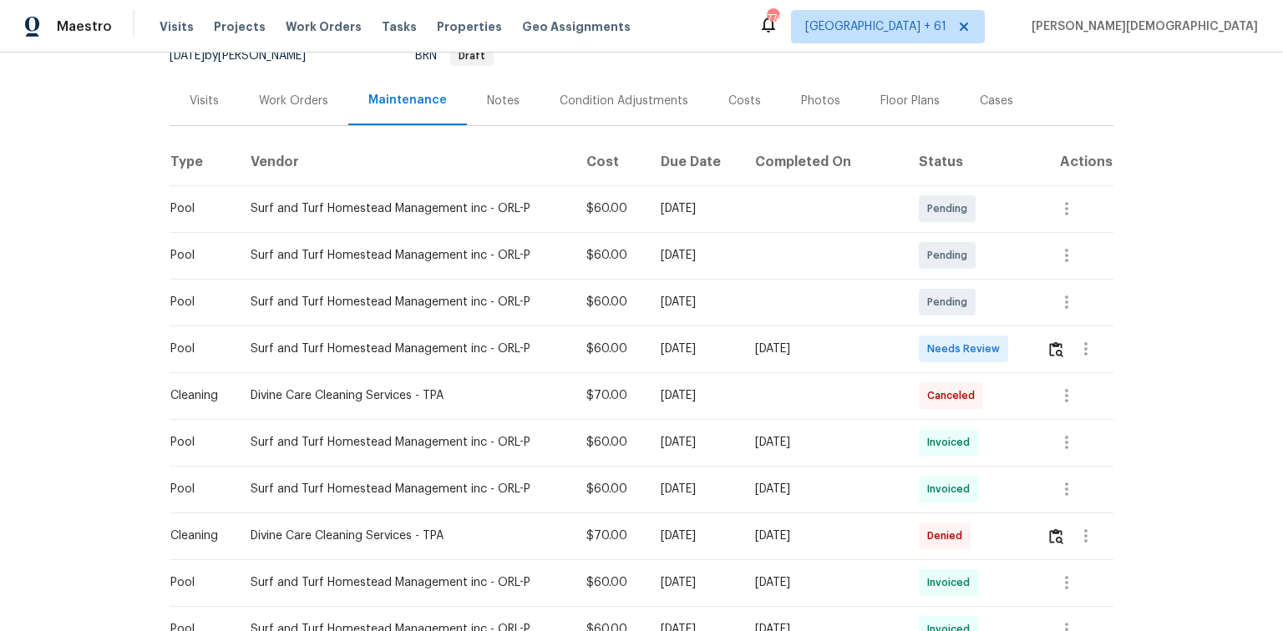
scroll to position [334, 0]
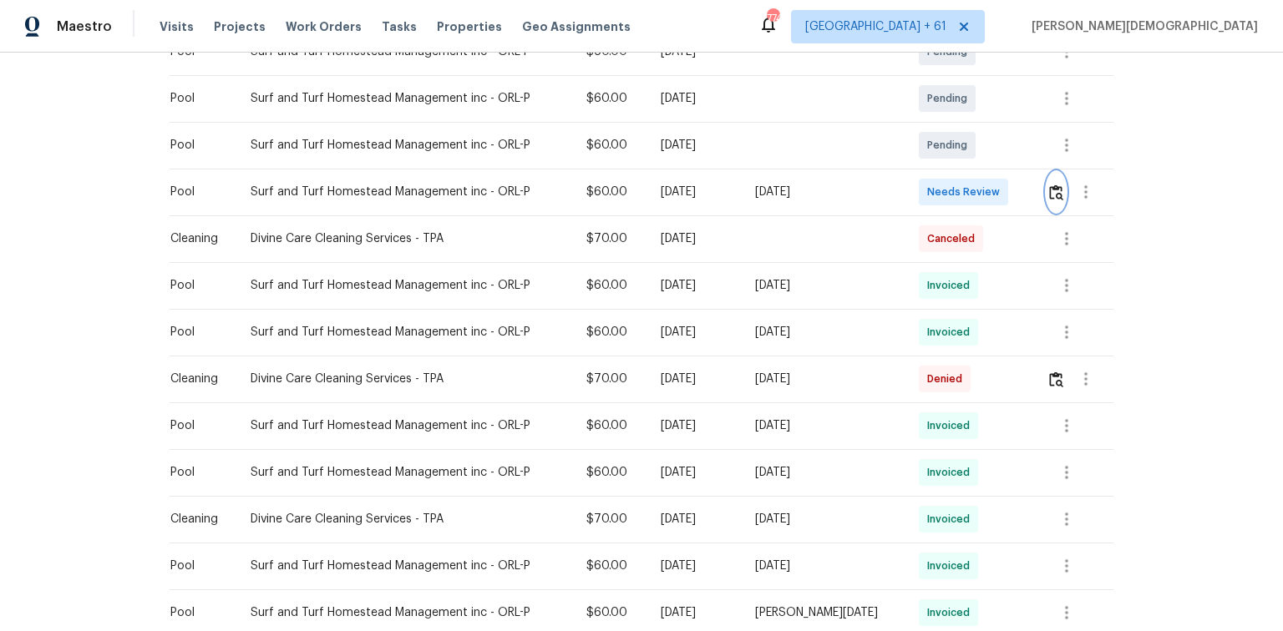
click at [912, 185] on img "button" at bounding box center [1056, 193] width 14 height 16
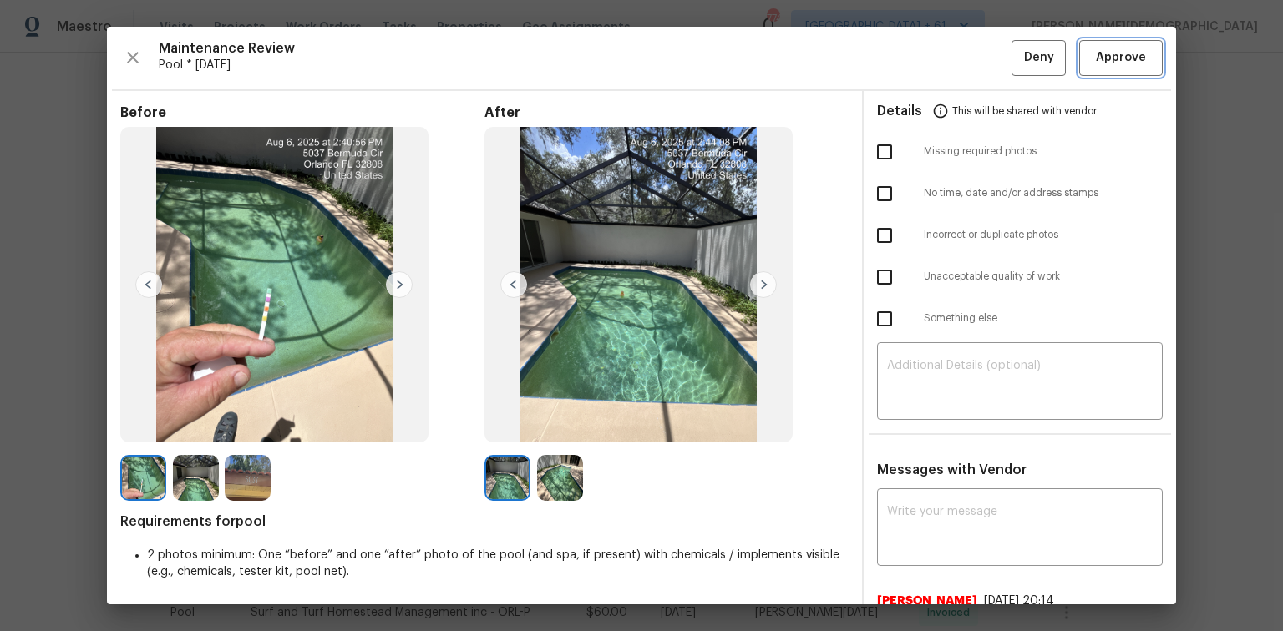
click at [912, 58] on span "Approve" at bounding box center [1121, 58] width 50 height 21
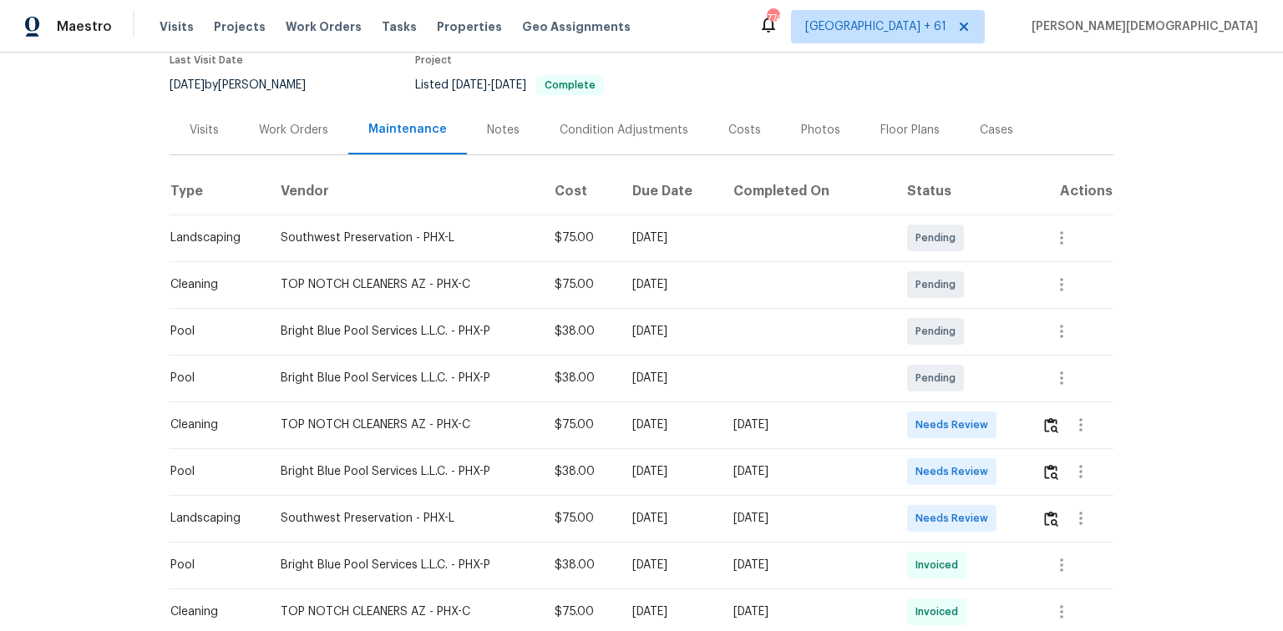
scroll to position [267, 0]
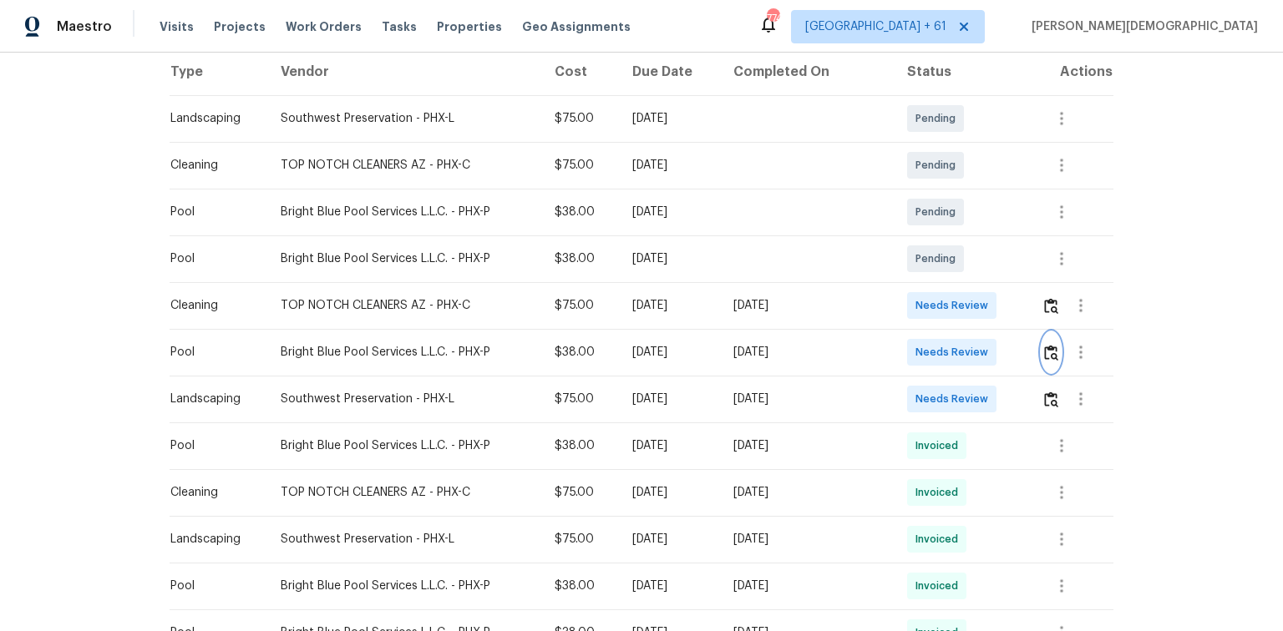
click at [912, 345] on img "button" at bounding box center [1051, 353] width 14 height 16
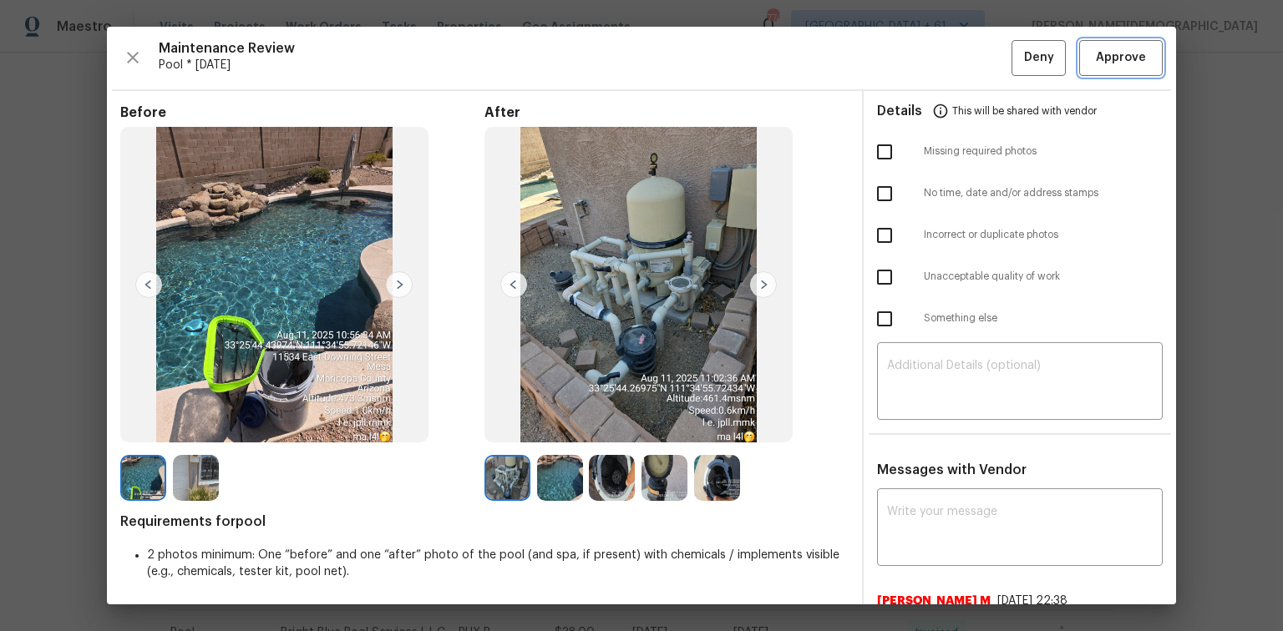
click at [912, 63] on span "Approve" at bounding box center [1121, 58] width 50 height 21
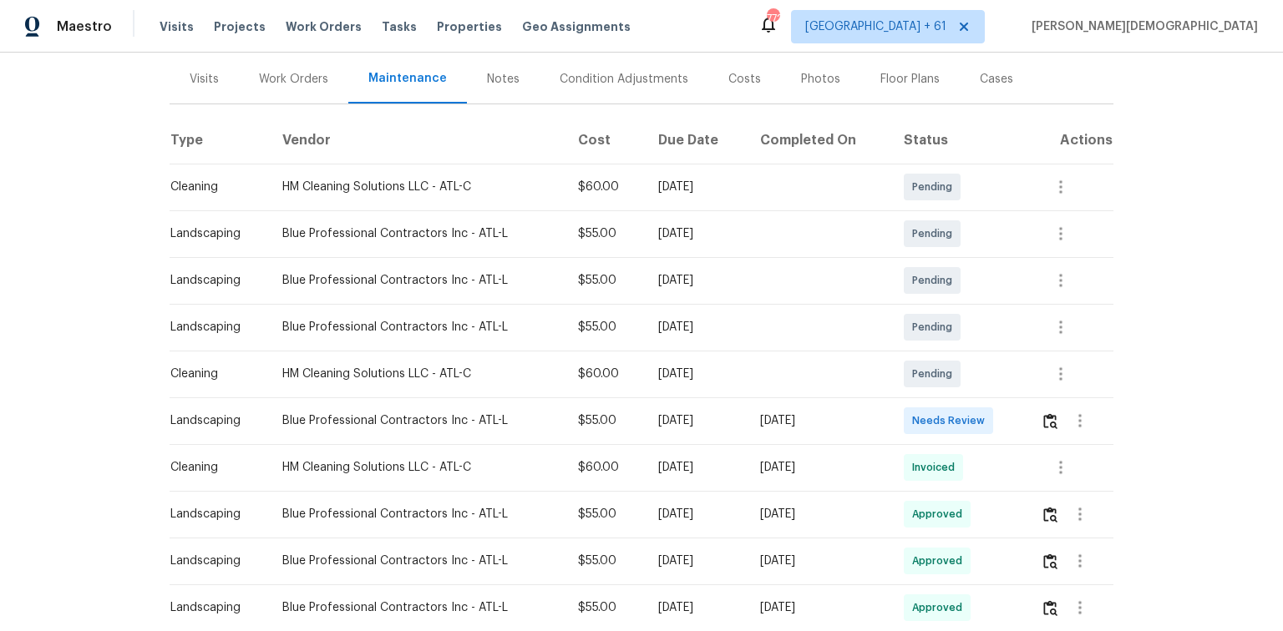
scroll to position [200, 0]
click at [912, 414] on button "button" at bounding box center [1050, 419] width 19 height 40
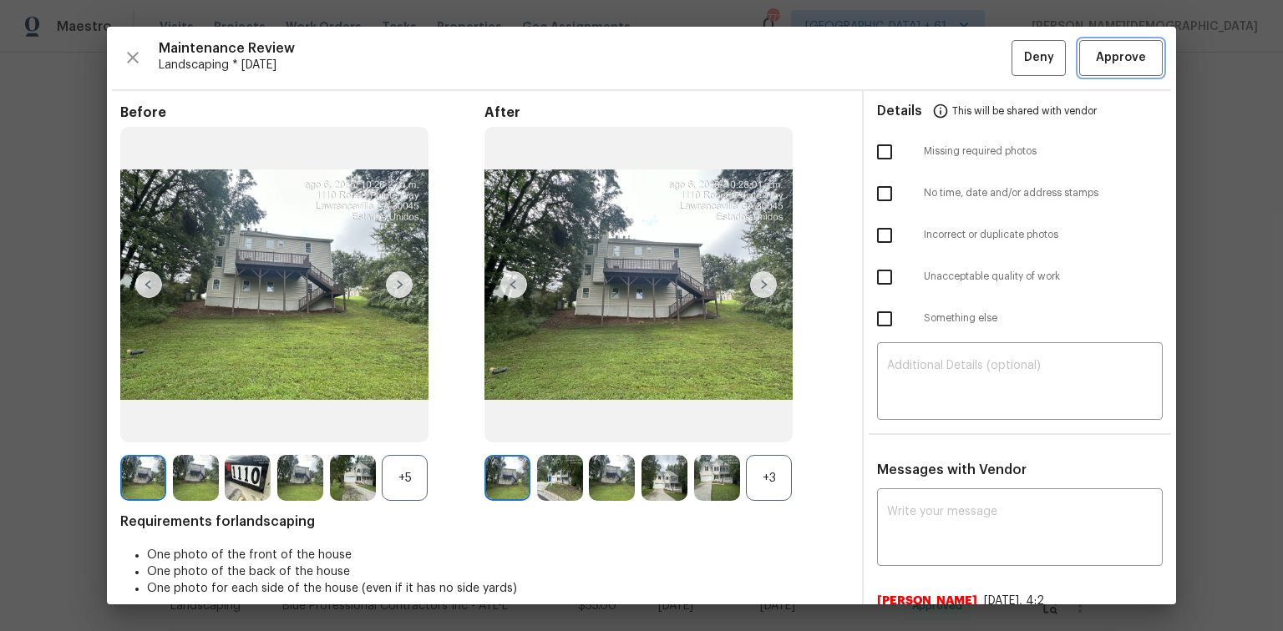
drag, startPoint x: 1096, startPoint y: 52, endPoint x: 1095, endPoint y: 39, distance: 12.6
click at [912, 44] on button "Approve" at bounding box center [1121, 58] width 84 height 36
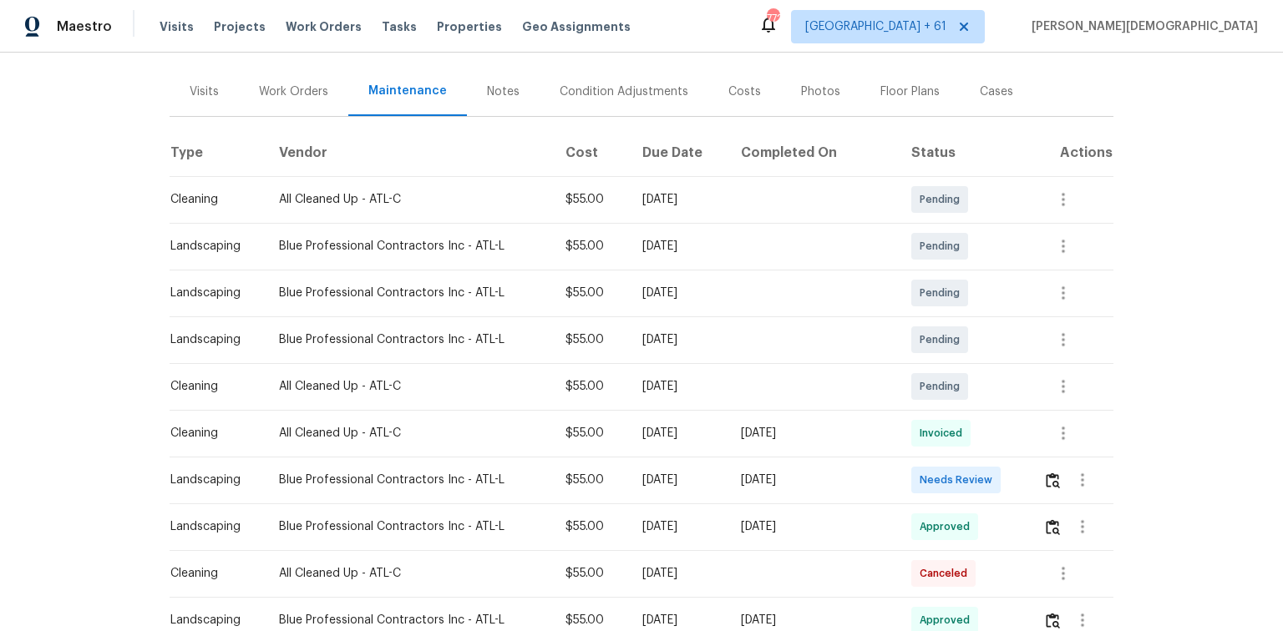
scroll to position [200, 0]
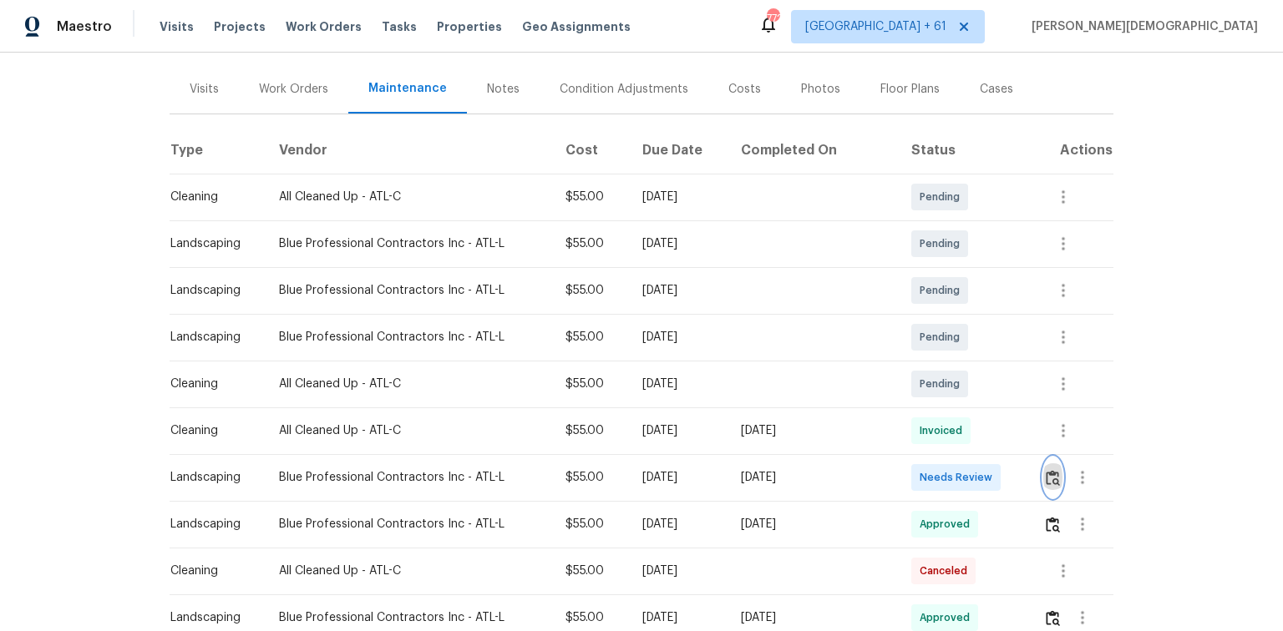
click at [912, 422] on button "button" at bounding box center [1052, 478] width 19 height 40
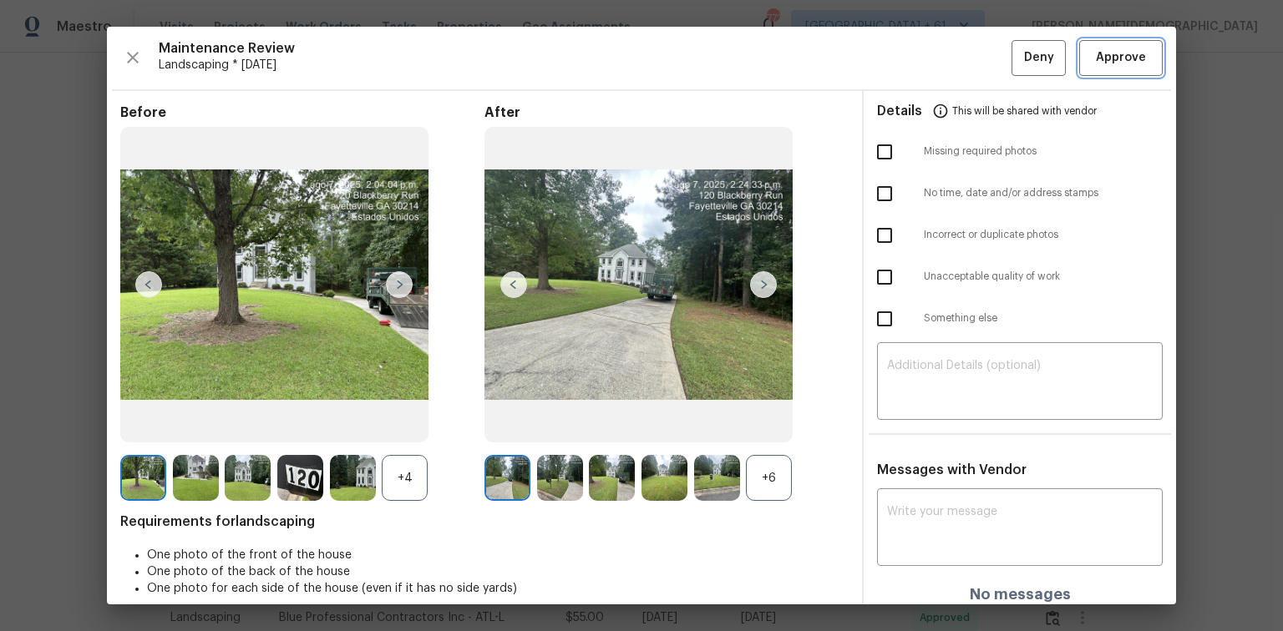
click at [912, 68] on button "Approve" at bounding box center [1121, 58] width 84 height 36
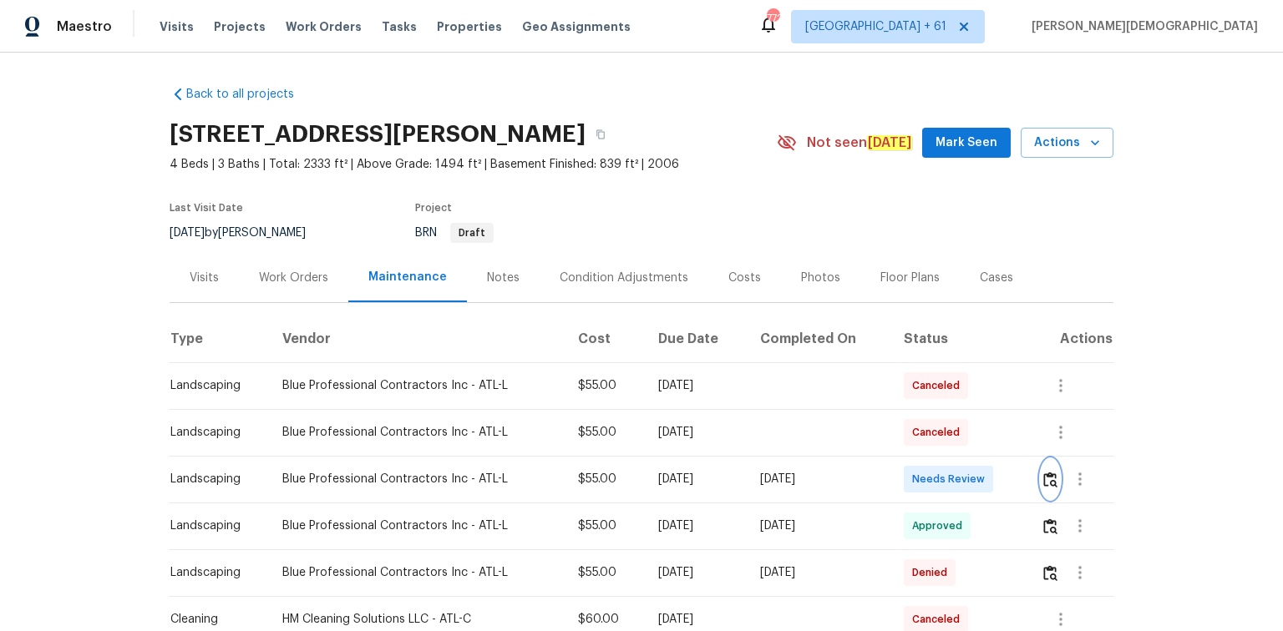
click at [912, 422] on img "button" at bounding box center [1050, 480] width 14 height 16
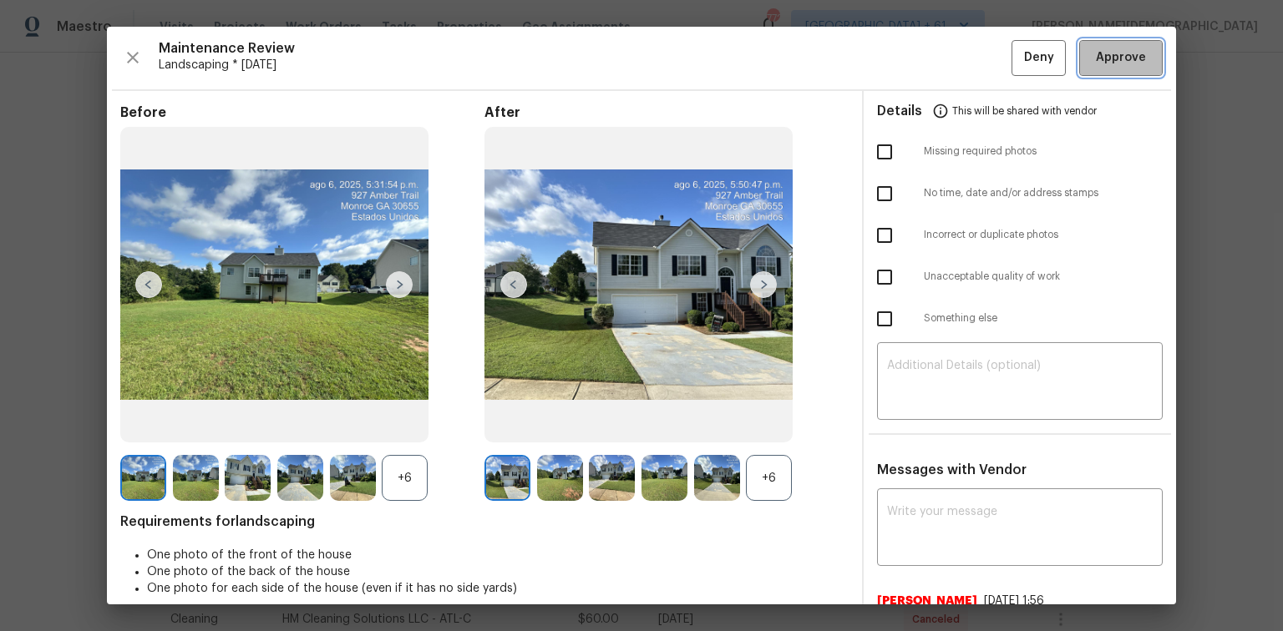
click at [912, 62] on span "Approve" at bounding box center [1121, 58] width 50 height 21
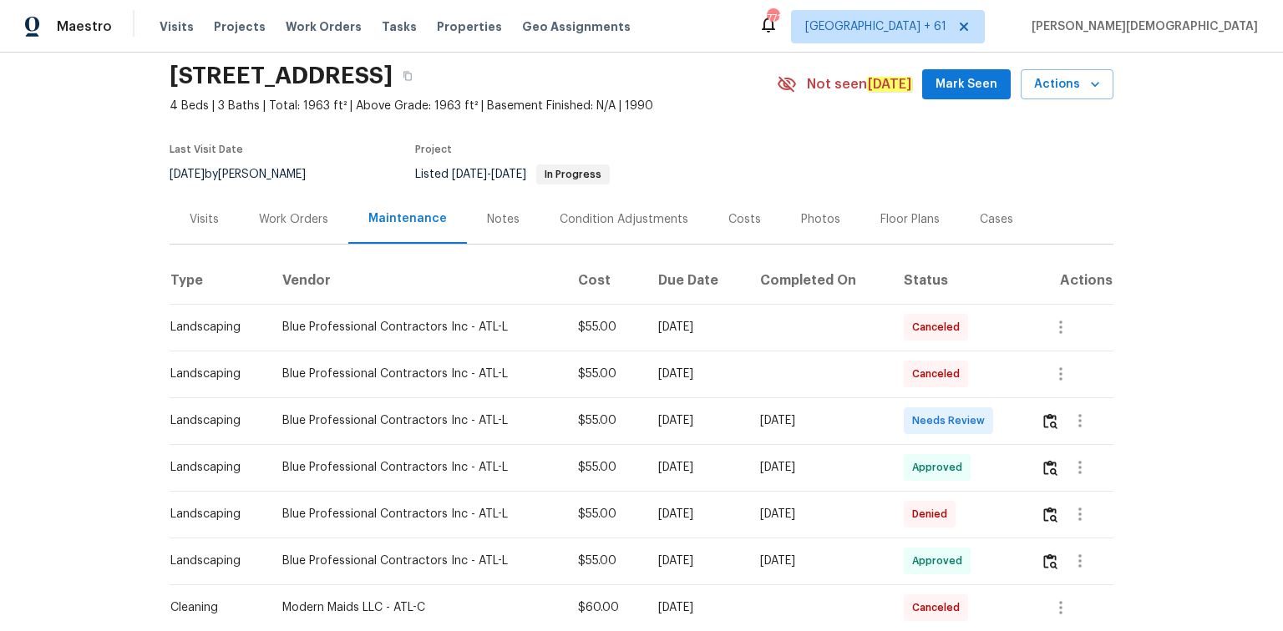
scroll to position [134, 0]
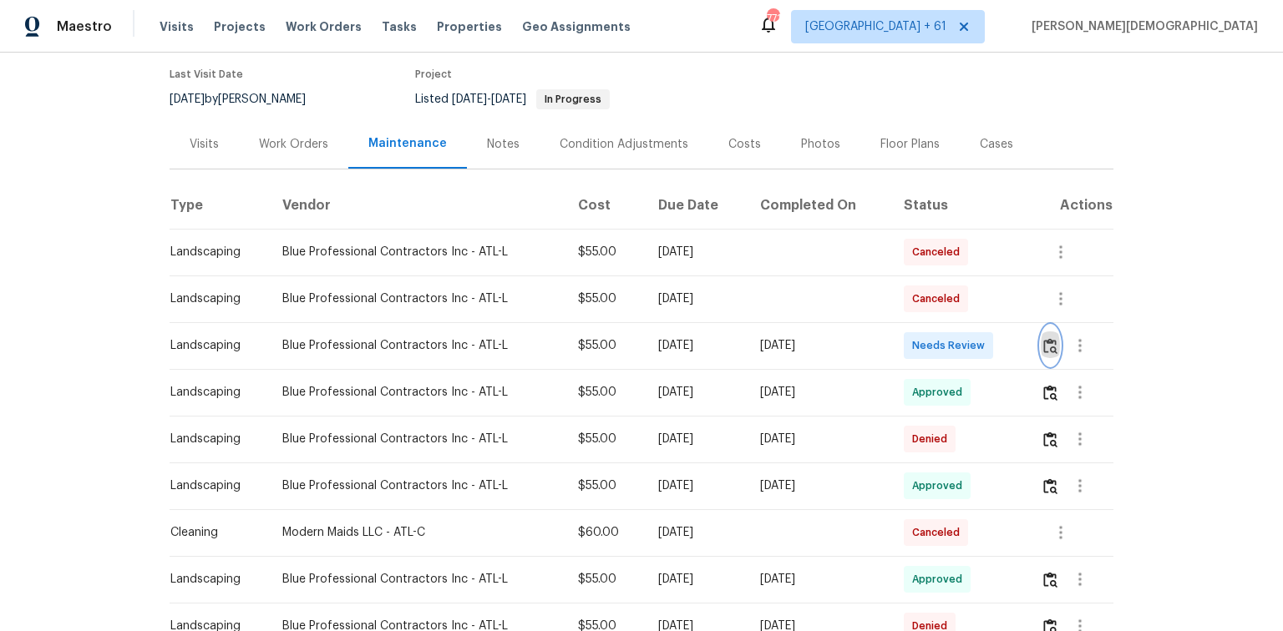
click at [912, 338] on img "button" at bounding box center [1050, 346] width 14 height 16
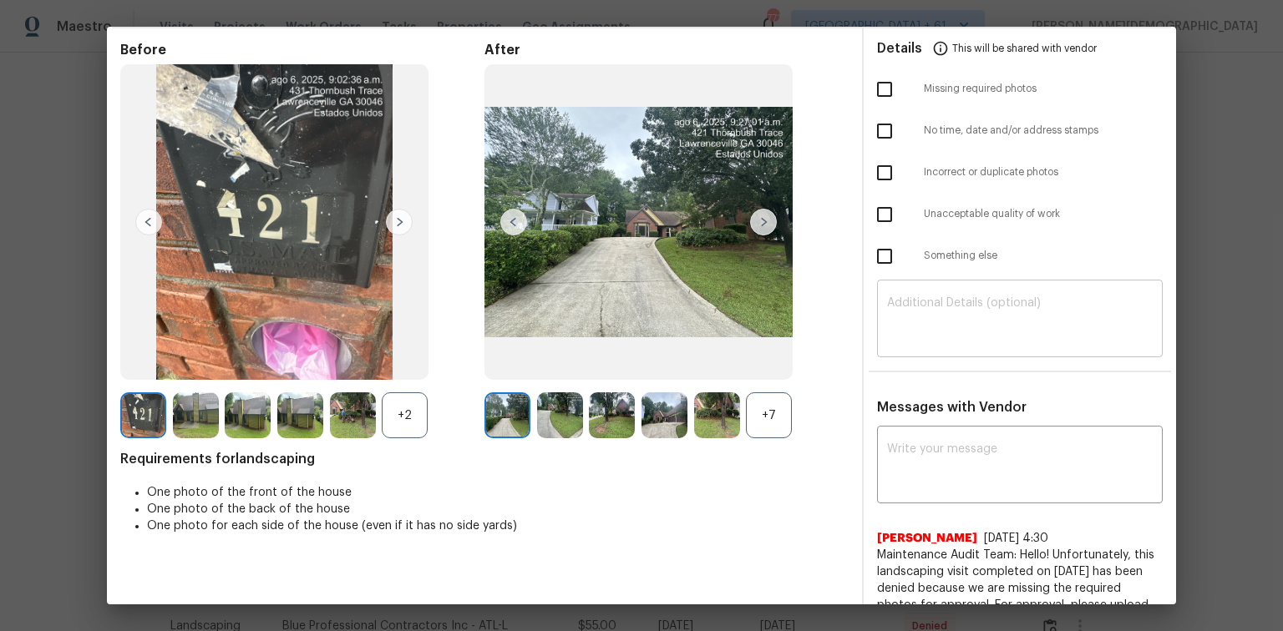
scroll to position [0, 0]
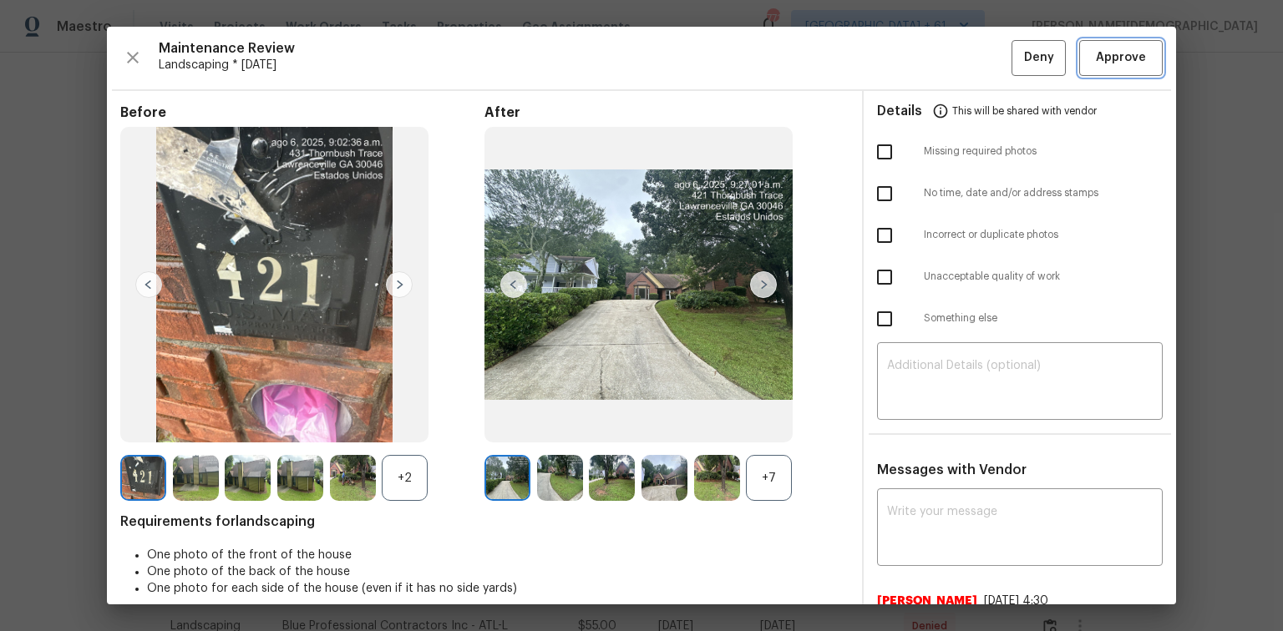
click at [912, 52] on span "Approve" at bounding box center [1121, 58] width 50 height 21
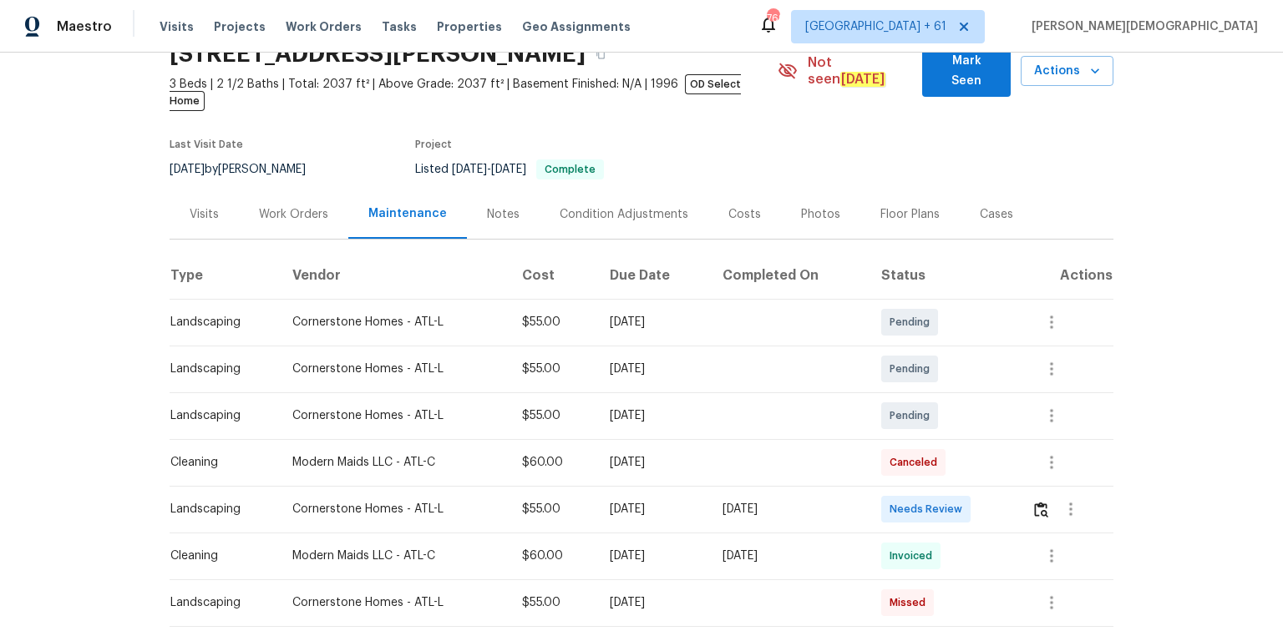
scroll to position [200, 0]
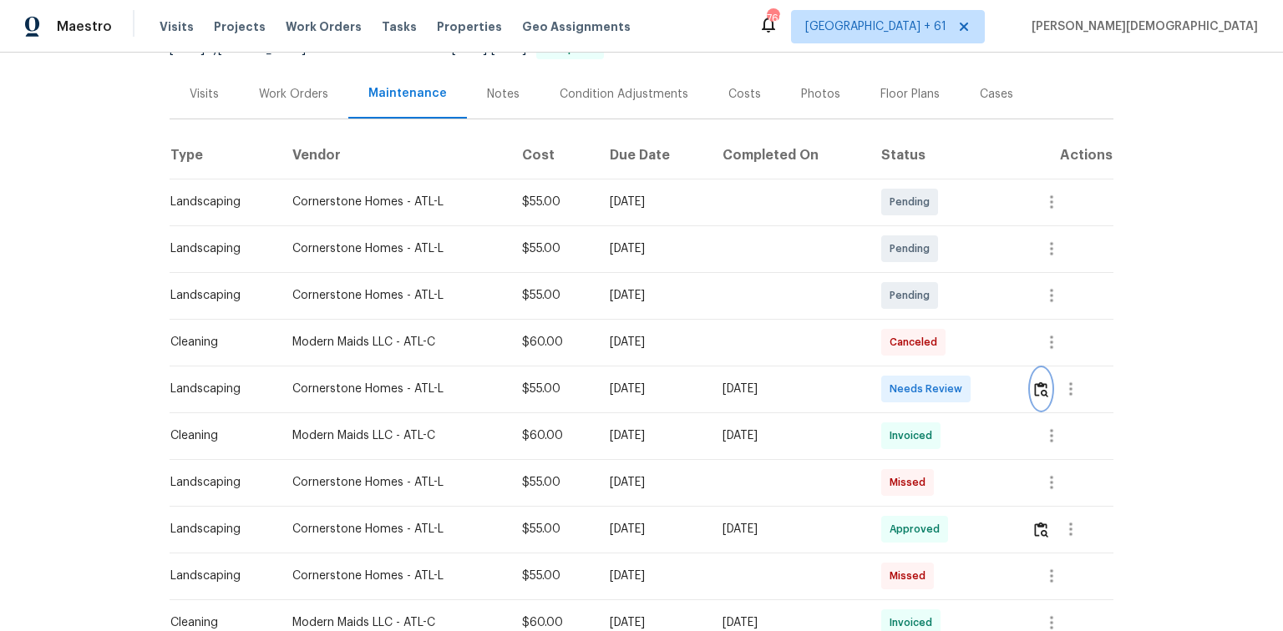
click at [912, 369] on button "button" at bounding box center [1041, 389] width 19 height 40
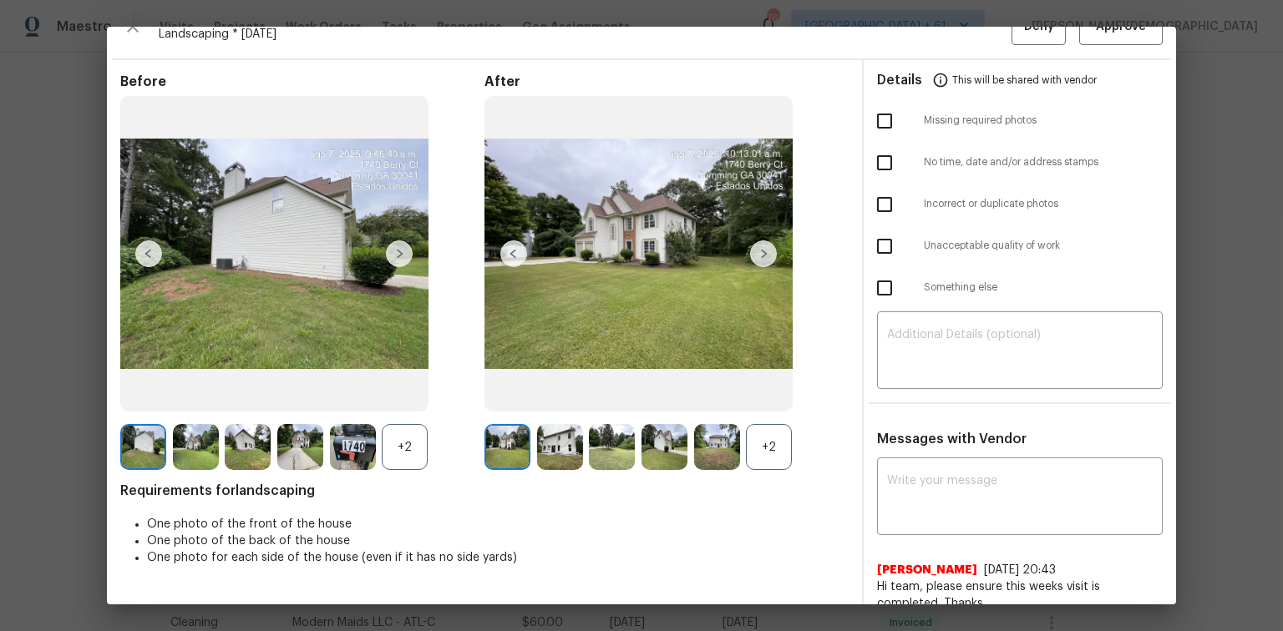
scroll to position [0, 0]
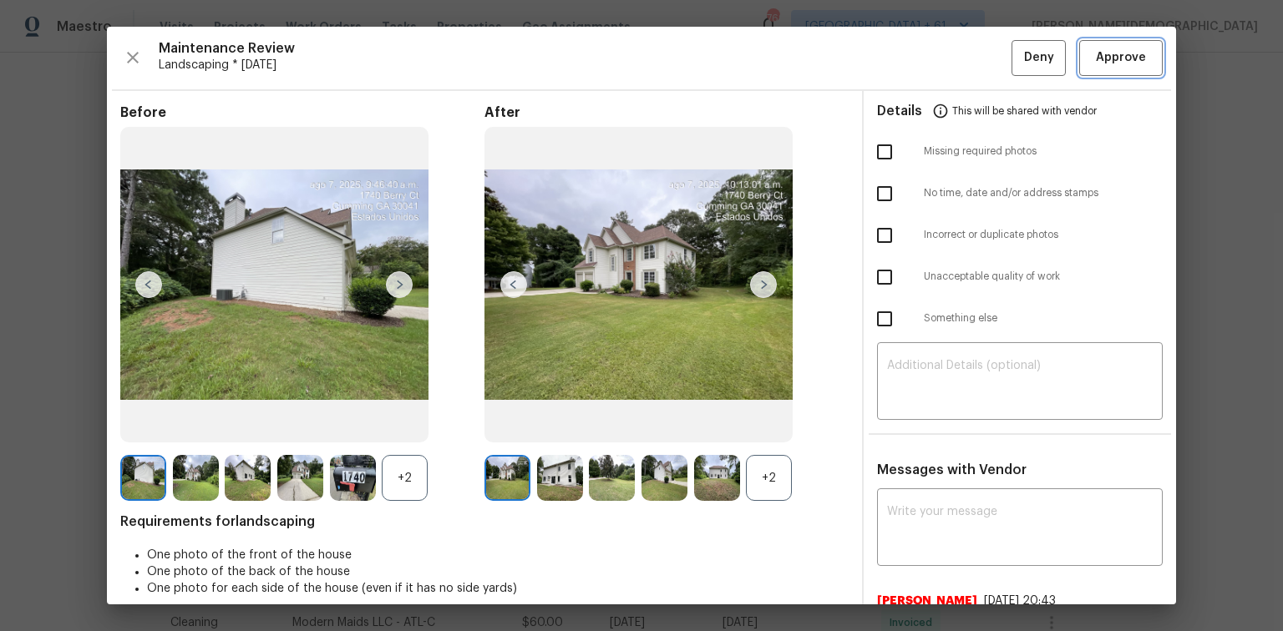
drag, startPoint x: 1127, startPoint y: 61, endPoint x: 1116, endPoint y: 58, distance: 11.4
click at [912, 61] on span "Approve" at bounding box center [1121, 58] width 50 height 21
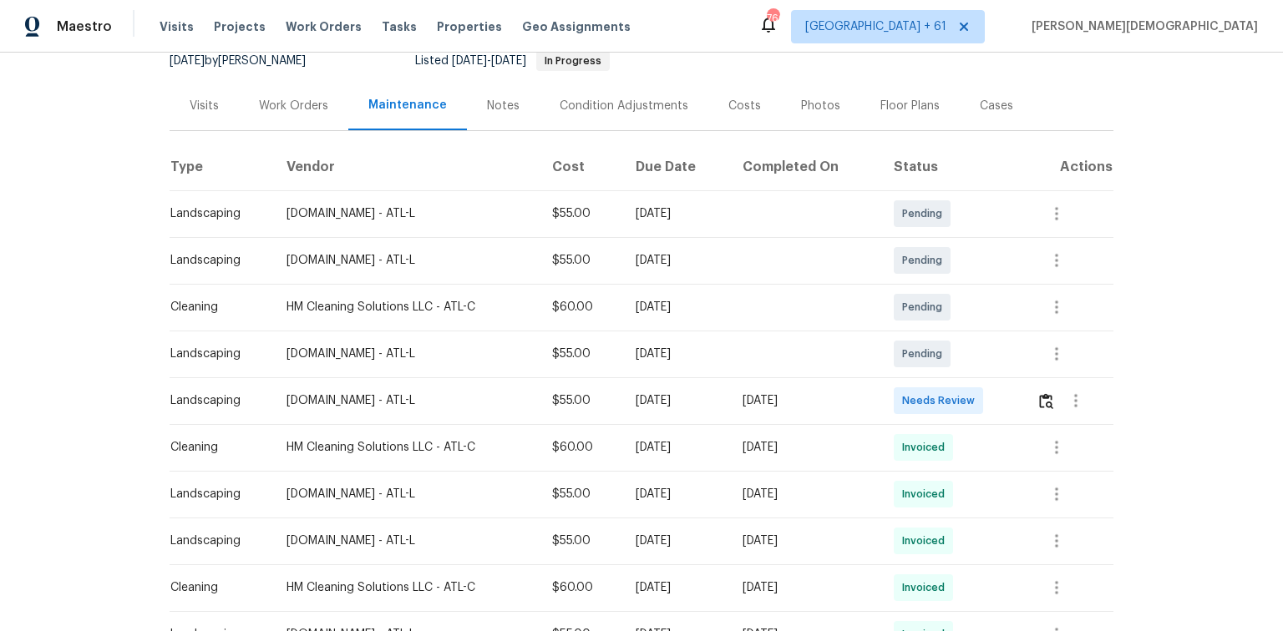
scroll to position [267, 0]
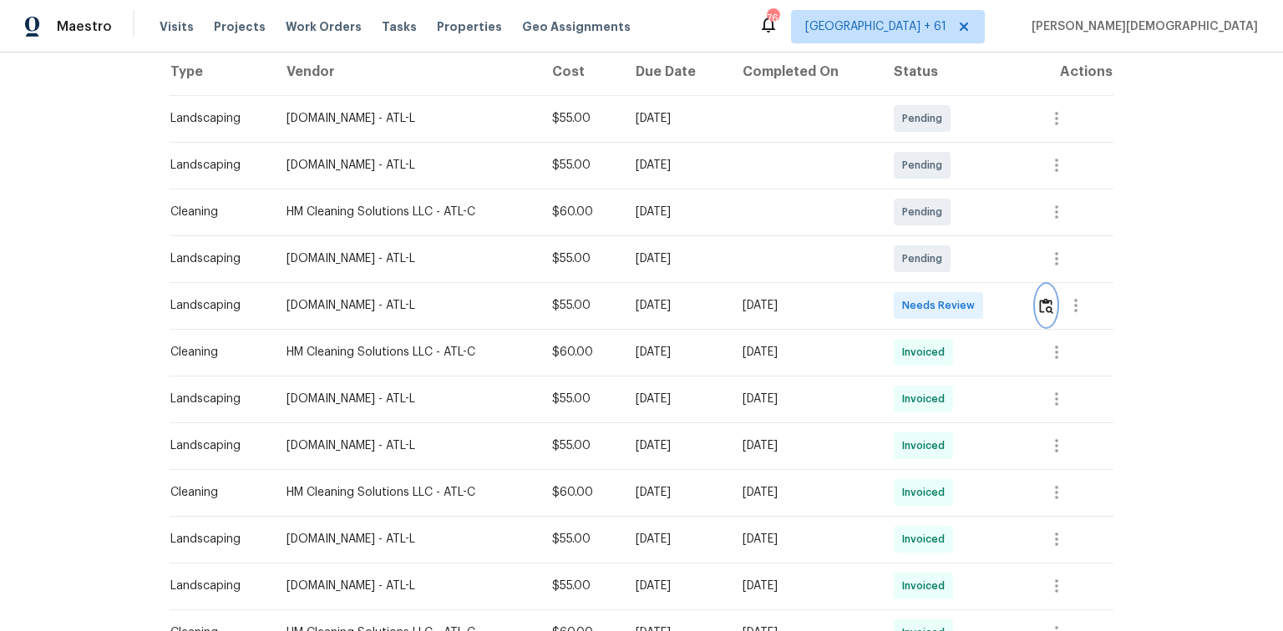
click at [912, 304] on img "button" at bounding box center [1046, 306] width 14 height 16
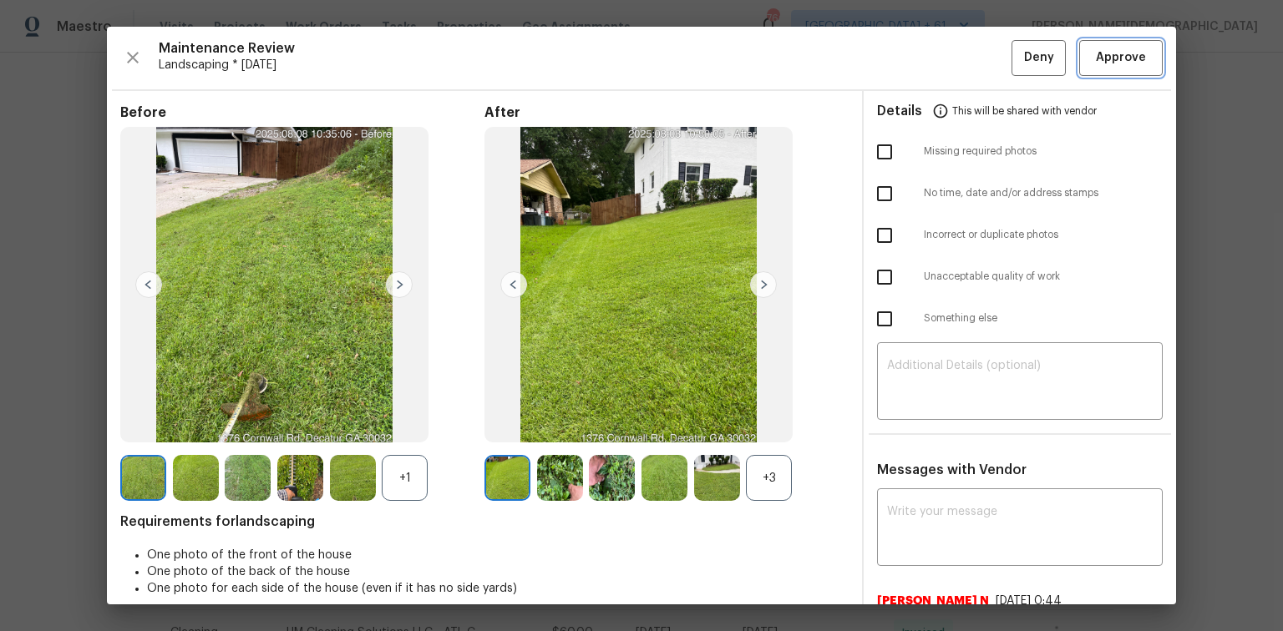
click at [912, 63] on span "Approve" at bounding box center [1121, 58] width 50 height 21
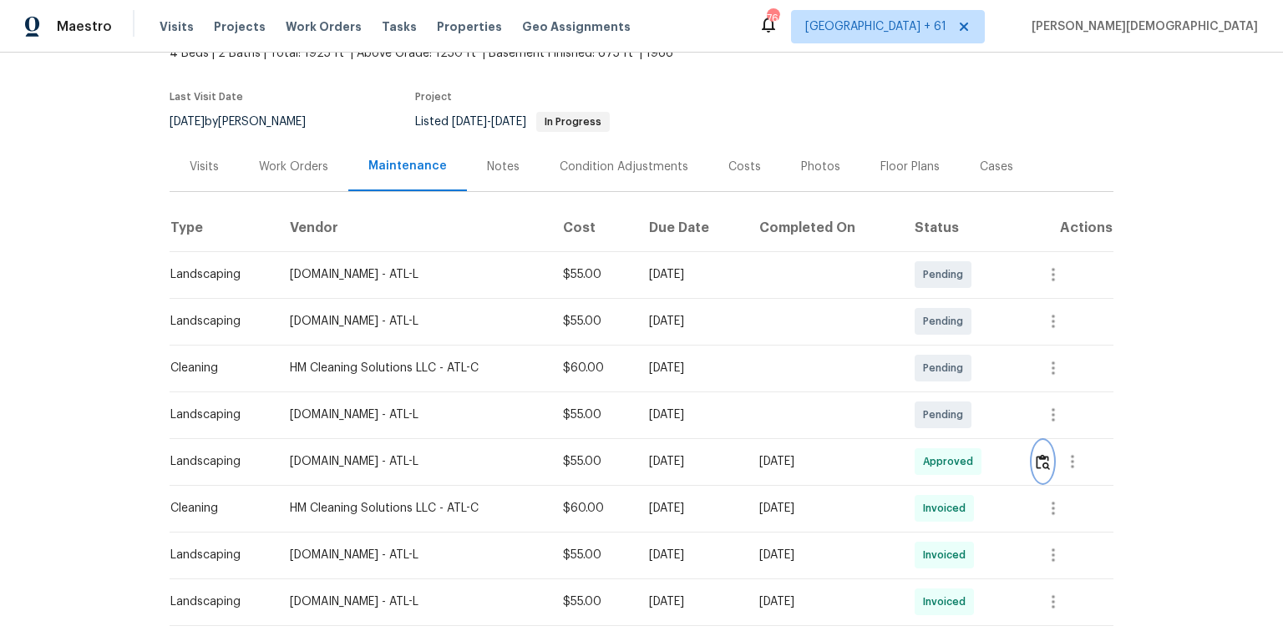
scroll to position [0, 0]
